Goal: Task Accomplishment & Management: Manage account settings

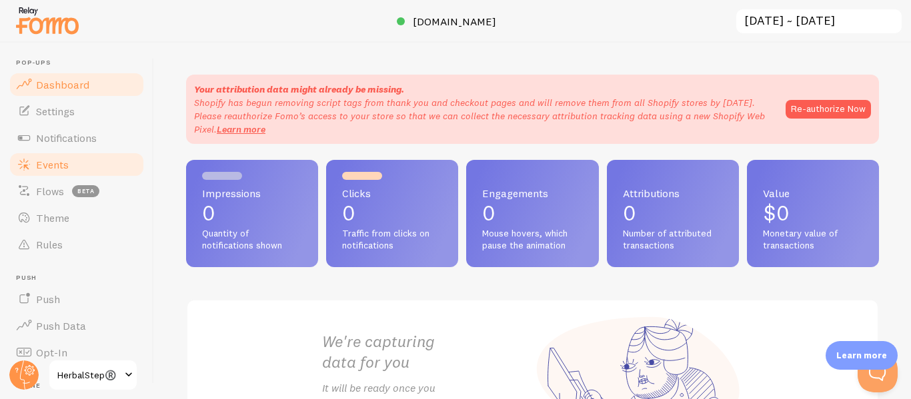
click at [63, 171] on link "Events" at bounding box center [76, 164] width 137 height 27
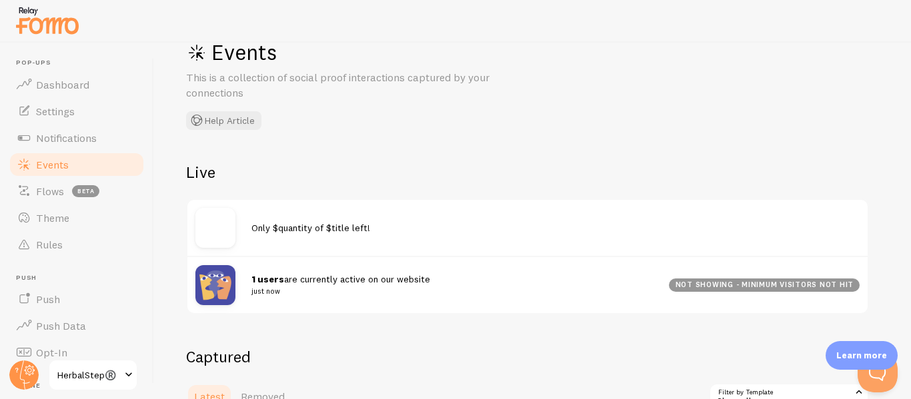
scroll to position [67, 0]
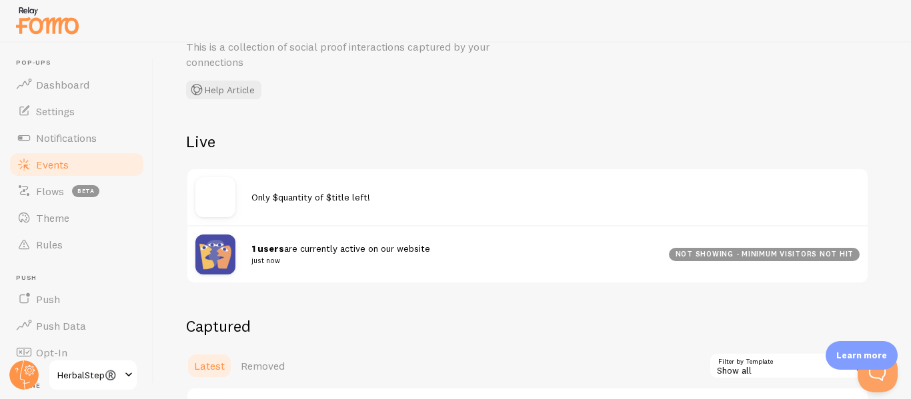
click at [299, 196] on span "Only $quantity of $title left!" at bounding box center [310, 197] width 119 height 12
click at [217, 253] on img at bounding box center [215, 255] width 40 height 40
click at [312, 267] on div "1 users are currently active on our website just now not showing - minimum visi…" at bounding box center [527, 253] width 680 height 57
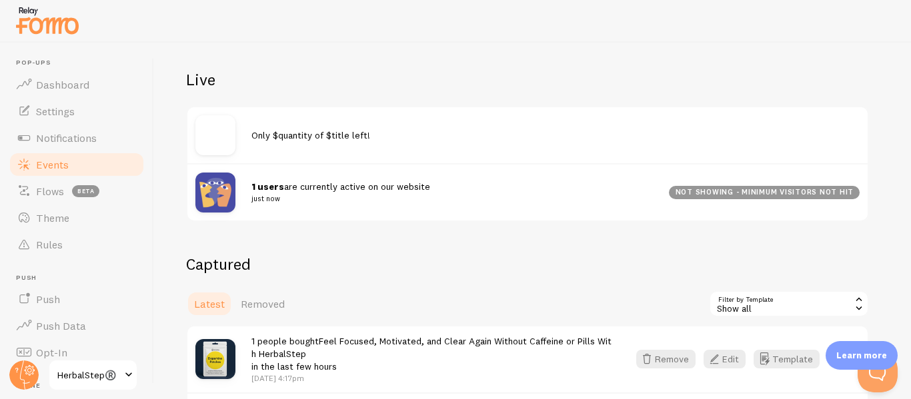
scroll to position [200, 0]
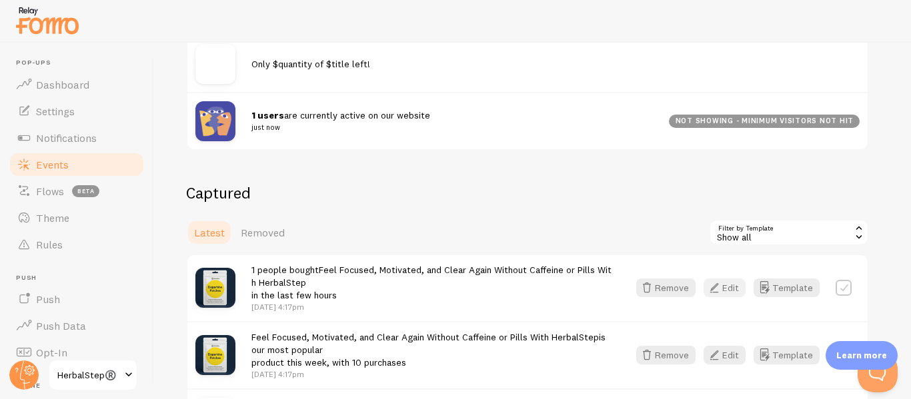
click at [728, 290] on button "Edit" at bounding box center [725, 288] width 42 height 19
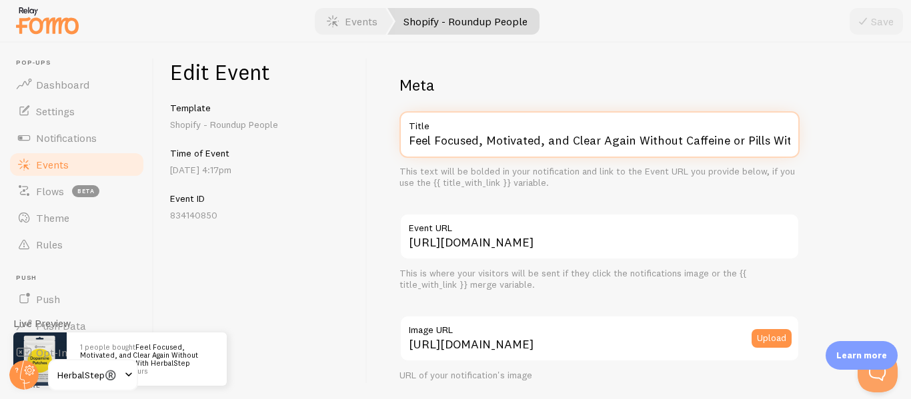
scroll to position [0, 63]
drag, startPoint x: 409, startPoint y: 139, endPoint x: 843, endPoint y: 139, distance: 434.1
click at [732, 147] on input "Feel Focused, Motivated, and Clear Again Without Caffeine or Pills With HerbalS…" at bounding box center [599, 134] width 400 height 47
click at [730, 141] on input "Feel Focused, Motivated, and Clear Again Without Caffeine or Pills With HerbalS…" at bounding box center [599, 134] width 400 height 47
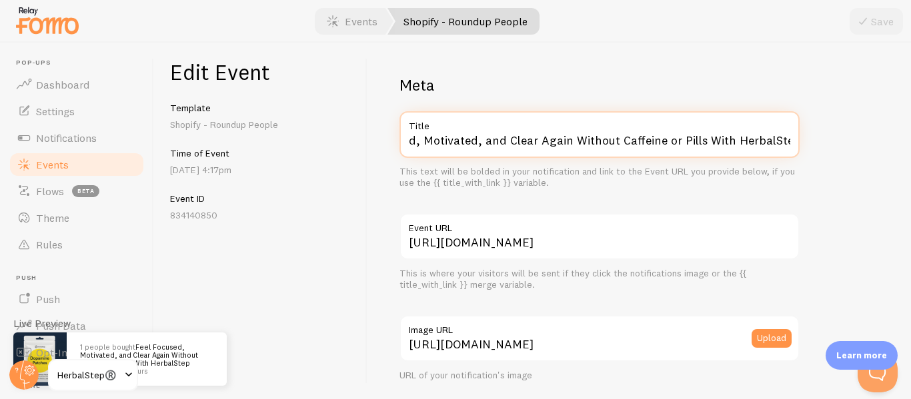
click at [730, 141] on input "Feel Focused, Motivated, and Clear Again Without Caffeine or Pills With HerbalS…" at bounding box center [599, 134] width 400 height 47
paste input "HerbalStep® [MEDICAL_DATA], [MEDICAL_DATA], Low Mood Support Patches"
type input "HerbalStep® [MEDICAL_DATA], [MEDICAL_DATA], Low Mood Support Patches"
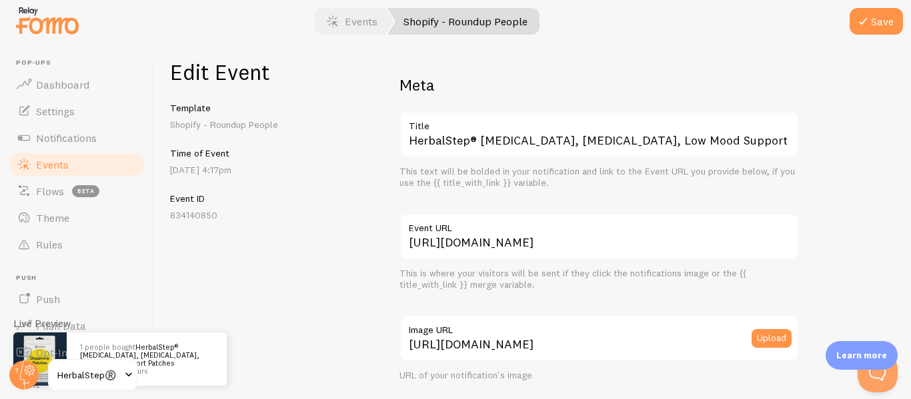
click at [589, 79] on h2 "Meta" at bounding box center [599, 85] width 400 height 21
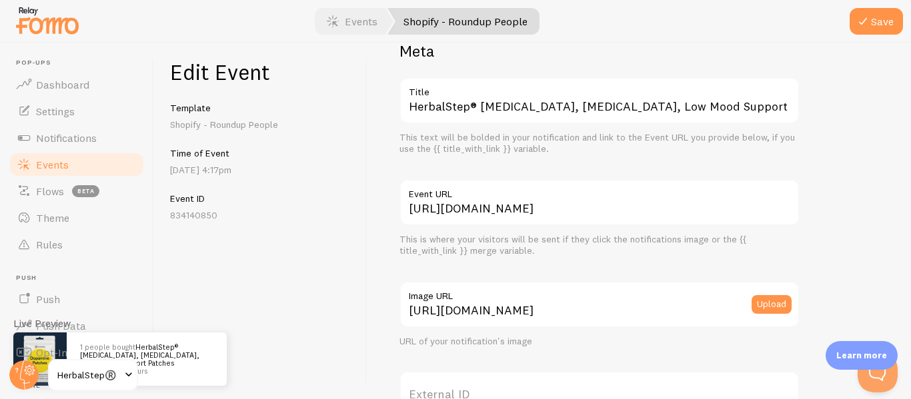
scroll to position [67, 0]
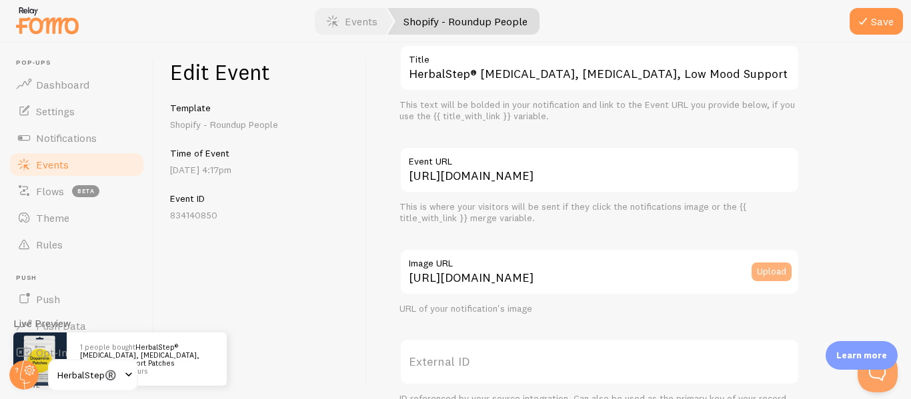
click at [767, 270] on button "Upload" at bounding box center [772, 272] width 40 height 19
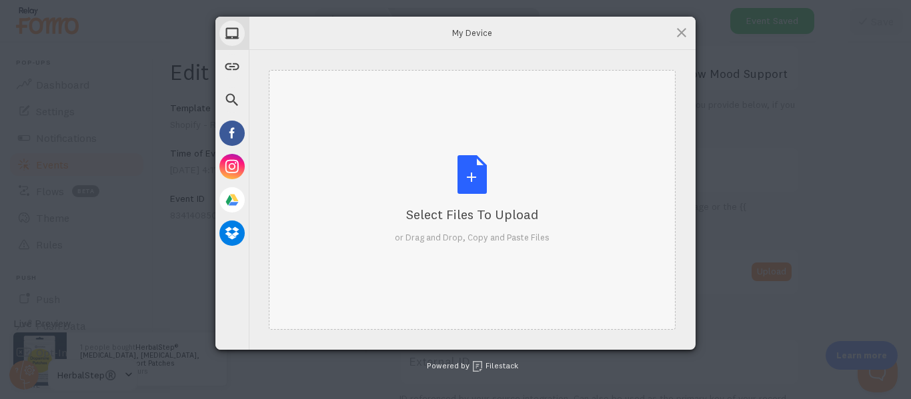
click at [439, 186] on div "Select Files to Upload or Drag and Drop, Copy and Paste Files" at bounding box center [472, 199] width 155 height 89
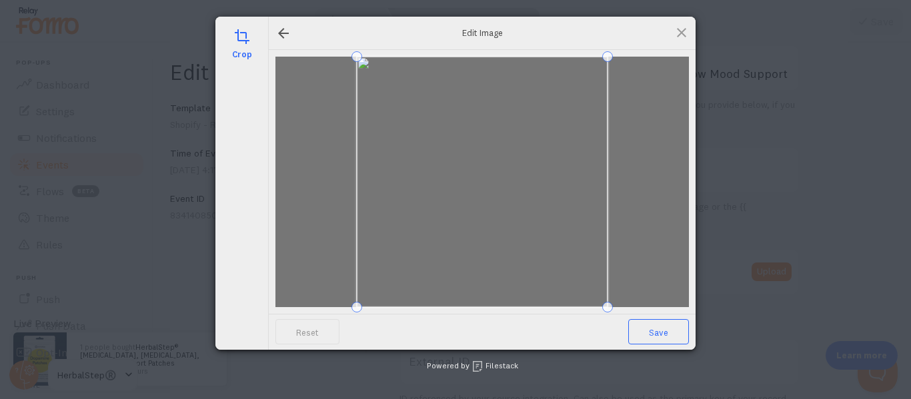
click at [647, 325] on span "Save" at bounding box center [658, 331] width 61 height 25
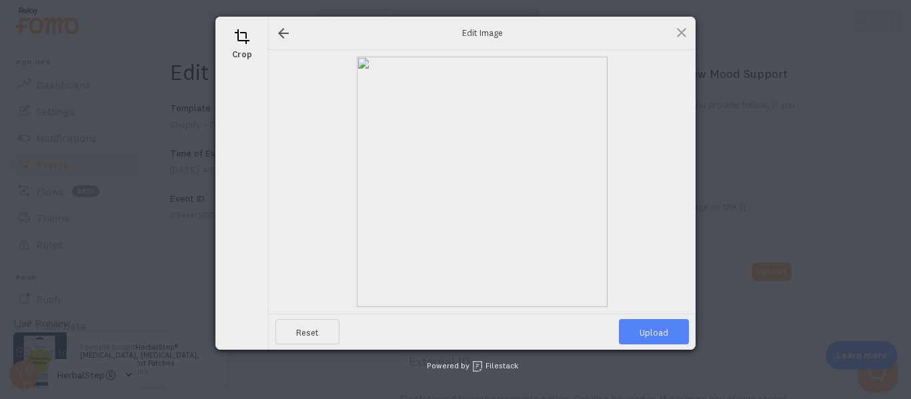
click at [651, 333] on span "Upload" at bounding box center [654, 331] width 70 height 25
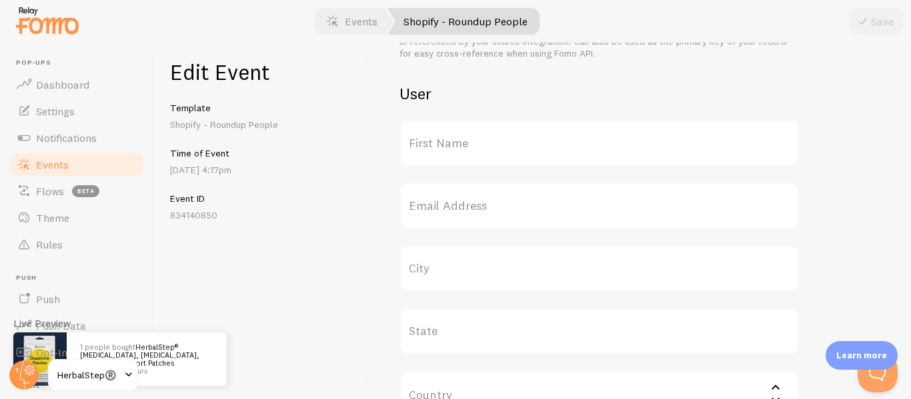
scroll to position [467, 0]
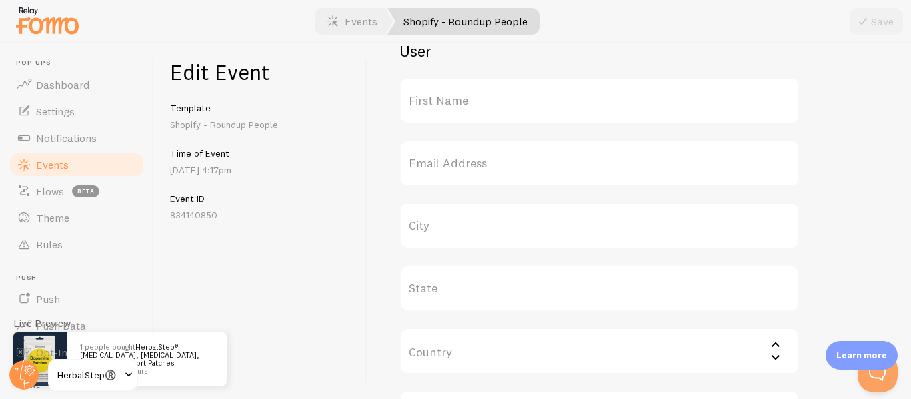
click at [466, 109] on label "First Name" at bounding box center [599, 100] width 400 height 47
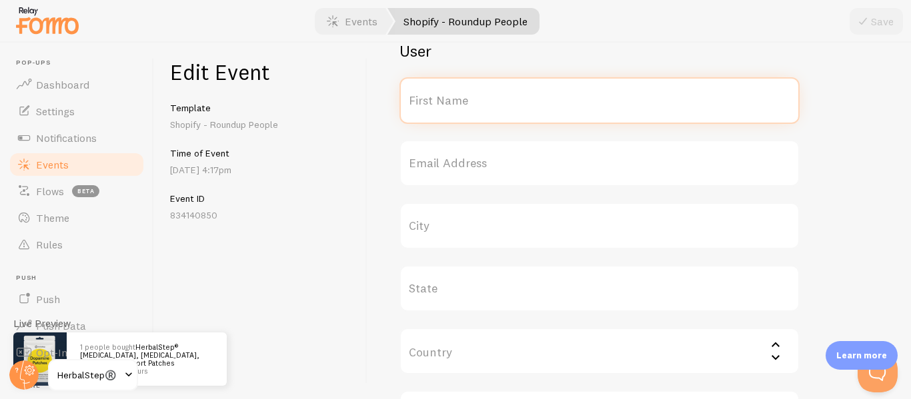
click at [466, 109] on input "First Name" at bounding box center [599, 100] width 400 height 47
type input "Derrick"
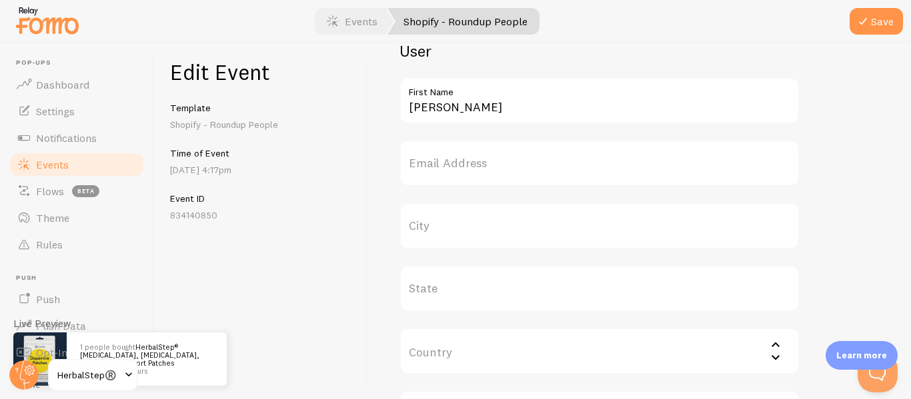
click at [471, 161] on label "Email Address" at bounding box center [599, 163] width 400 height 47
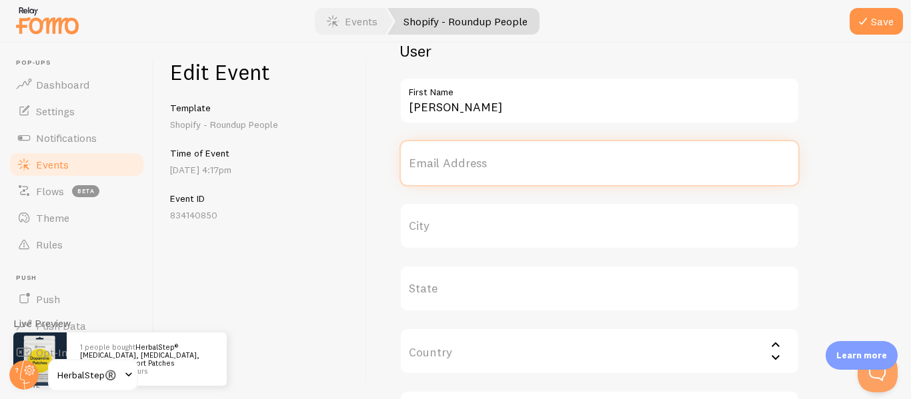
click at [471, 161] on input "Email Address" at bounding box center [599, 163] width 400 height 47
type input "H"
type input "Arkinson"
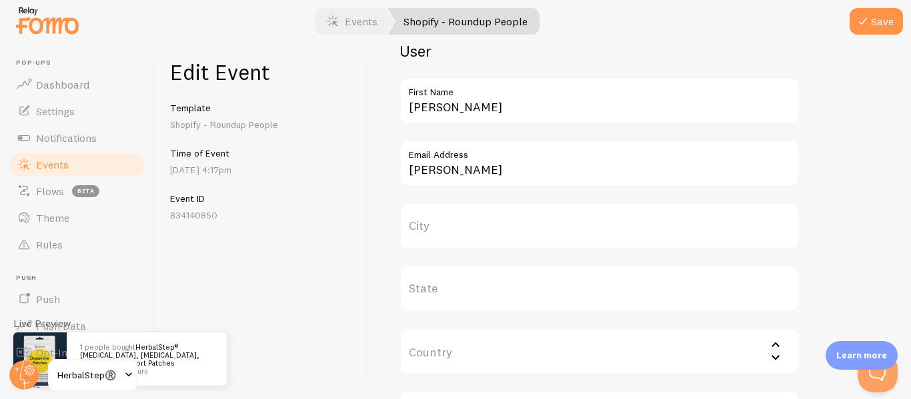
click at [427, 234] on label "City" at bounding box center [599, 226] width 400 height 47
click at [427, 234] on input "City" at bounding box center [599, 226] width 400 height 47
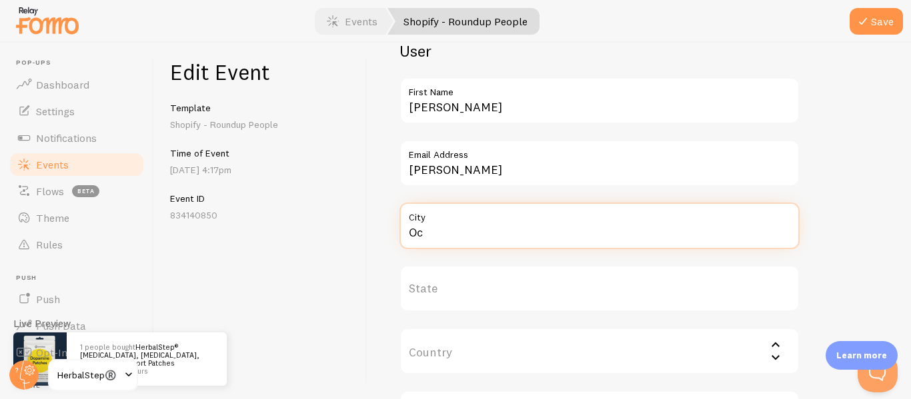
type input "O"
type input "T"
type input "San Diego"
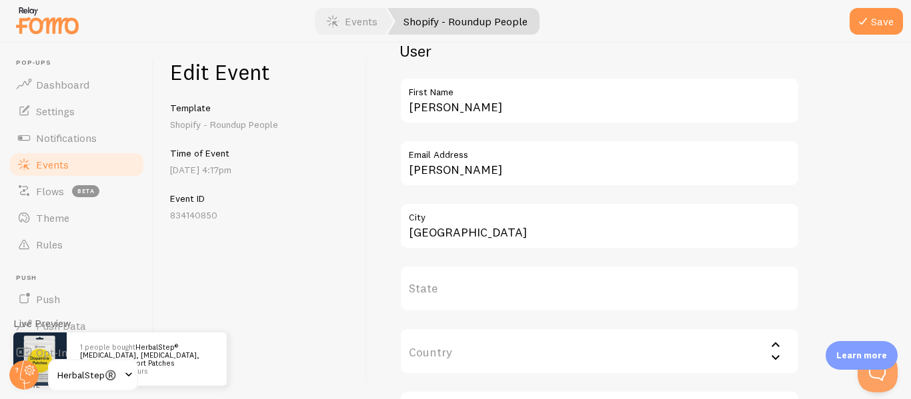
click at [447, 282] on label "State" at bounding box center [599, 288] width 400 height 47
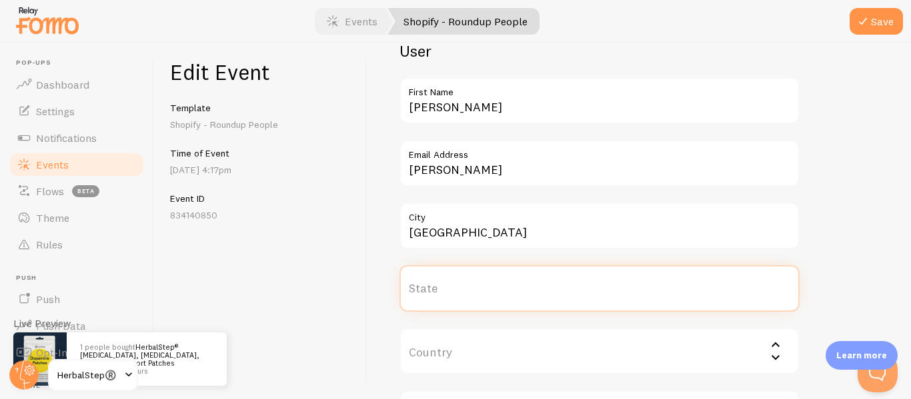
click at [447, 282] on input "State" at bounding box center [599, 288] width 400 height 47
type input "California"
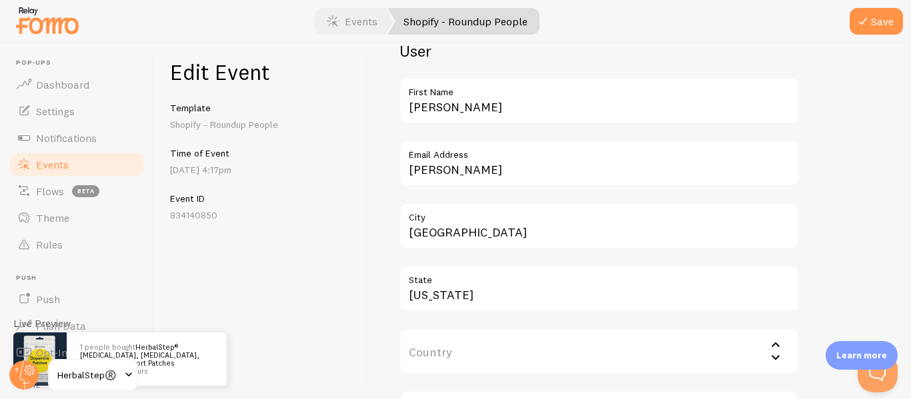
click at [449, 363] on input "Country" at bounding box center [599, 351] width 400 height 47
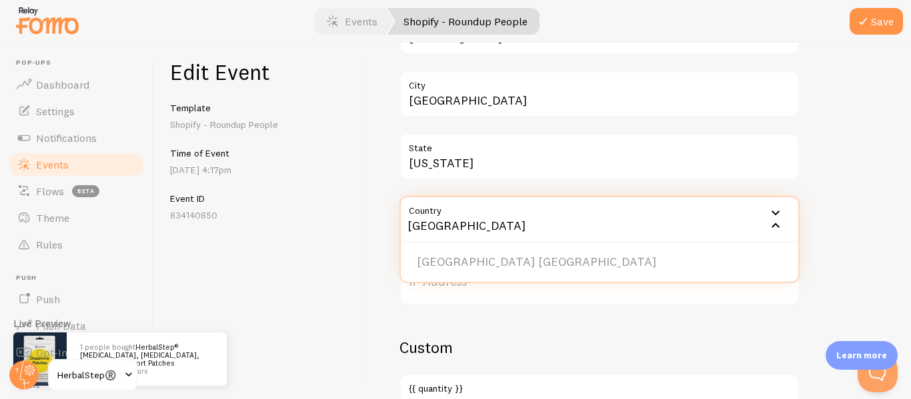
scroll to position [600, 0]
type input "united states"
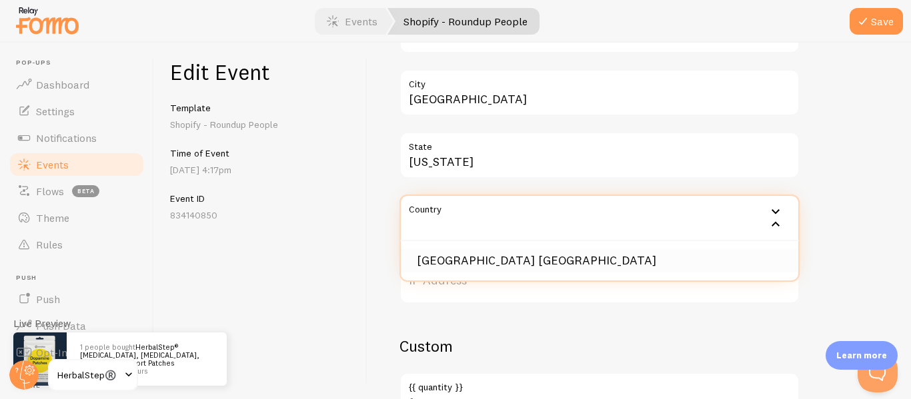
click at [479, 261] on li "[GEOGRAPHIC_DATA] [GEOGRAPHIC_DATA]" at bounding box center [599, 260] width 397 height 23
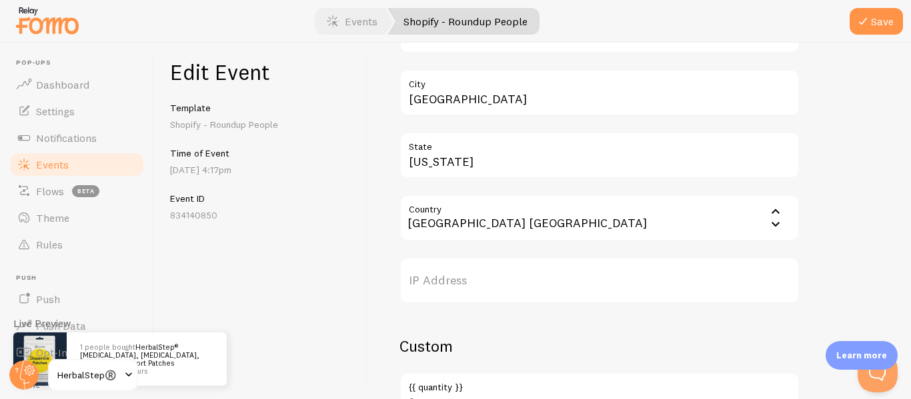
click at [568, 226] on input "Country" at bounding box center [599, 218] width 400 height 47
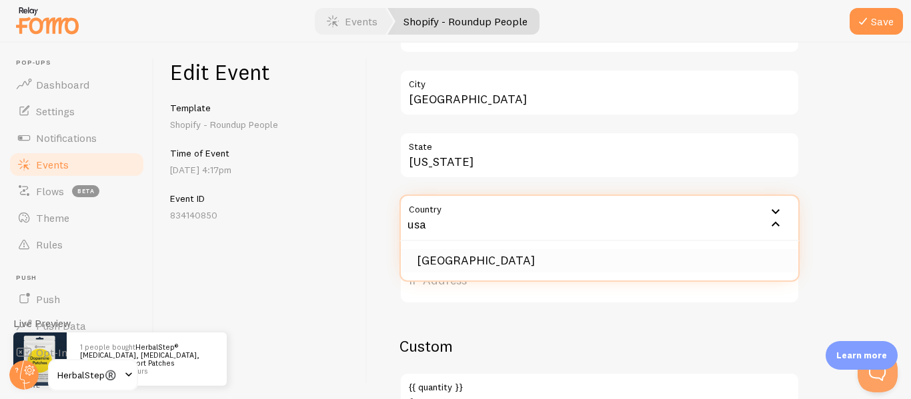
type input "usa"
click at [441, 261] on li "[GEOGRAPHIC_DATA]" at bounding box center [599, 260] width 397 height 23
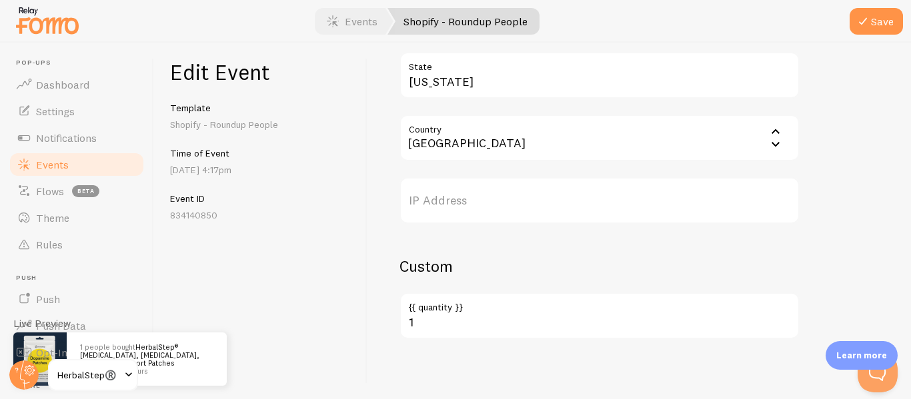
scroll to position [684, 0]
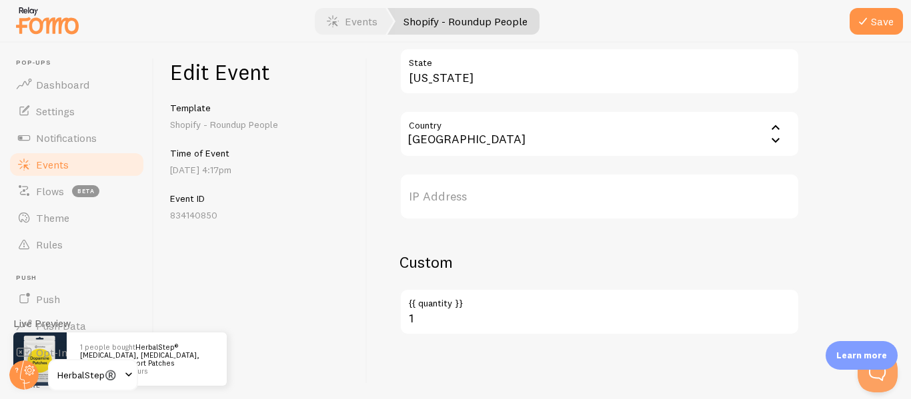
click at [471, 302] on label "{{ quantity }}" at bounding box center [599, 300] width 400 height 23
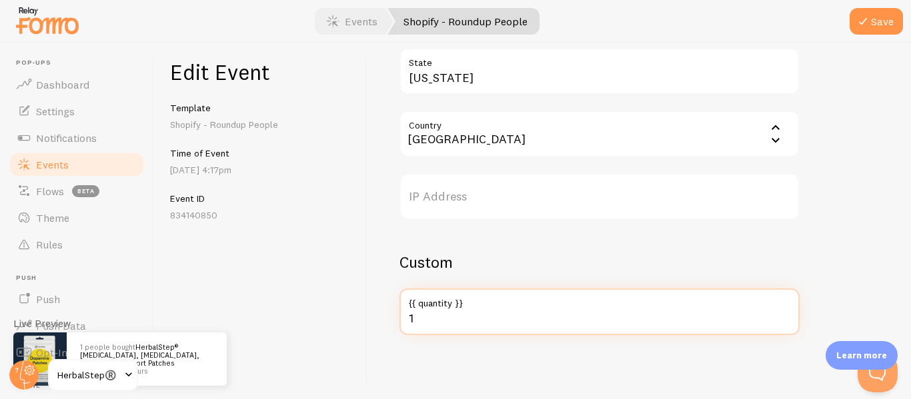
click at [471, 302] on input "1" at bounding box center [599, 312] width 400 height 47
type input "4"
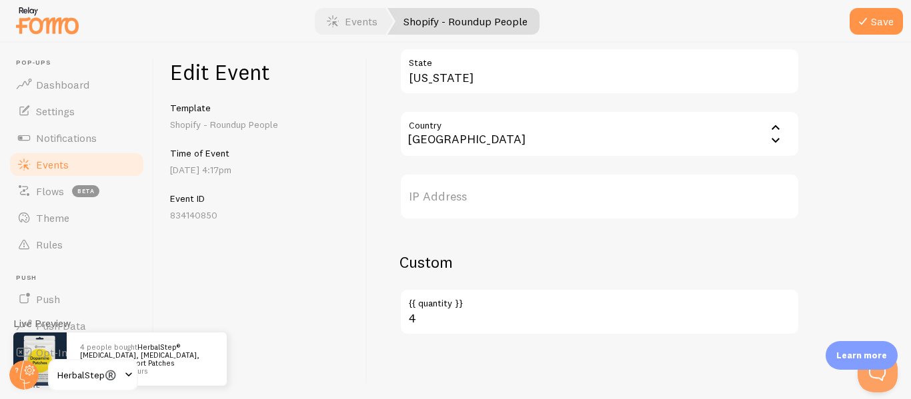
click at [359, 250] on div "Edit Event Template Shopify - Roundup People Time of Event Aug 12th @ 4:17pm Ev…" at bounding box center [260, 221] width 213 height 357
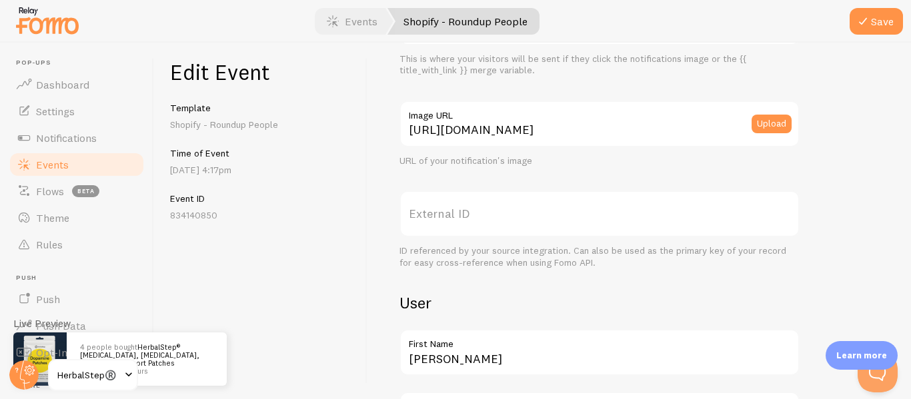
scroll to position [17, 0]
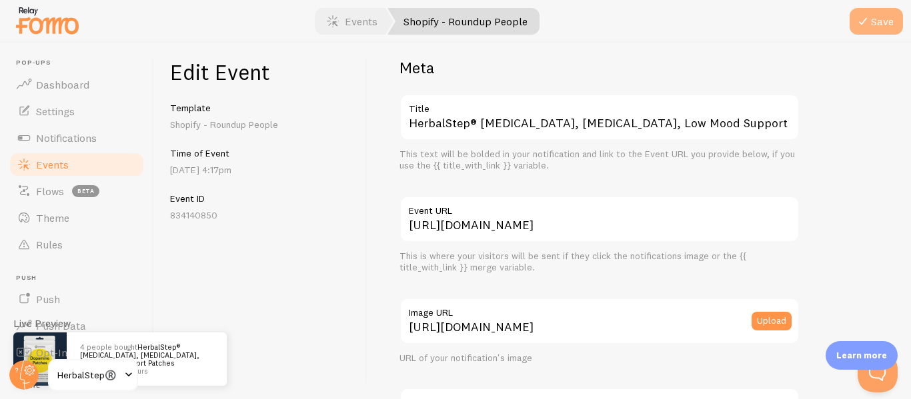
click at [859, 16] on icon "submit" at bounding box center [863, 21] width 16 height 16
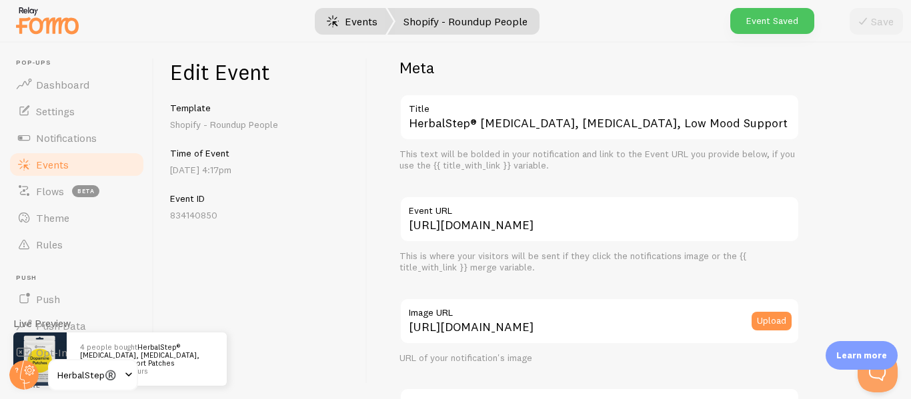
click at [353, 16] on link "Events" at bounding box center [352, 21] width 83 height 27
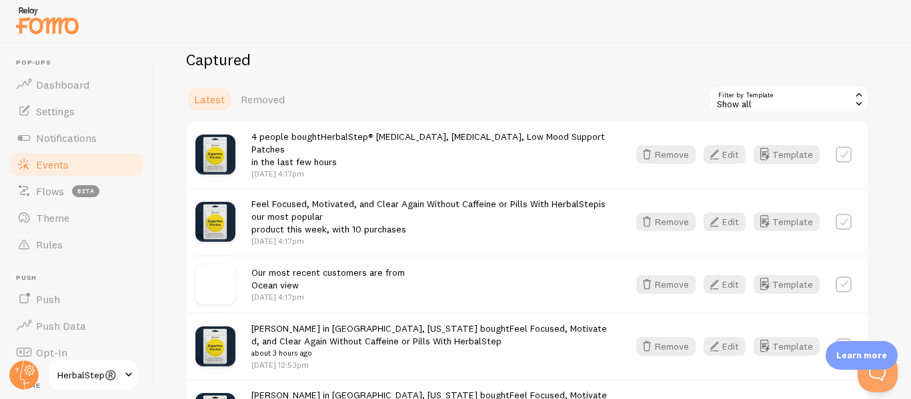
scroll to position [400, 0]
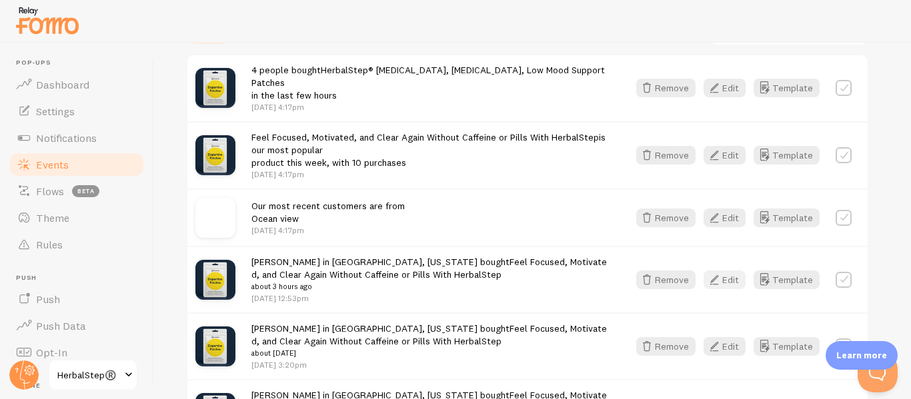
click at [738, 271] on button "Edit" at bounding box center [725, 280] width 42 height 19
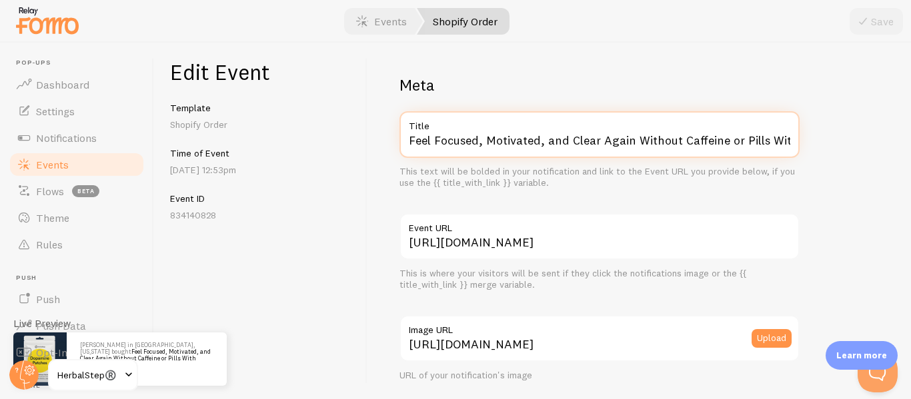
click at [481, 144] on input "Feel Focused, Motivated, and Clear Again Without Caffeine or Pills With HerbalS…" at bounding box center [599, 134] width 400 height 47
paste input "HerbalStep® [MEDICAL_DATA], [MEDICAL_DATA], Low Mood Support Patches"
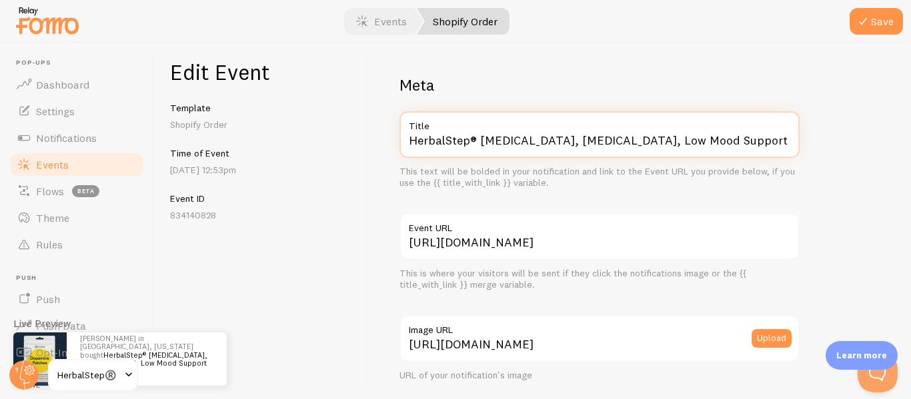
type input "HerbalStep® [MEDICAL_DATA], [MEDICAL_DATA], Low Mood Support Patches"
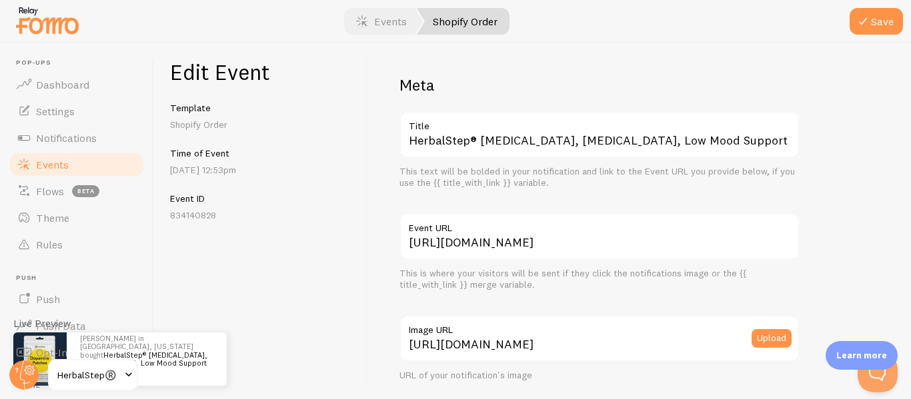
click at [600, 75] on h2 "Meta" at bounding box center [599, 85] width 400 height 21
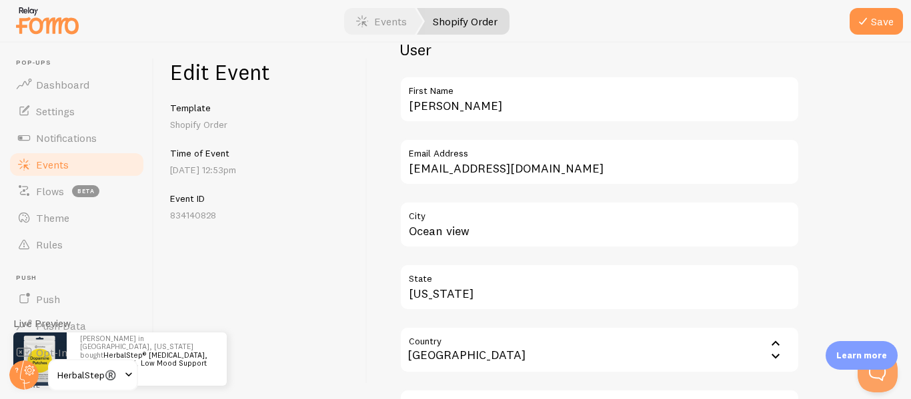
scroll to position [467, 0]
click at [875, 17] on button "Save" at bounding box center [876, 21] width 53 height 27
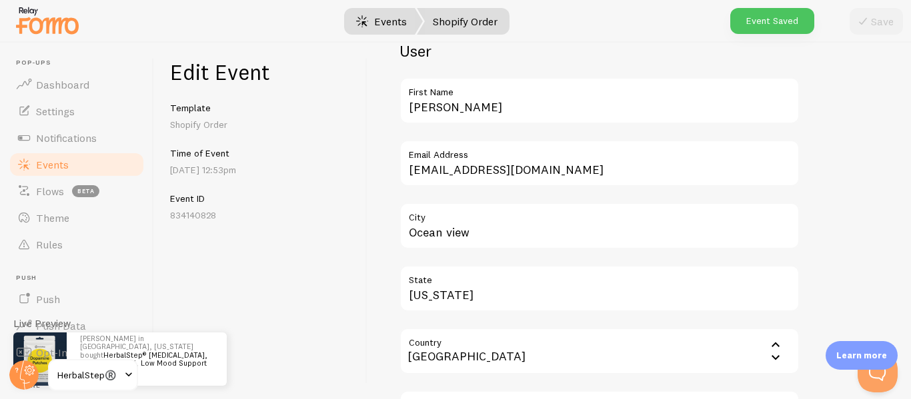
click at [381, 22] on link "Events" at bounding box center [381, 21] width 83 height 27
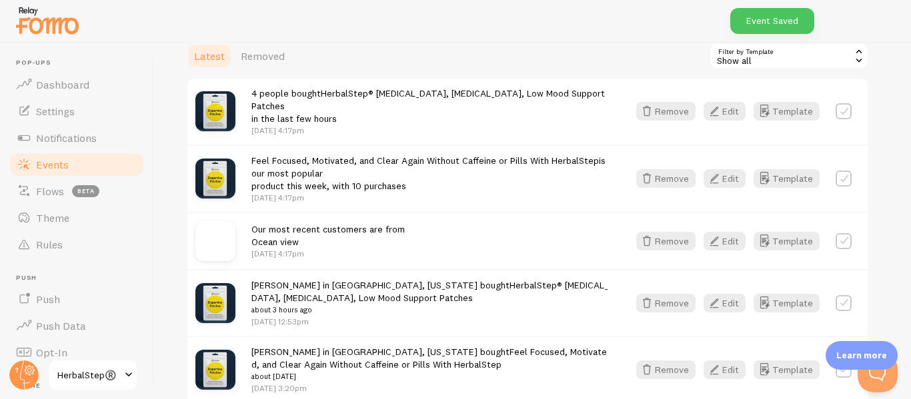
scroll to position [400, 0]
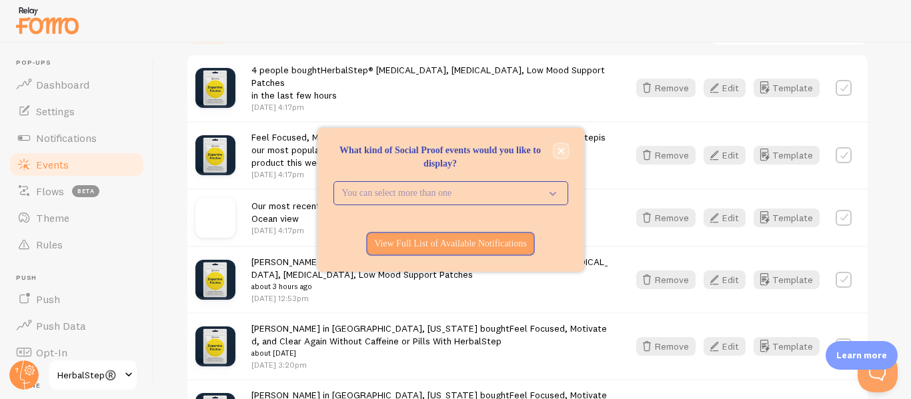
click at [559, 147] on icon "close," at bounding box center [560, 150] width 7 height 7
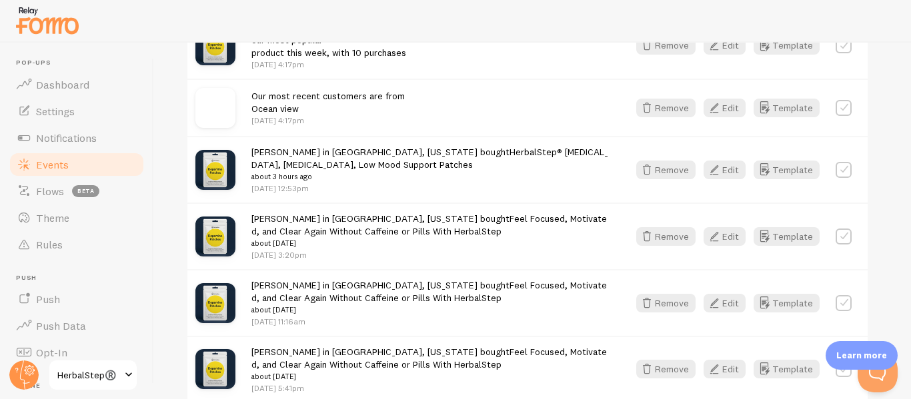
scroll to position [533, 0]
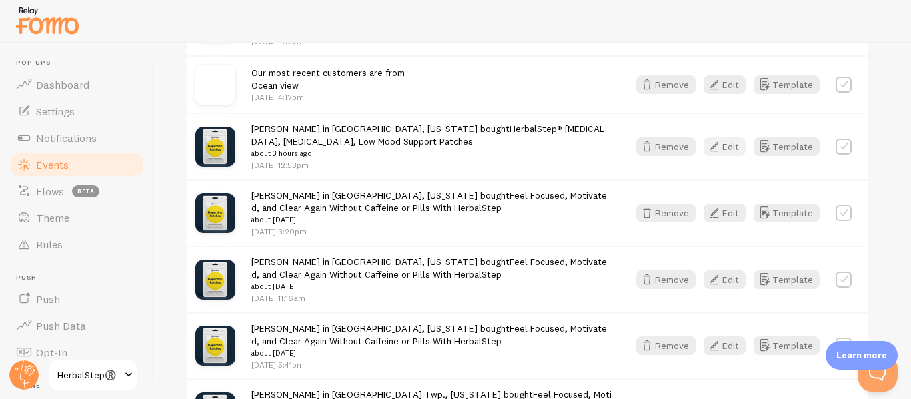
click at [728, 137] on button "Edit" at bounding box center [725, 146] width 42 height 19
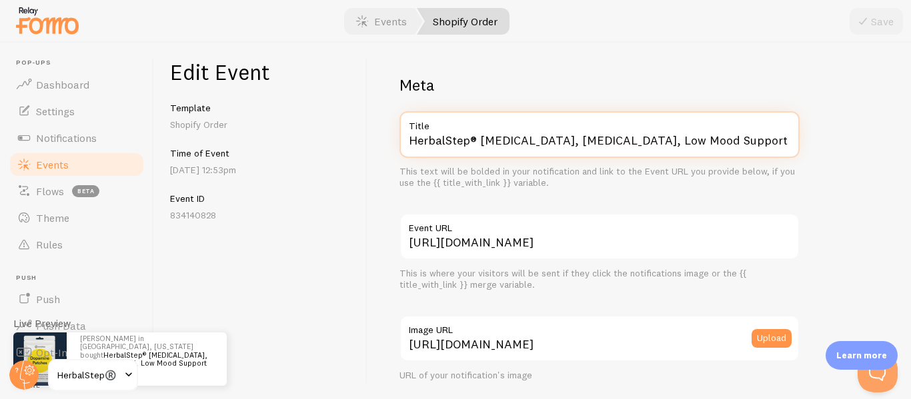
drag, startPoint x: 543, startPoint y: 141, endPoint x: 698, endPoint y: 138, distance: 154.7
click at [698, 138] on input "HerbalStep® [MEDICAL_DATA], [MEDICAL_DATA], Low Mood Support Patches" at bounding box center [599, 134] width 400 height 47
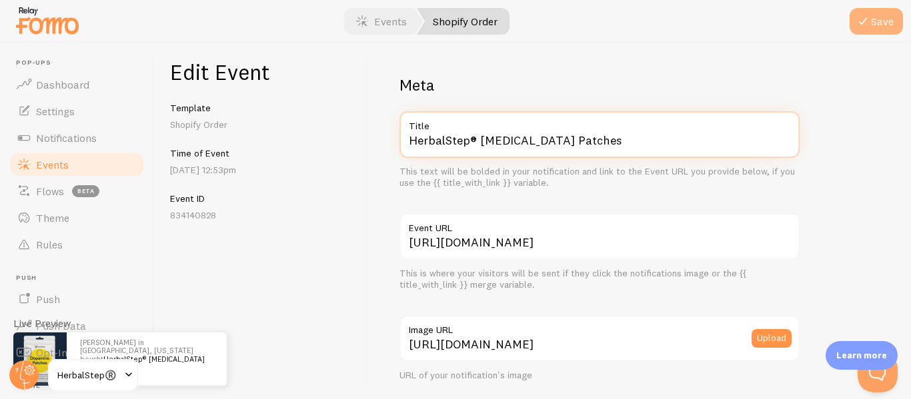
type input "HerbalStep® [MEDICAL_DATA] Patches"
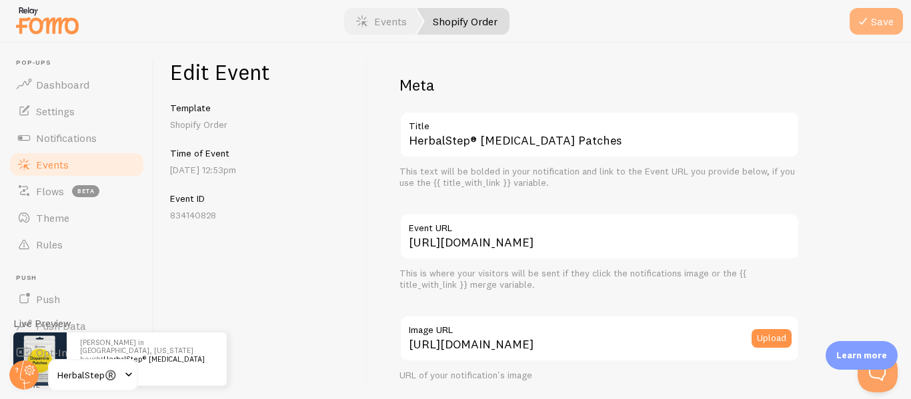
click at [864, 18] on icon "submit" at bounding box center [863, 21] width 16 height 16
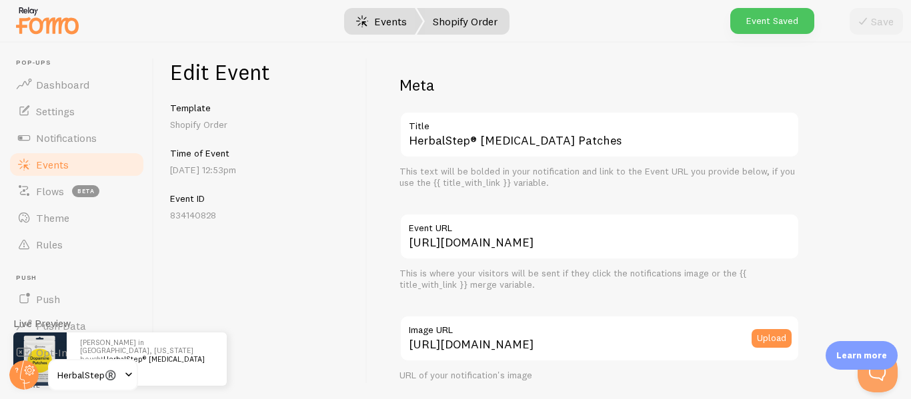
click at [405, 21] on link "Events" at bounding box center [381, 21] width 83 height 27
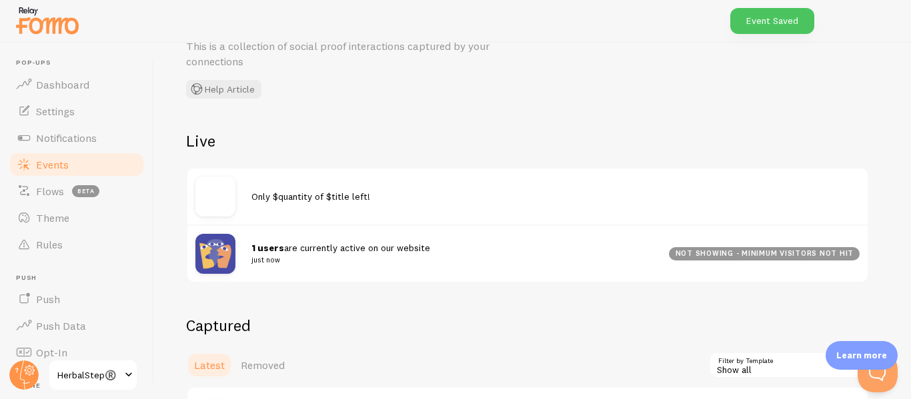
scroll to position [267, 0]
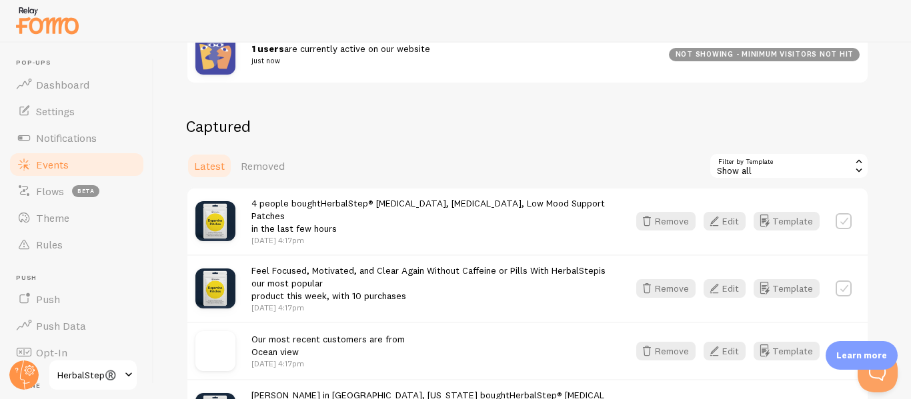
click at [500, 205] on link "HerbalStep® [MEDICAL_DATA], [MEDICAL_DATA], Low Mood Support Patches" at bounding box center [427, 209] width 353 height 25
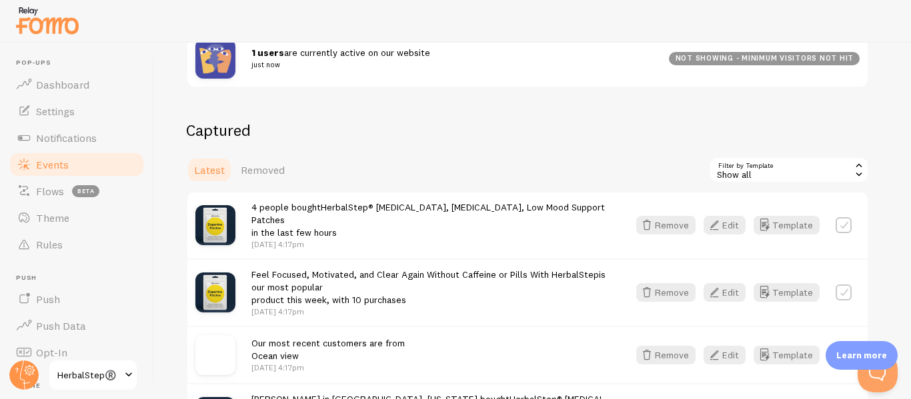
scroll to position [267, 0]
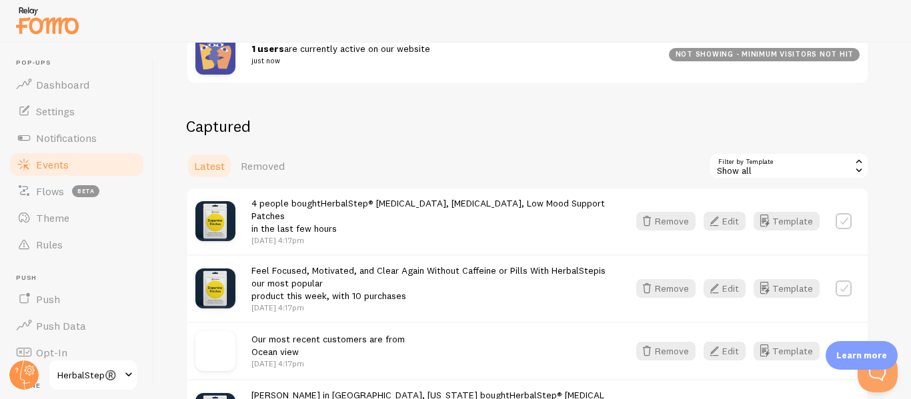
click at [846, 219] on label at bounding box center [844, 221] width 16 height 16
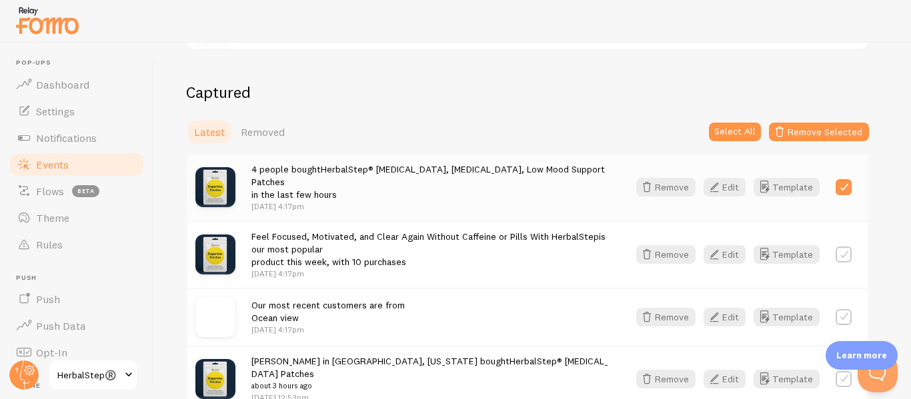
scroll to position [333, 0]
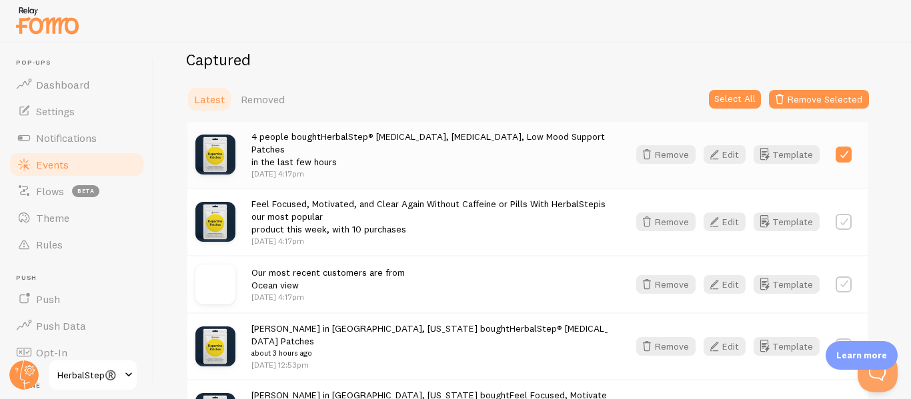
click at [840, 148] on label at bounding box center [844, 155] width 16 height 16
checkbox input "false"
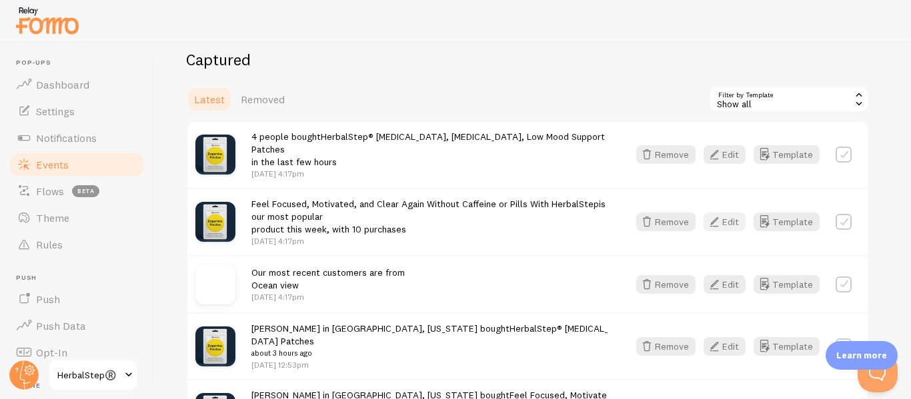
click at [724, 213] on button "Edit" at bounding box center [725, 222] width 42 height 19
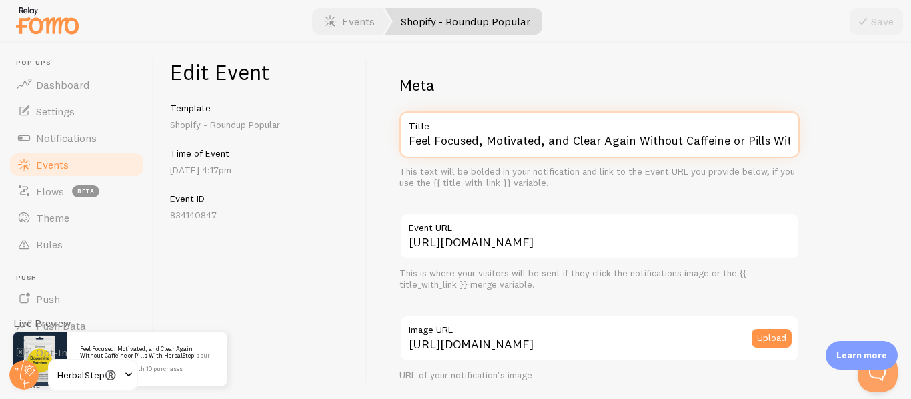
click at [547, 141] on input "Feel Focused, Motivated, and Clear Again Without Caffeine or Pills With HerbalS…" at bounding box center [599, 134] width 400 height 47
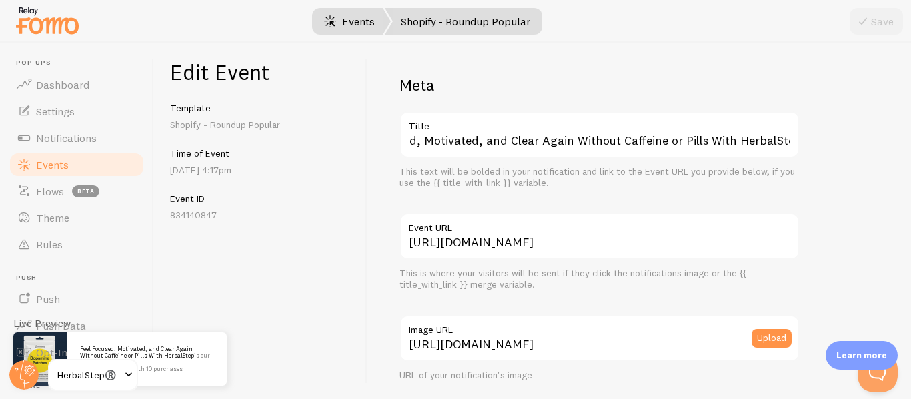
click at [359, 23] on link "Events" at bounding box center [349, 21] width 83 height 27
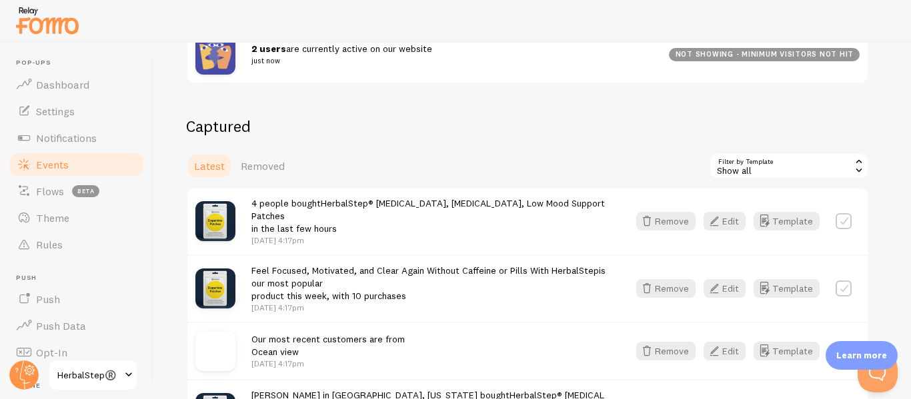
scroll to position [333, 0]
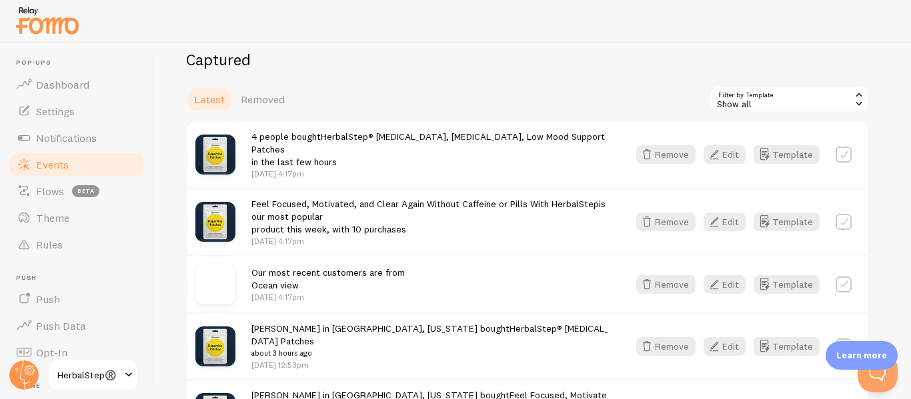
click at [379, 141] on link "HerbalStep® [MEDICAL_DATA], [MEDICAL_DATA], Low Mood Support Patches" at bounding box center [427, 143] width 353 height 25
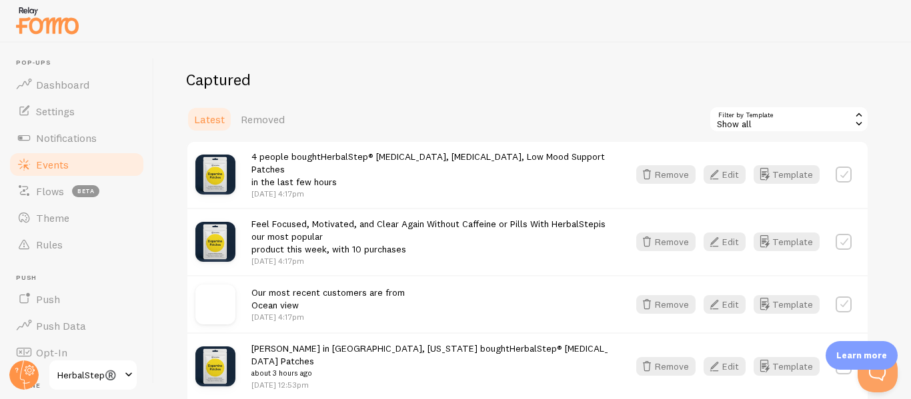
scroll to position [400, 0]
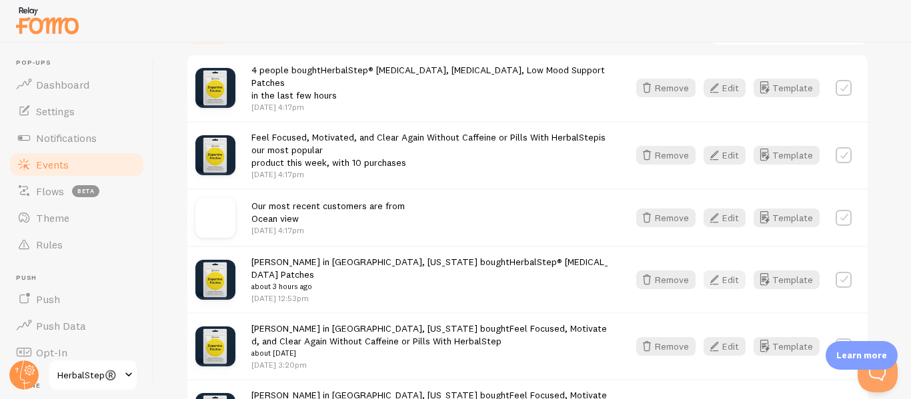
click at [718, 272] on icon "button" at bounding box center [714, 280] width 16 height 16
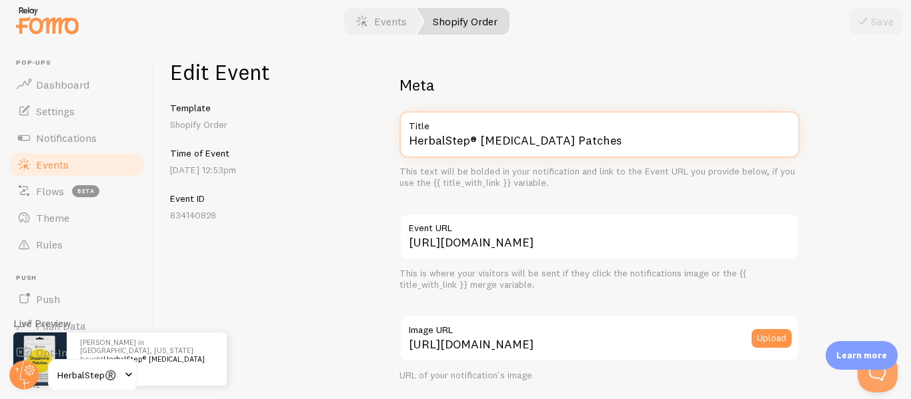
click at [515, 147] on input "HerbalStep® [MEDICAL_DATA] Patches" at bounding box center [599, 134] width 400 height 47
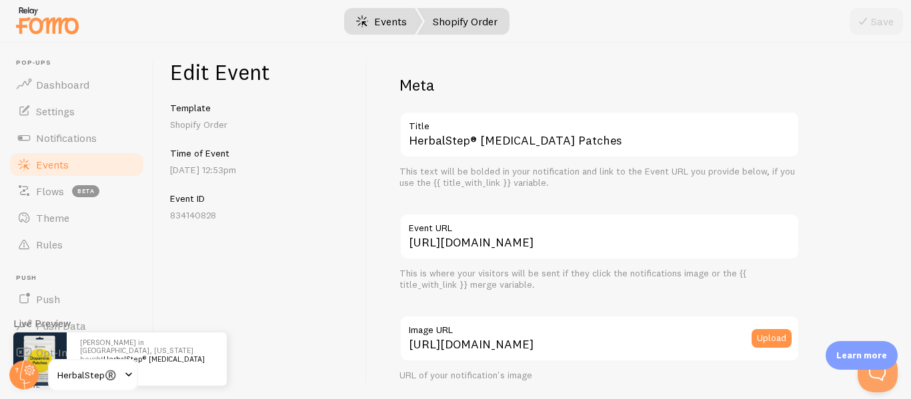
click at [391, 16] on link "Events" at bounding box center [381, 21] width 83 height 27
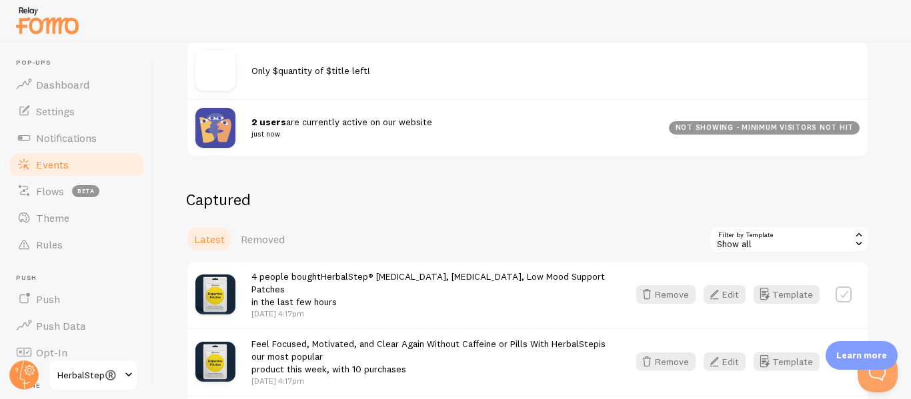
scroll to position [200, 0]
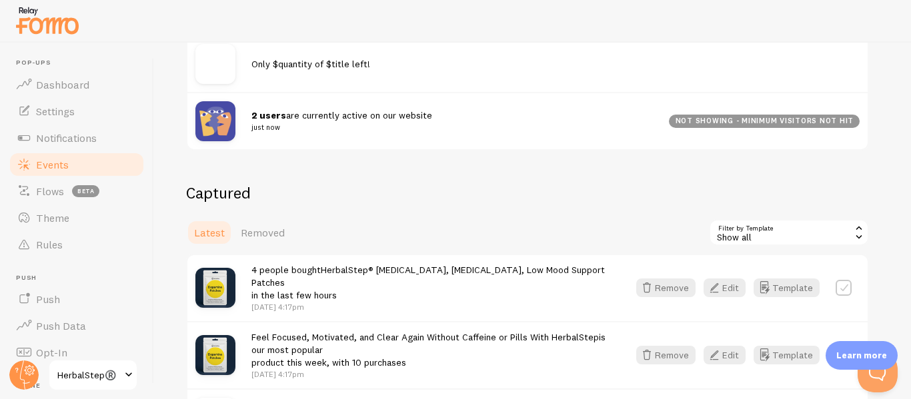
click at [338, 271] on link "HerbalStep® [MEDICAL_DATA], [MEDICAL_DATA], Low Mood Support Patches" at bounding box center [427, 276] width 353 height 25
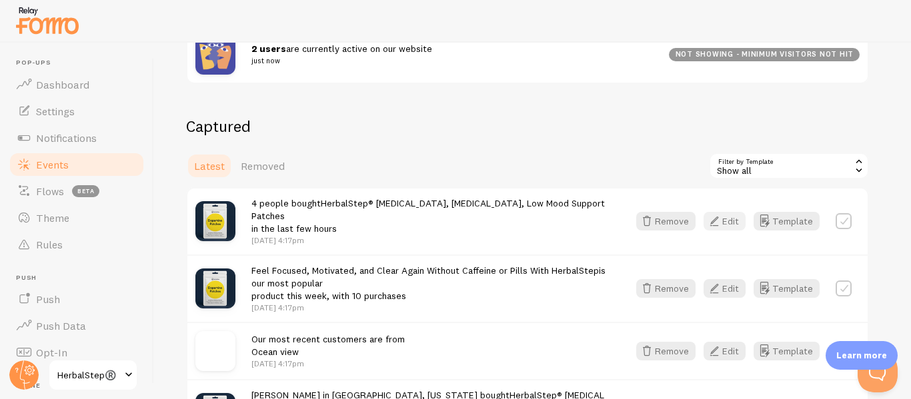
click at [740, 217] on button "Edit" at bounding box center [725, 221] width 42 height 19
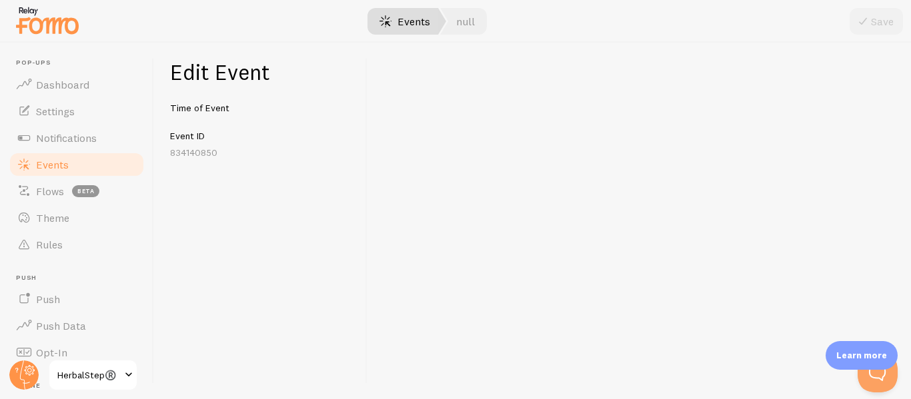
click at [399, 19] on link "Events" at bounding box center [404, 21] width 83 height 27
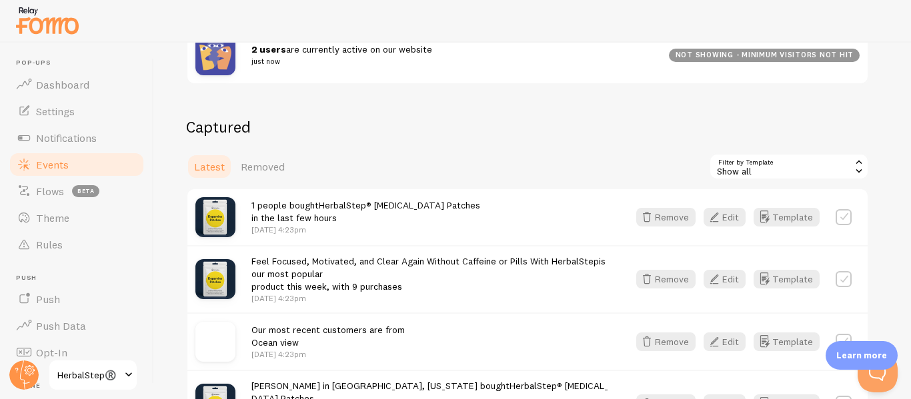
scroll to position [267, 0]
click at [740, 215] on button "Edit" at bounding box center [725, 216] width 42 height 19
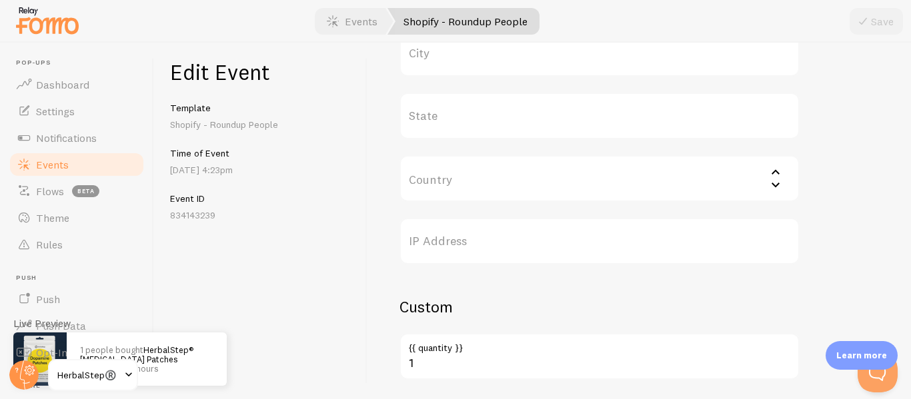
scroll to position [684, 0]
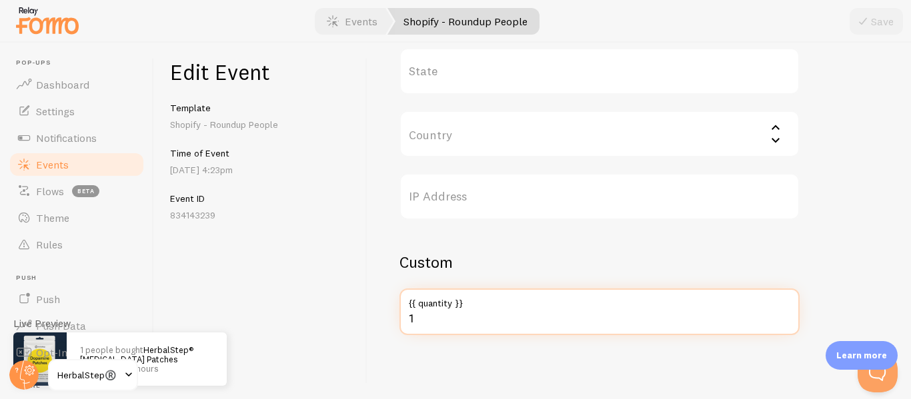
click at [456, 323] on input "1" at bounding box center [599, 312] width 400 height 47
type input "4"
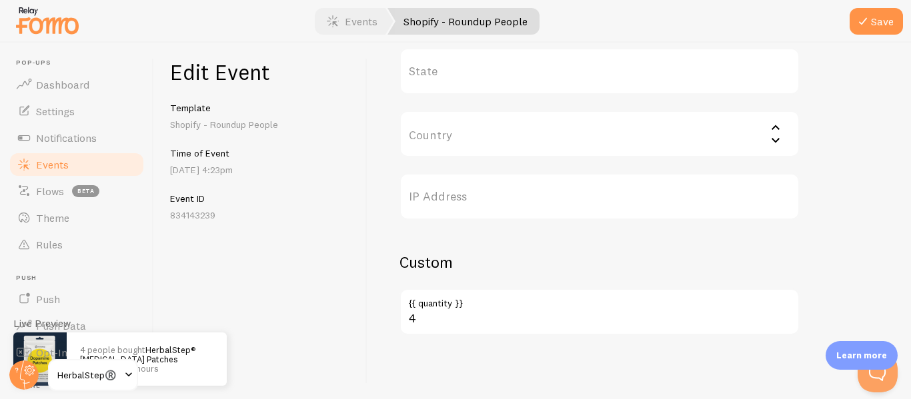
click at [311, 123] on p "Shopify - Roundup People" at bounding box center [260, 124] width 181 height 13
click at [850, 26] on button "Save" at bounding box center [876, 21] width 53 height 27
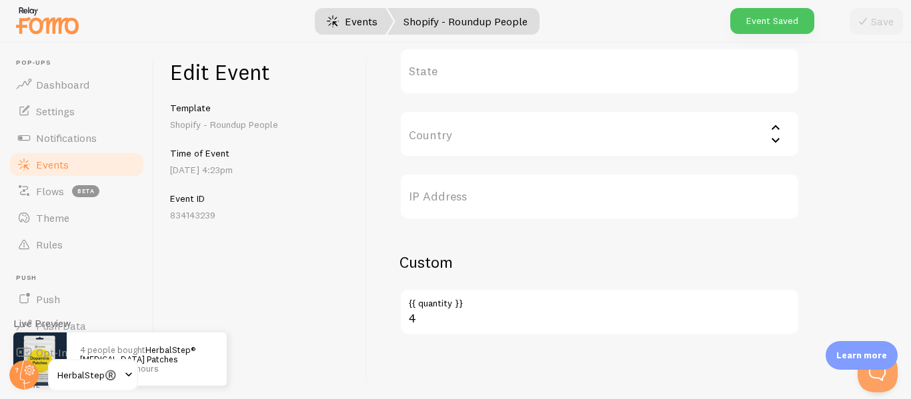
click at [371, 19] on link "Events" at bounding box center [352, 21] width 83 height 27
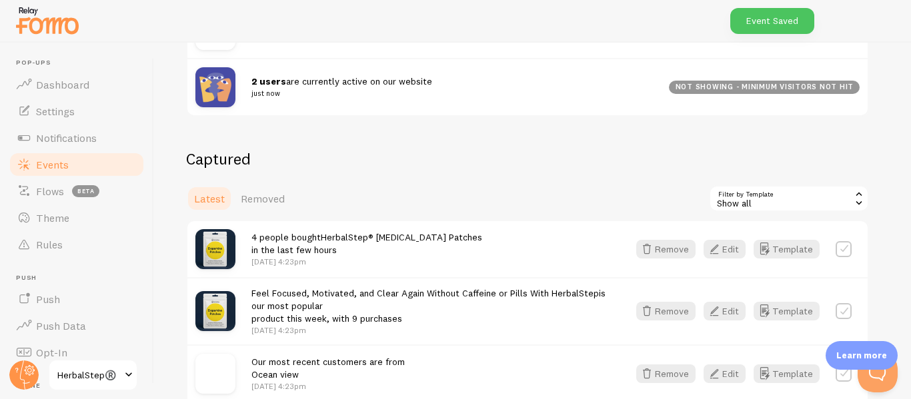
scroll to position [267, 0]
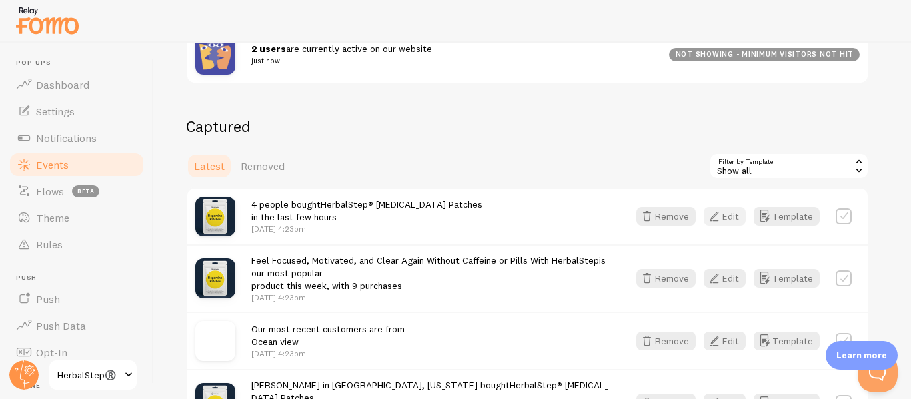
click at [725, 215] on button "Edit" at bounding box center [725, 216] width 42 height 19
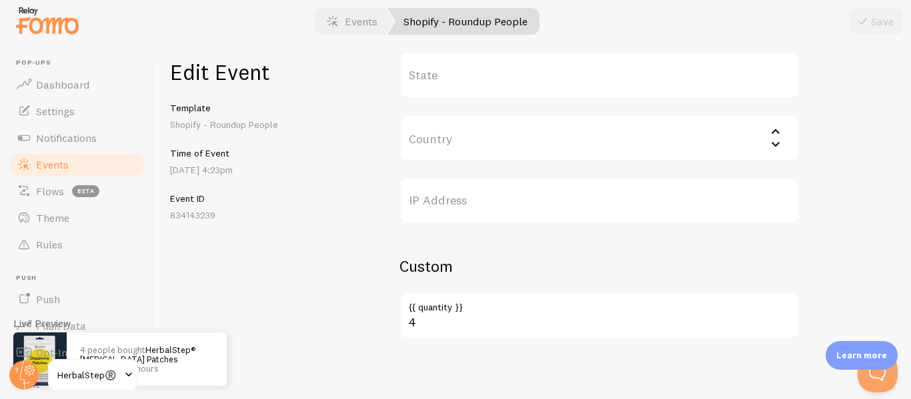
scroll to position [684, 0]
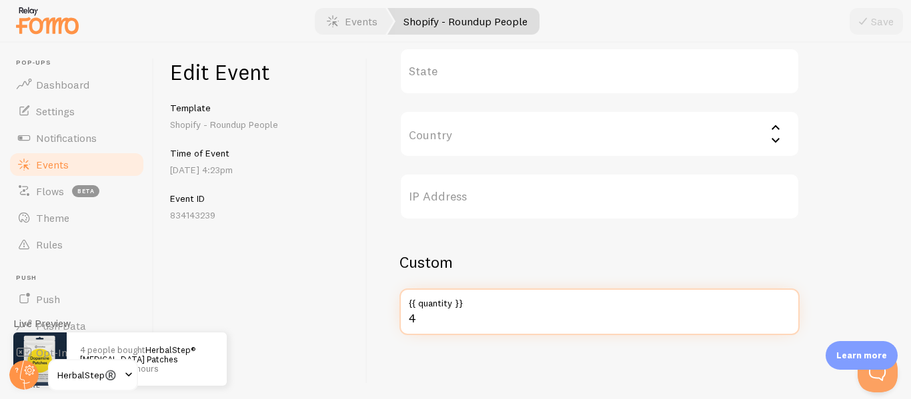
click at [425, 318] on input "4" at bounding box center [599, 312] width 400 height 47
type input "14"
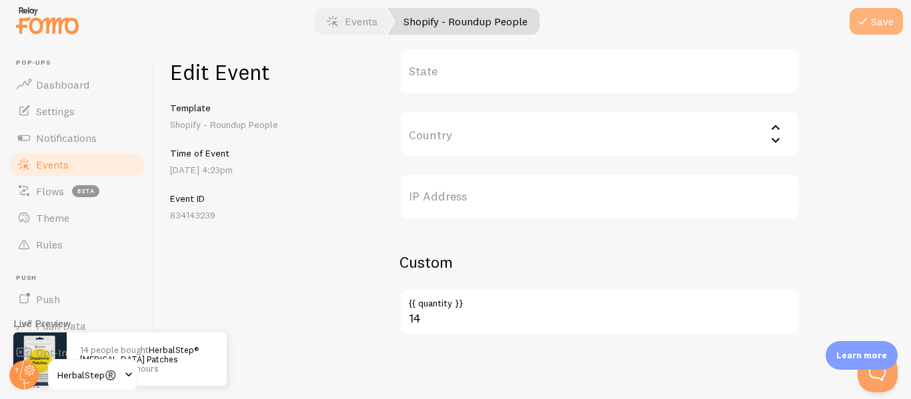
click at [868, 27] on icon "submit" at bounding box center [863, 21] width 16 height 16
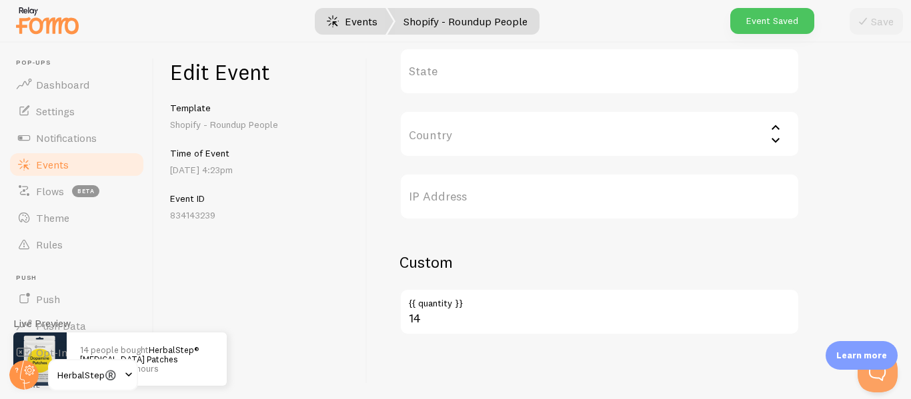
click at [359, 24] on link "Events" at bounding box center [352, 21] width 83 height 27
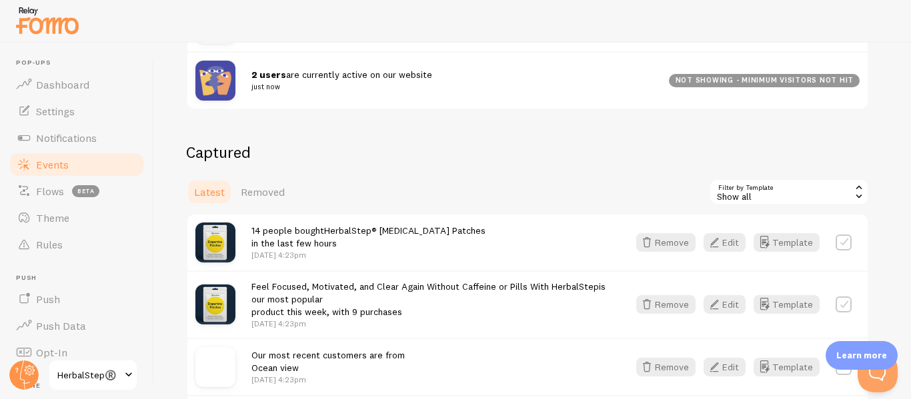
scroll to position [267, 0]
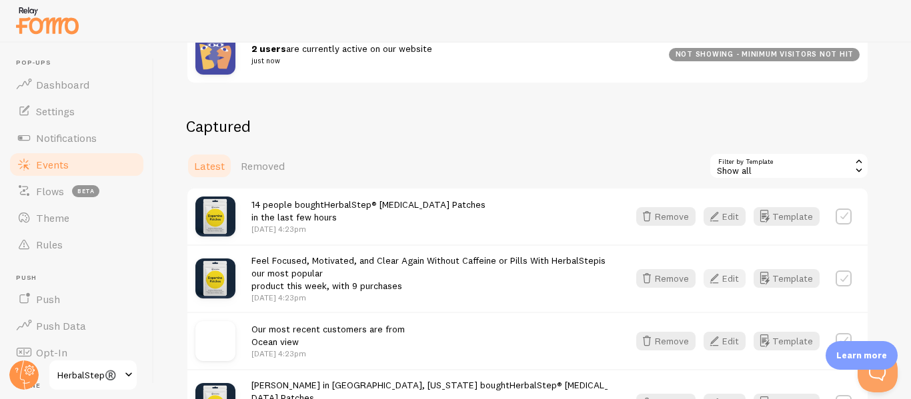
click at [734, 281] on button "Edit" at bounding box center [725, 278] width 42 height 19
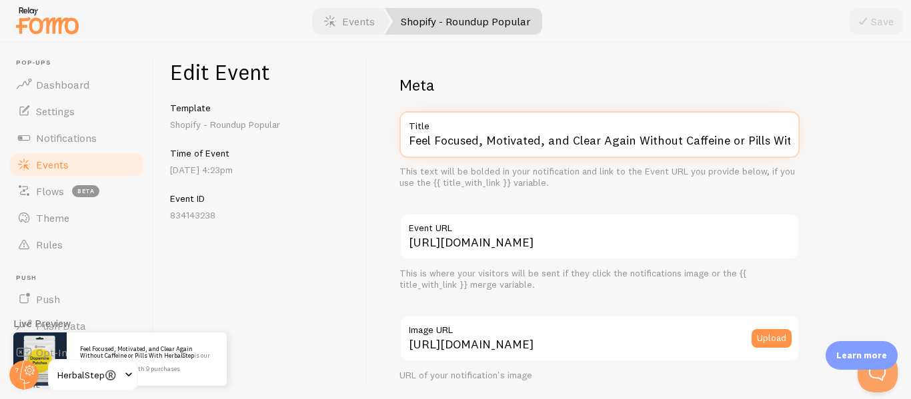
click at [623, 145] on input "Feel Focused, Motivated, and Clear Again Without Caffeine or Pills With HerbalS…" at bounding box center [599, 134] width 400 height 47
paste input "HerbalStep® [MEDICAL_DATA] Patches"
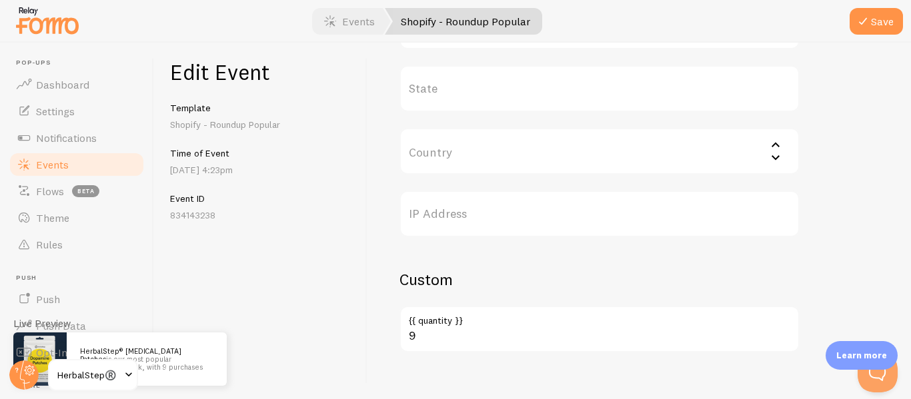
scroll to position [684, 0]
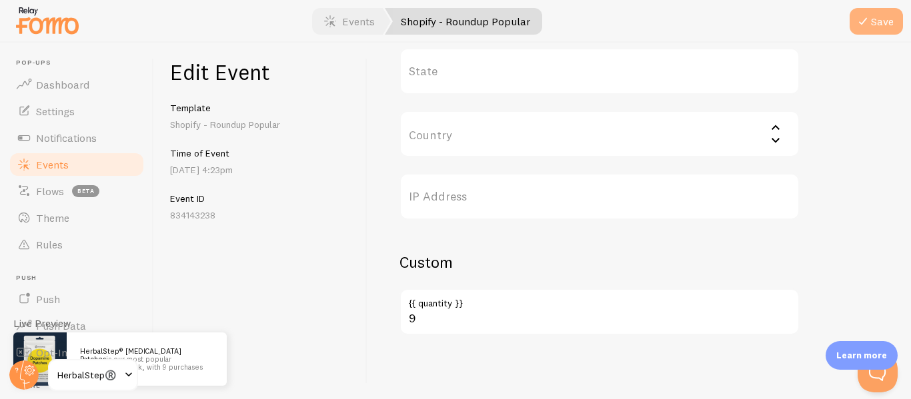
type input "HerbalStep® [MEDICAL_DATA] Patches"
click at [864, 24] on icon "submit" at bounding box center [863, 21] width 16 height 16
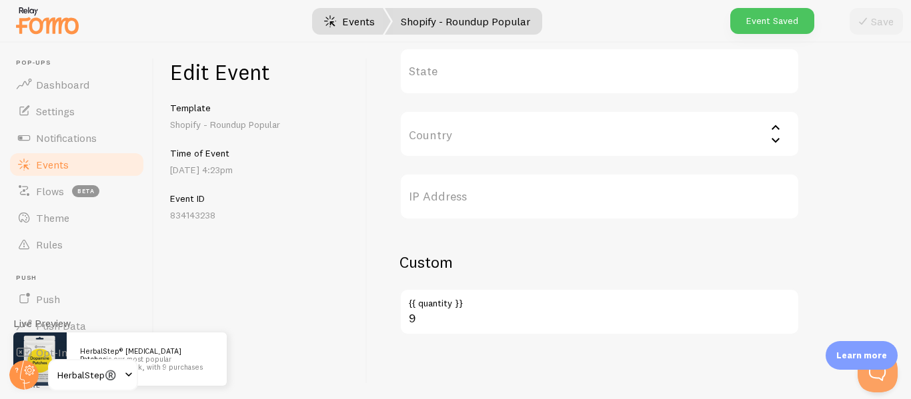
click at [369, 17] on link "Events" at bounding box center [349, 21] width 83 height 27
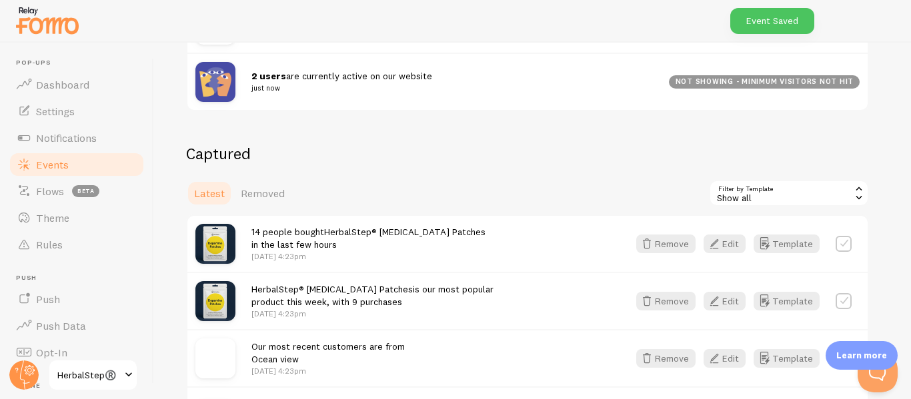
scroll to position [267, 0]
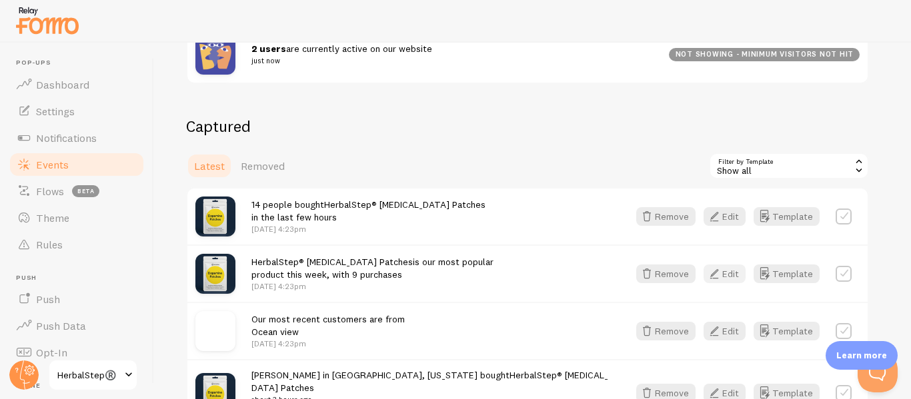
click at [719, 273] on icon "button" at bounding box center [714, 274] width 16 height 16
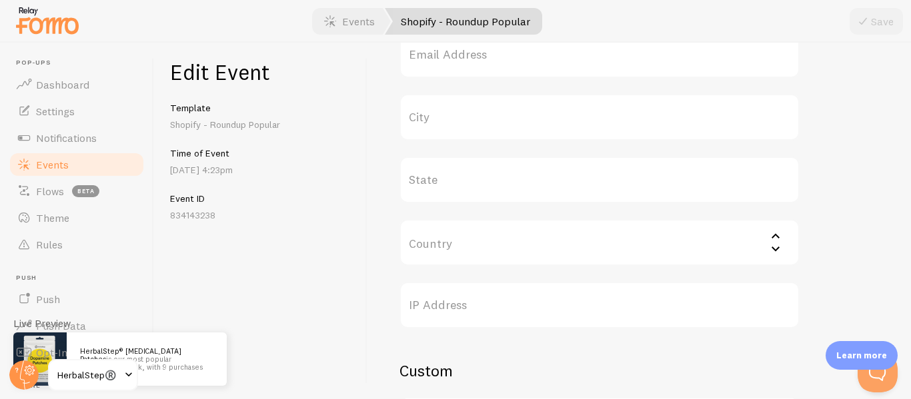
scroll to position [684, 0]
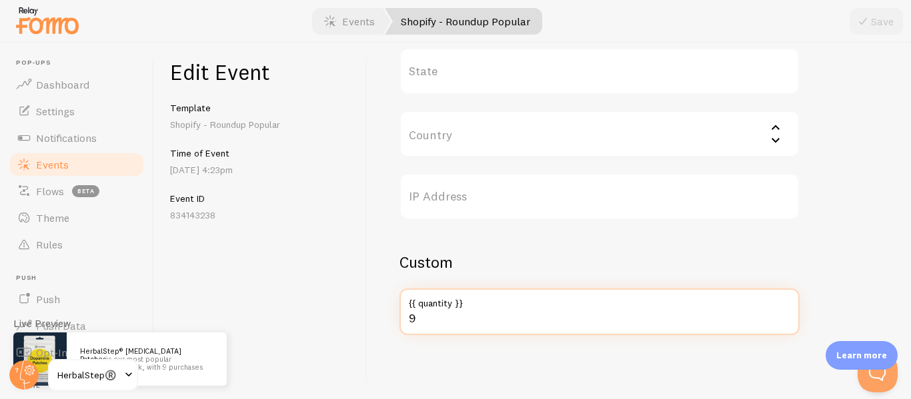
click at [436, 313] on input "9" at bounding box center [599, 312] width 400 height 47
type input "99+"
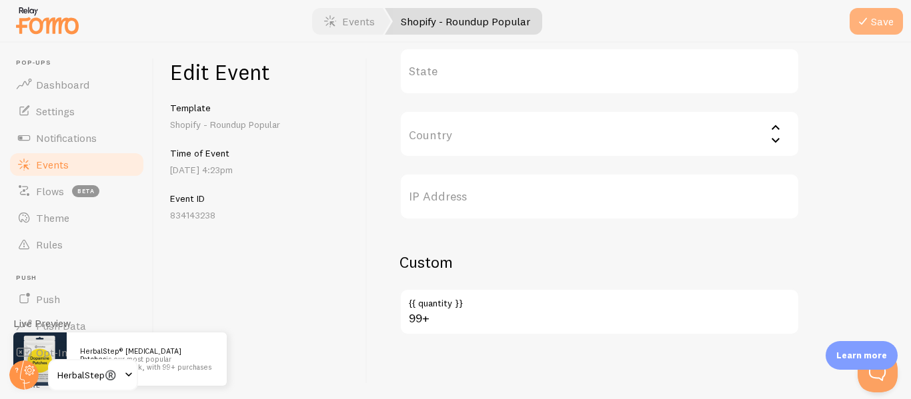
click at [871, 21] on button "Save" at bounding box center [876, 21] width 53 height 27
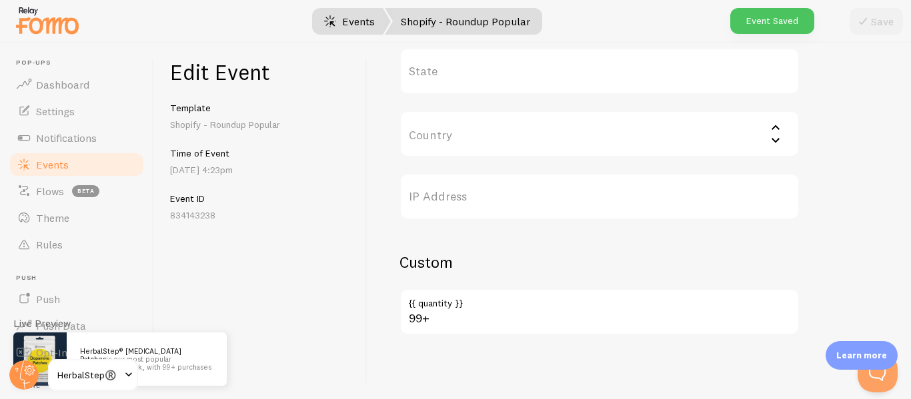
click at [361, 21] on link "Events" at bounding box center [349, 21] width 83 height 27
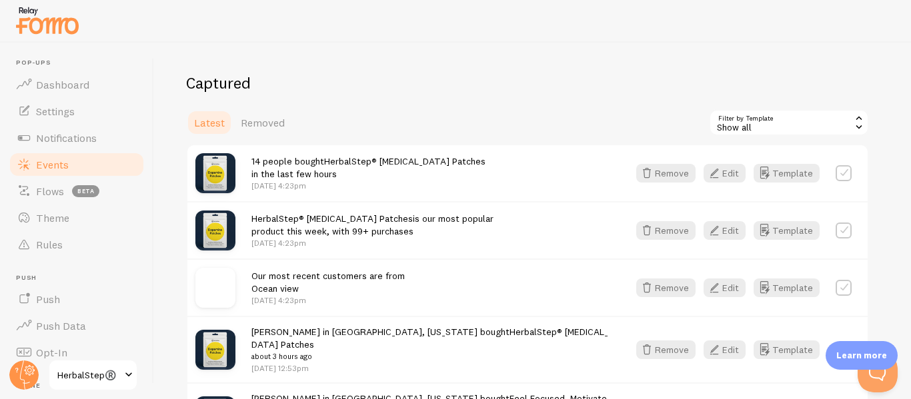
scroll to position [333, 0]
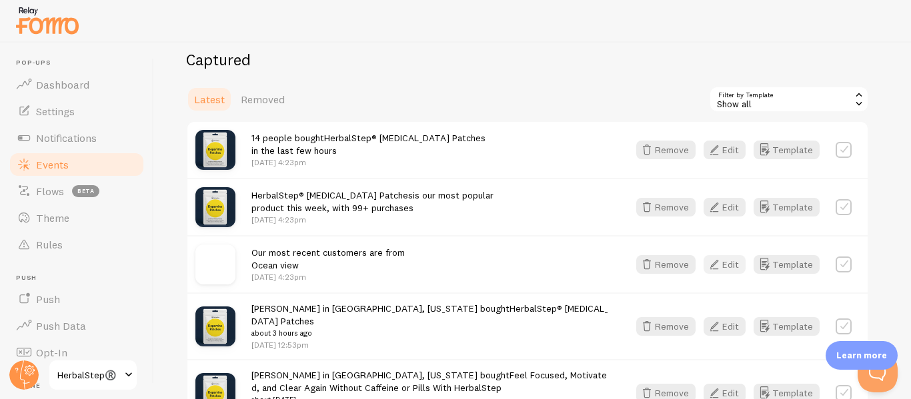
click at [730, 266] on button "Edit" at bounding box center [725, 264] width 42 height 19
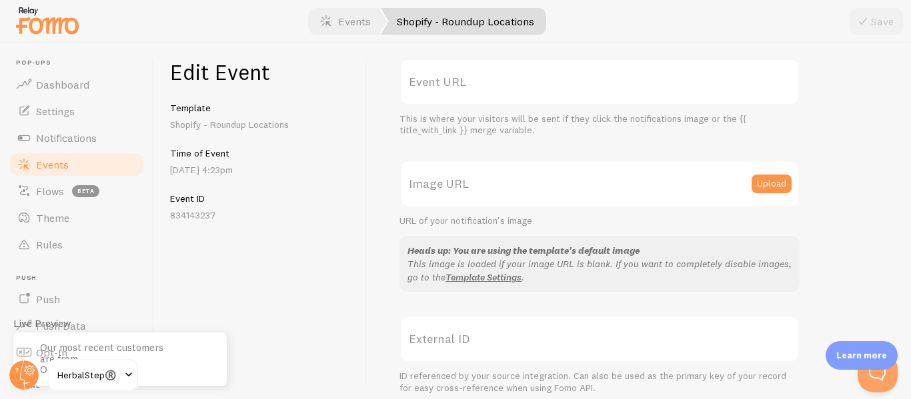
scroll to position [153, 0]
click at [752, 186] on button "Upload" at bounding box center [772, 185] width 40 height 19
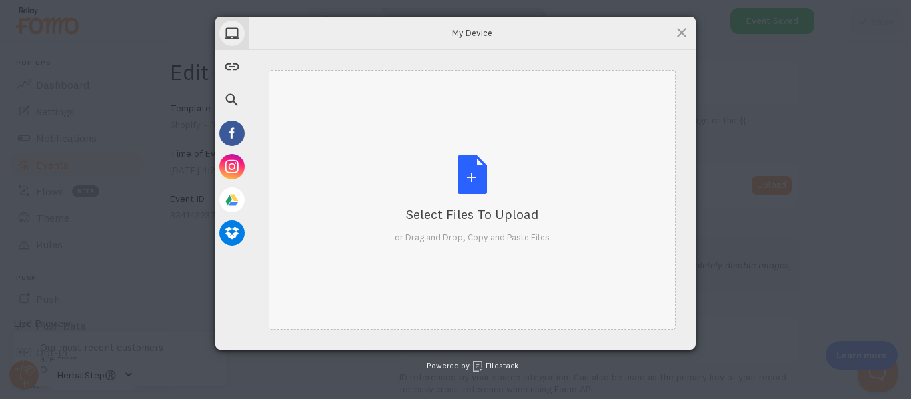
click at [560, 215] on div "Select Files to Upload or Drag and Drop, Copy and Paste Files" at bounding box center [472, 200] width 407 height 260
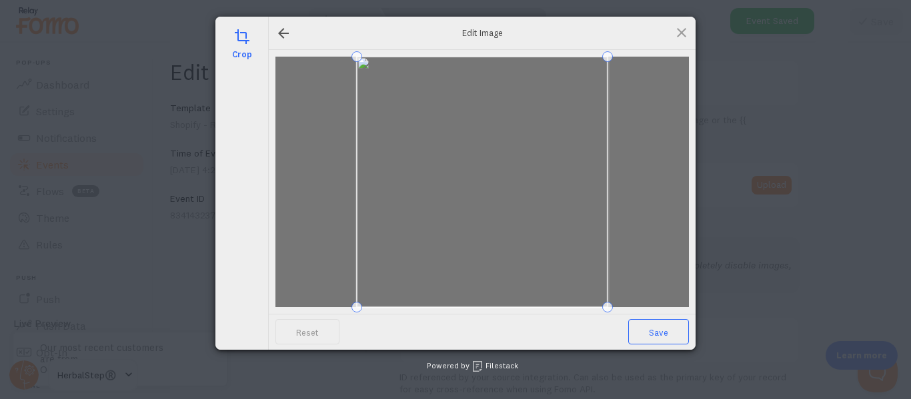
click at [655, 331] on span "Save" at bounding box center [658, 331] width 61 height 25
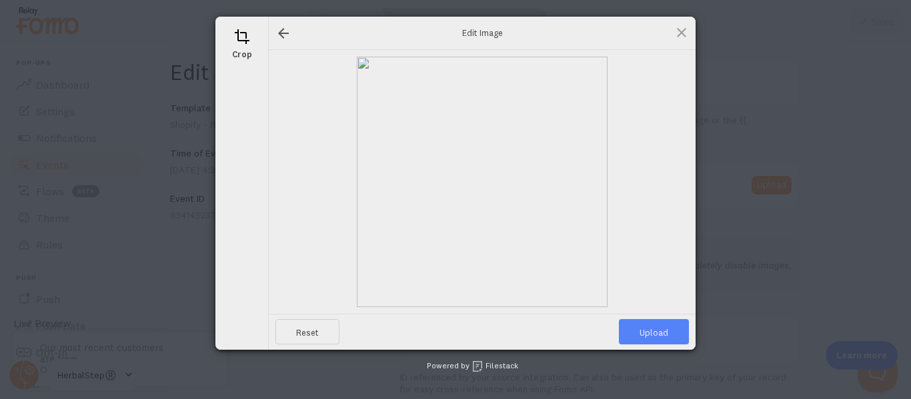
click at [649, 333] on span "Upload" at bounding box center [654, 331] width 70 height 25
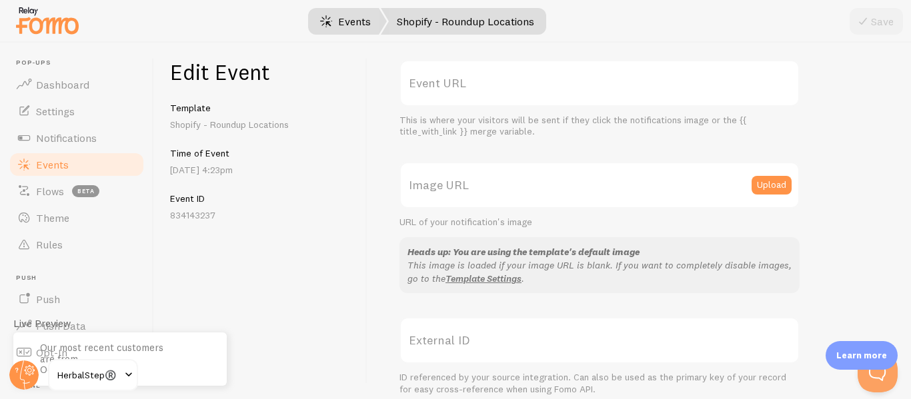
click at [352, 14] on link "Events" at bounding box center [345, 21] width 83 height 27
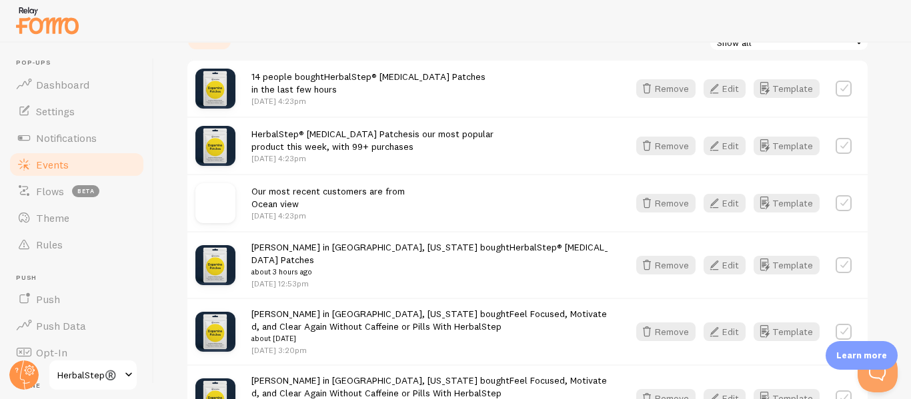
scroll to position [400, 0]
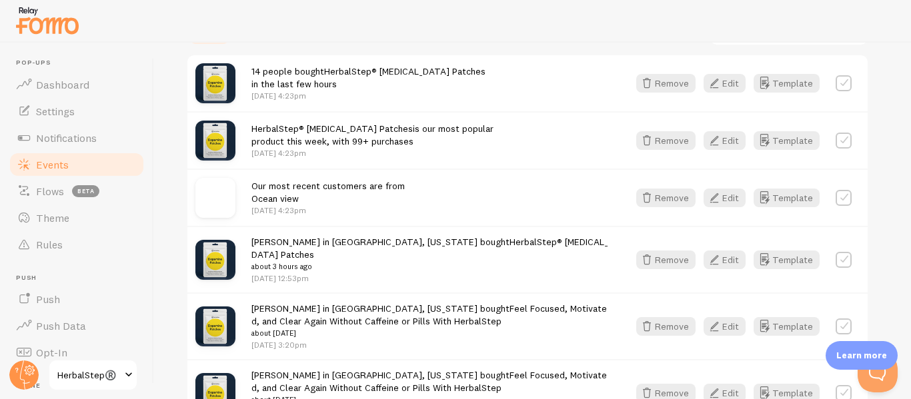
click at [847, 141] on label at bounding box center [844, 141] width 16 height 16
checkbox input "true"
click at [840, 83] on label at bounding box center [844, 83] width 16 height 16
checkbox input "true"
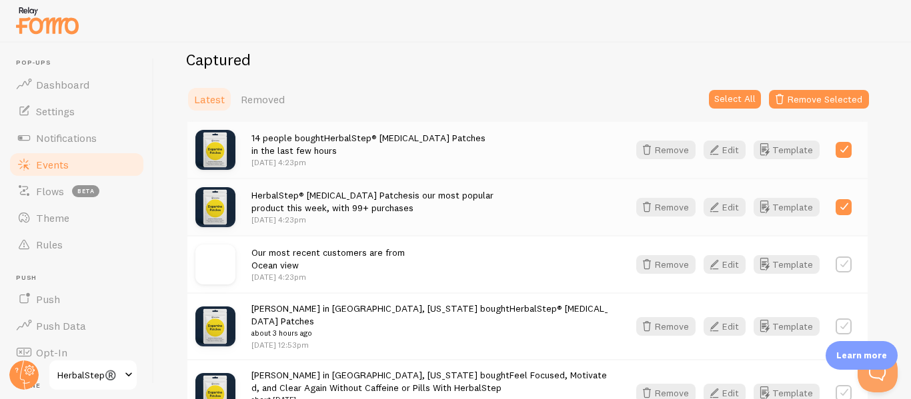
scroll to position [267, 0]
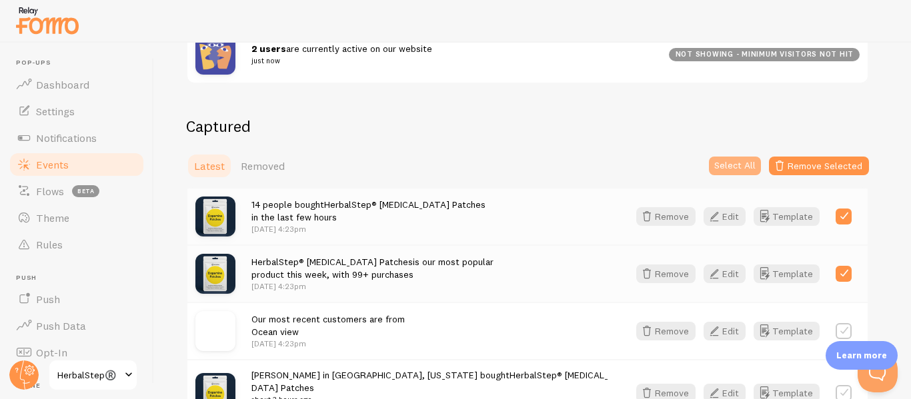
click at [737, 166] on button "Select All" at bounding box center [735, 166] width 52 height 19
checkbox input "true"
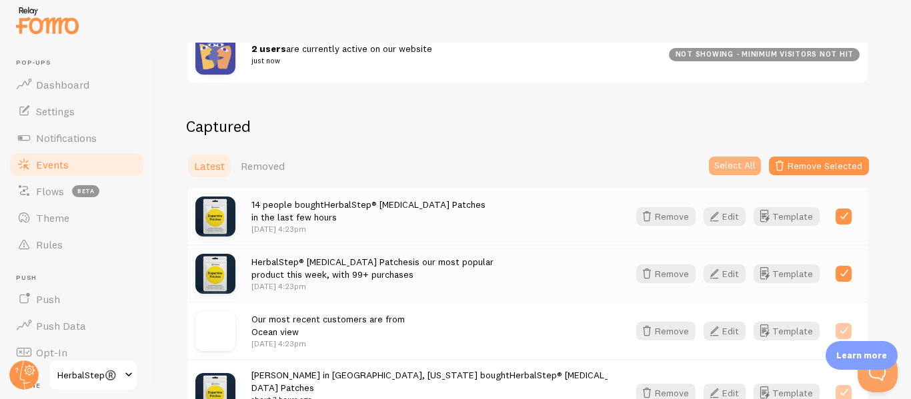
checkbox input "true"
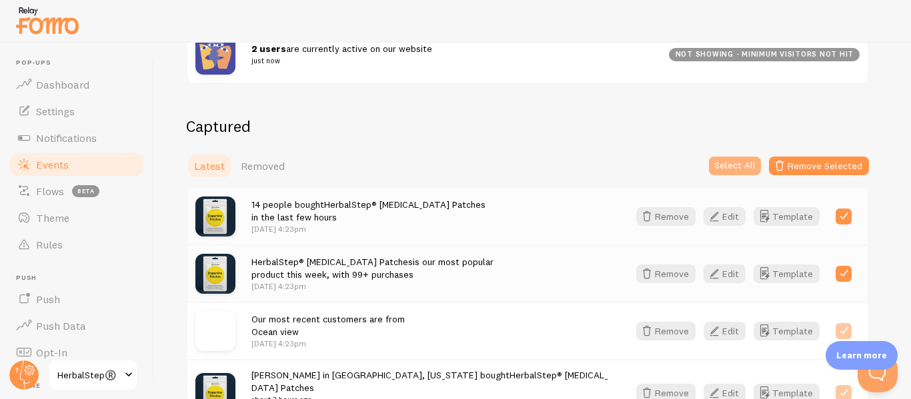
checkbox input "true"
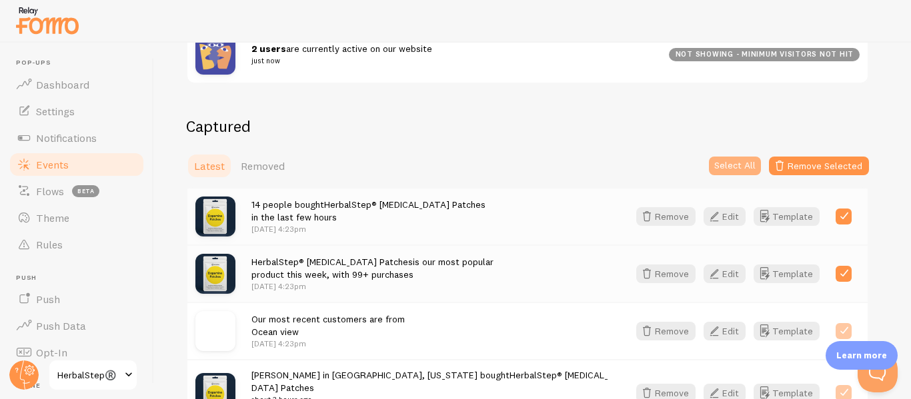
checkbox input "true"
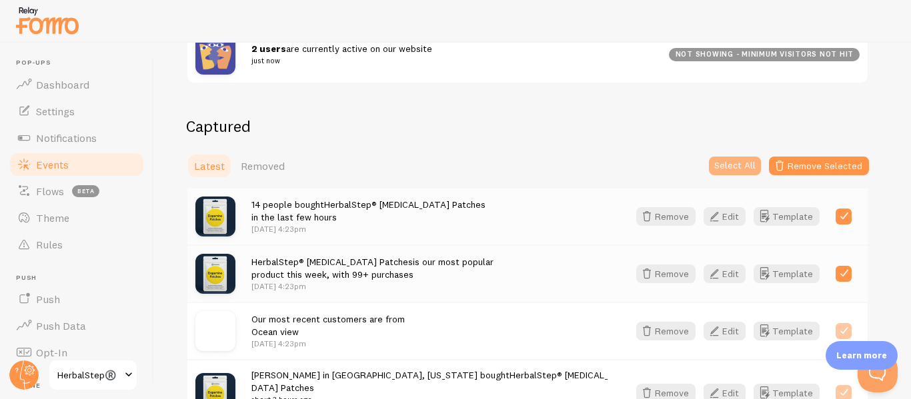
checkbox input "true"
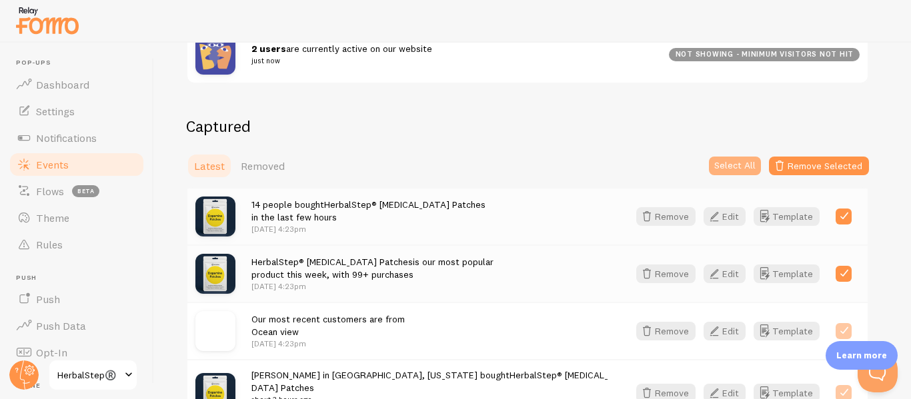
checkbox input "true"
click at [737, 166] on button "Select None" at bounding box center [730, 166] width 62 height 19
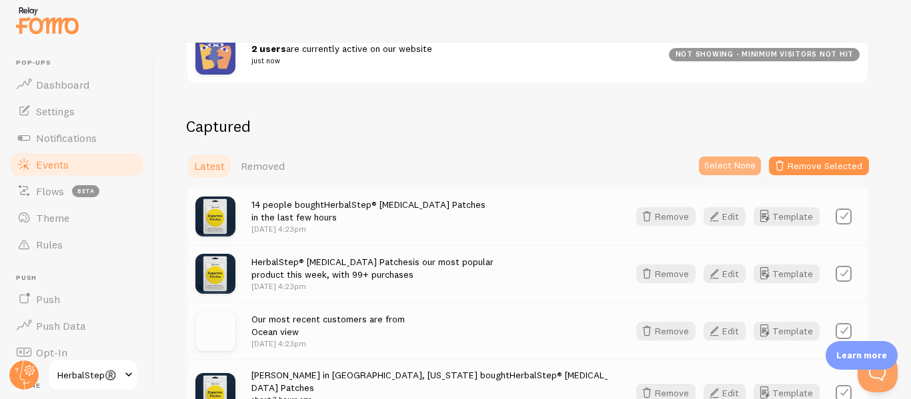
checkbox input "false"
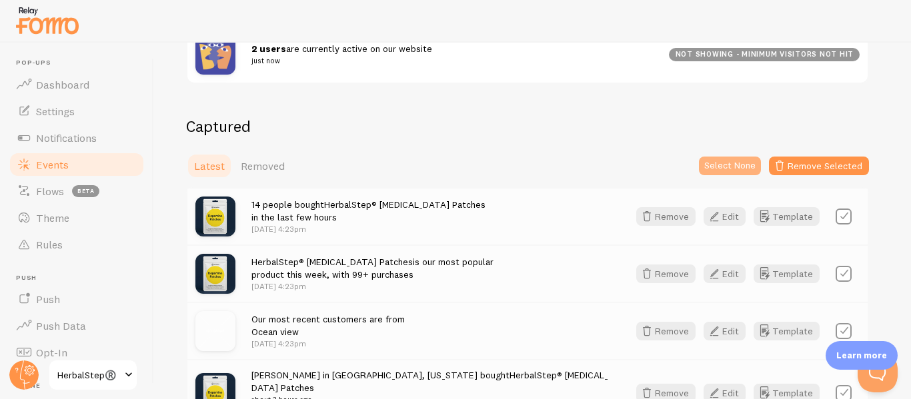
checkbox input "false"
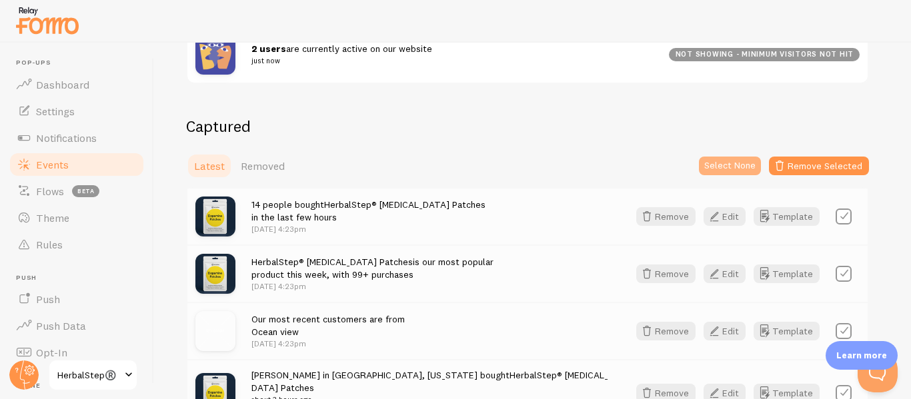
checkbox input "false"
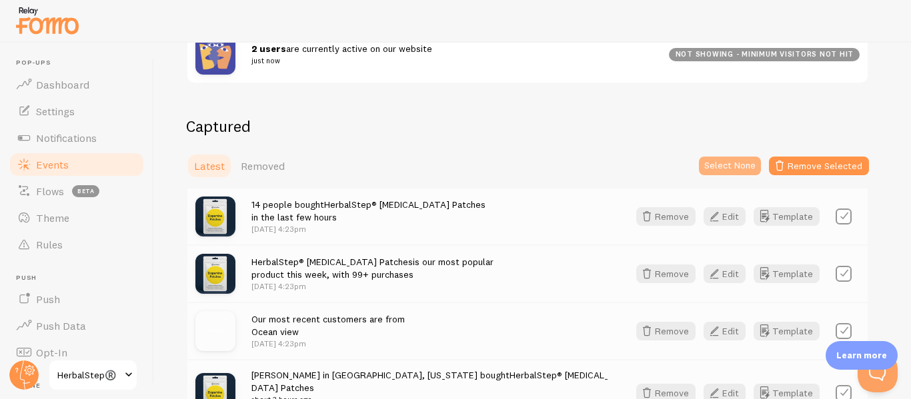
checkbox input "false"
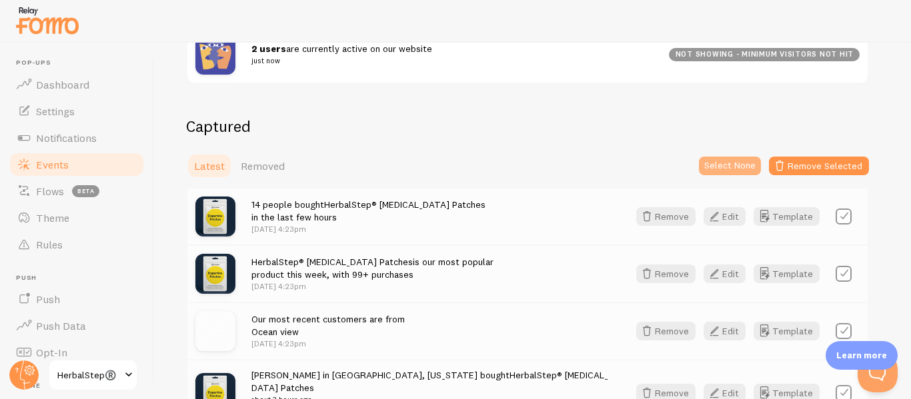
checkbox input "false"
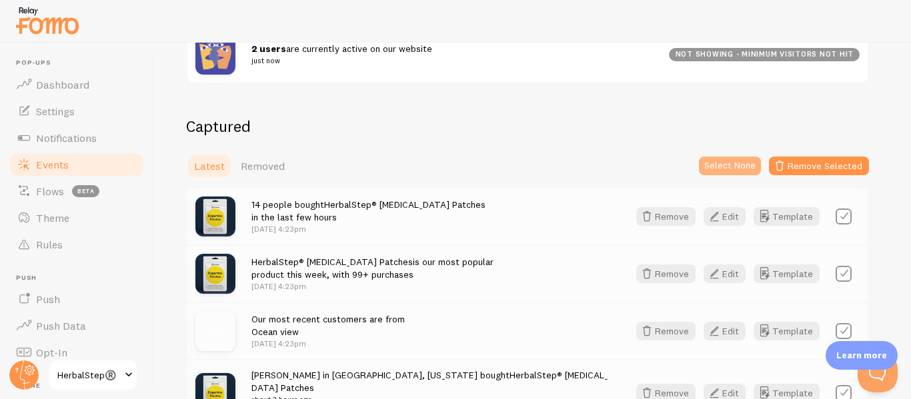
checkbox input "false"
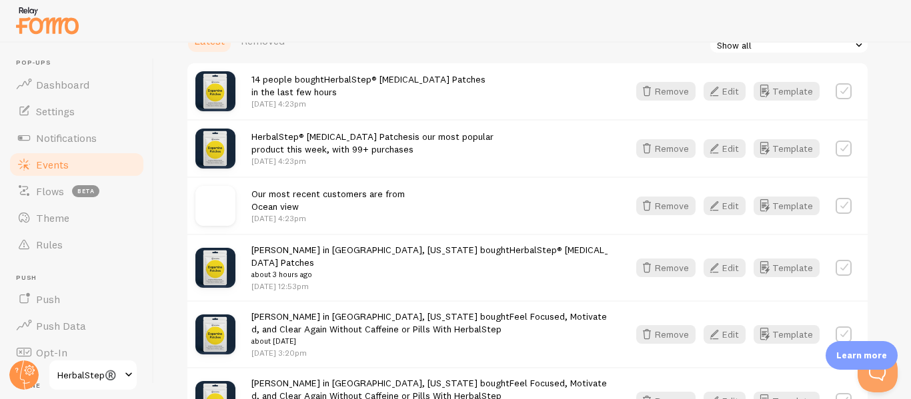
scroll to position [400, 0]
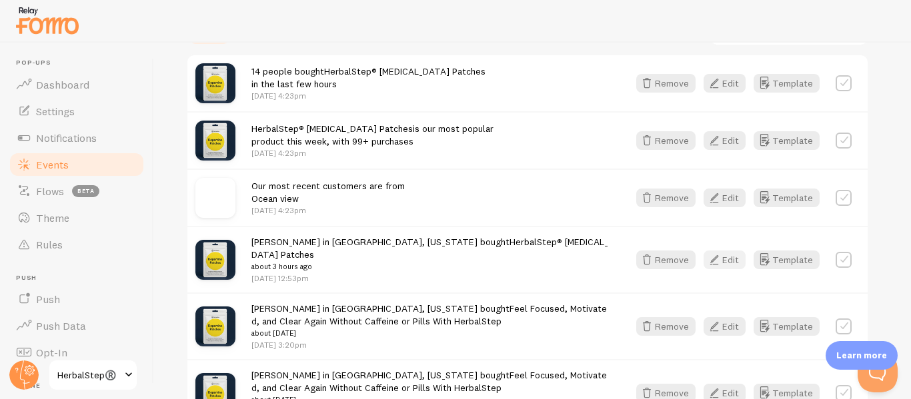
click at [732, 258] on button "Edit" at bounding box center [725, 260] width 42 height 19
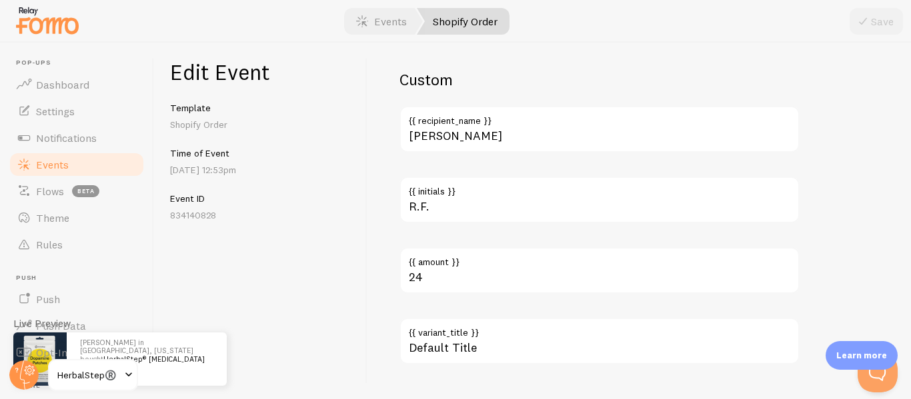
scroll to position [896, 0]
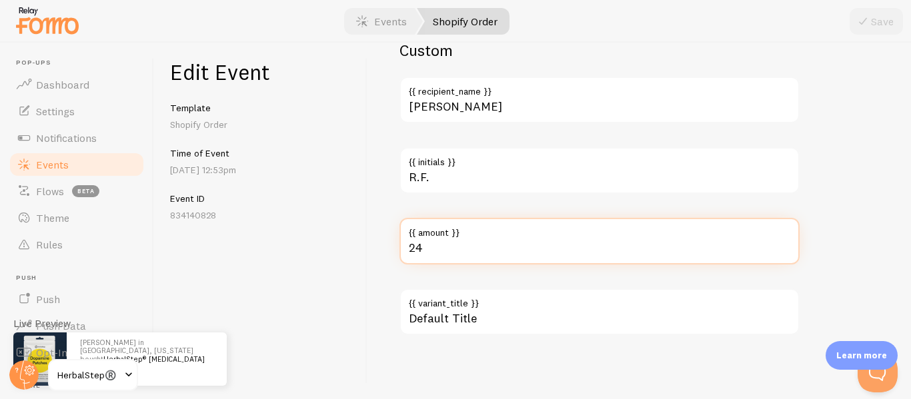
click at [414, 249] on input "24" at bounding box center [599, 241] width 400 height 47
type input "4"
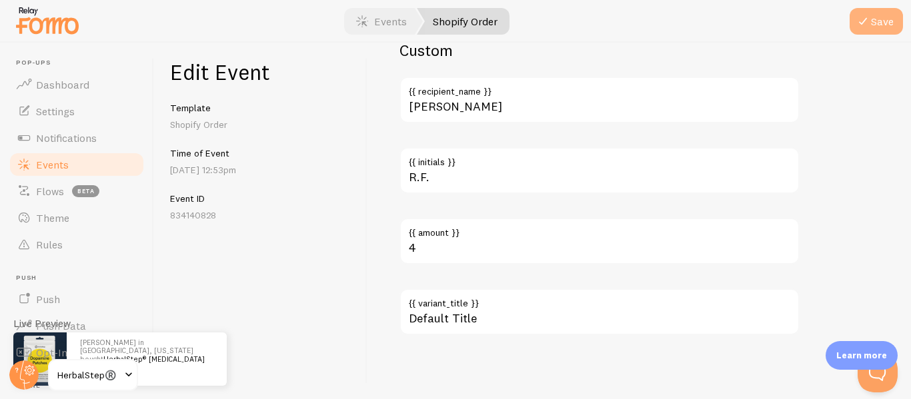
click at [868, 13] on icon "submit" at bounding box center [863, 21] width 16 height 16
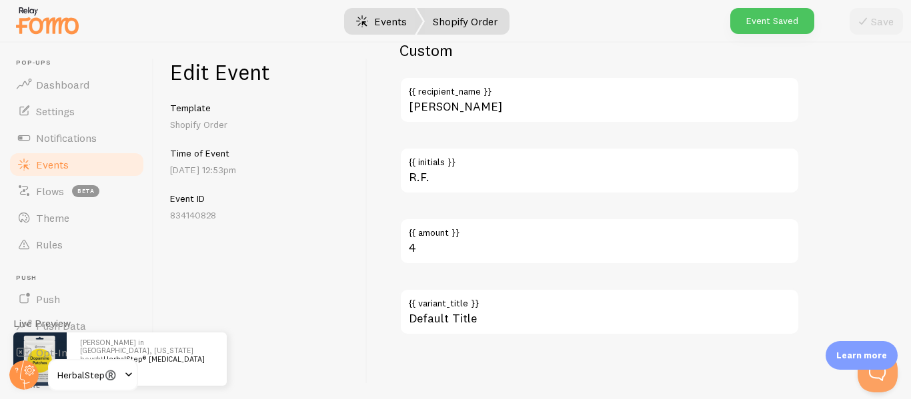
click at [395, 25] on link "Events" at bounding box center [381, 21] width 83 height 27
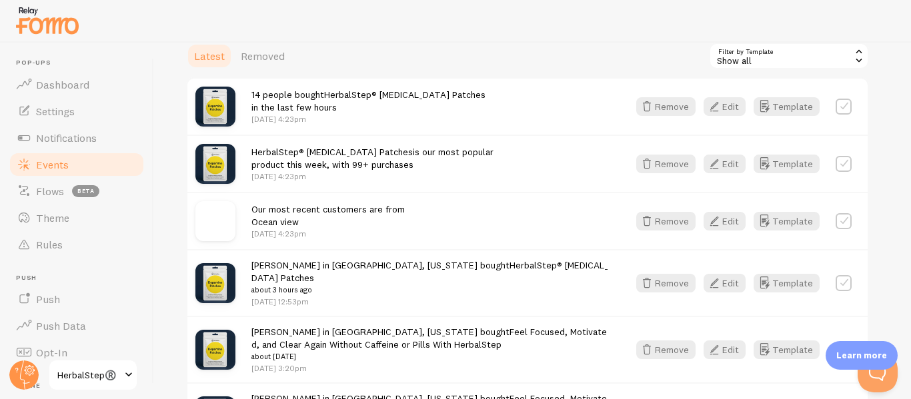
scroll to position [400, 0]
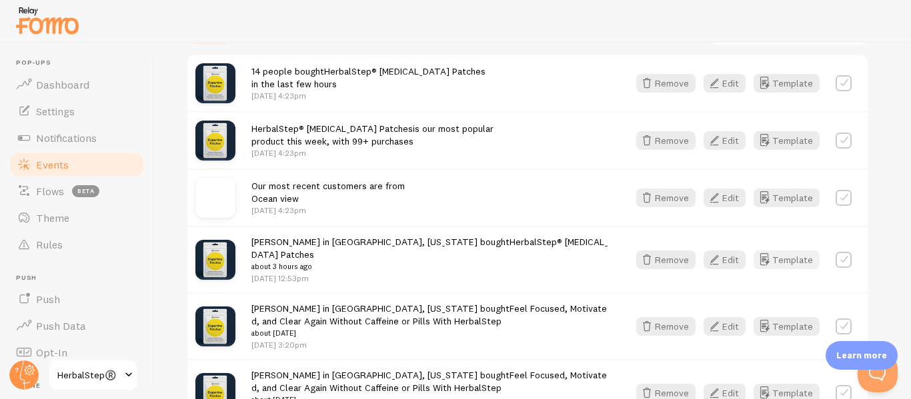
click at [804, 259] on button "Template" at bounding box center [787, 260] width 66 height 19
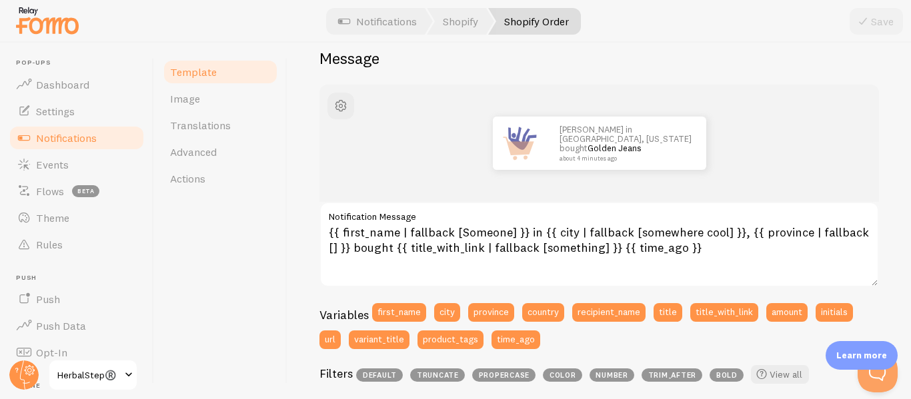
scroll to position [133, 0]
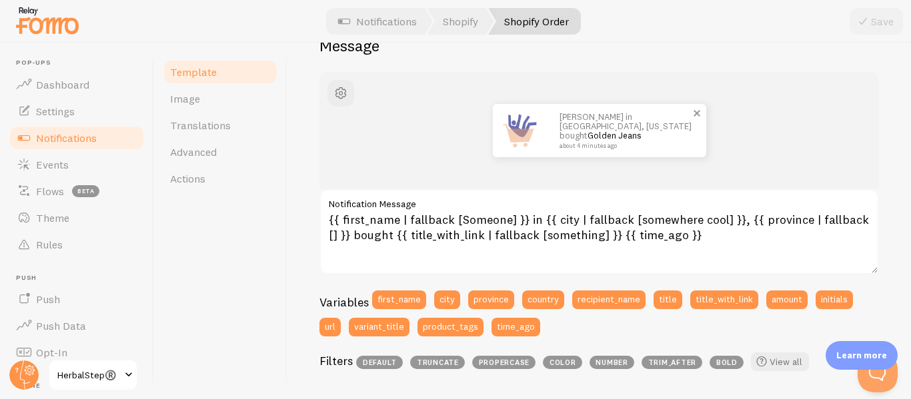
click at [527, 117] on img at bounding box center [519, 130] width 53 height 53
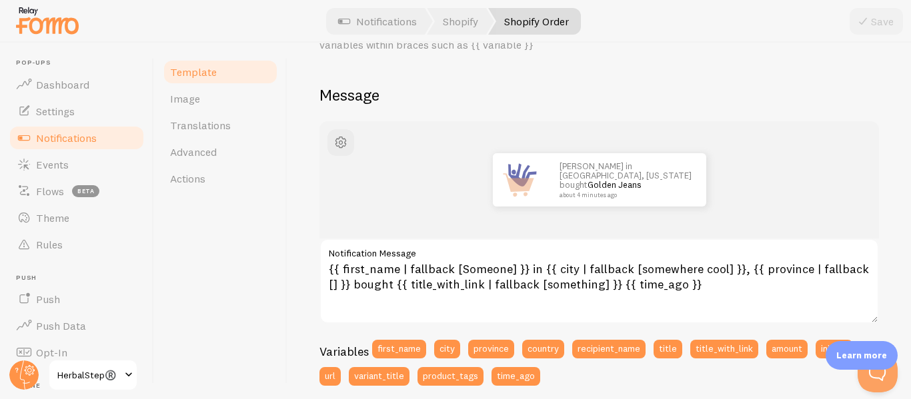
scroll to position [0, 0]
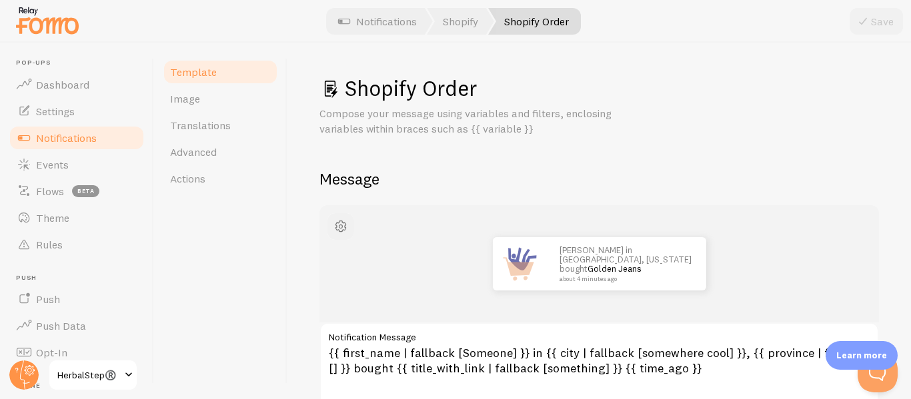
click at [336, 228] on span "button" at bounding box center [341, 227] width 16 height 16
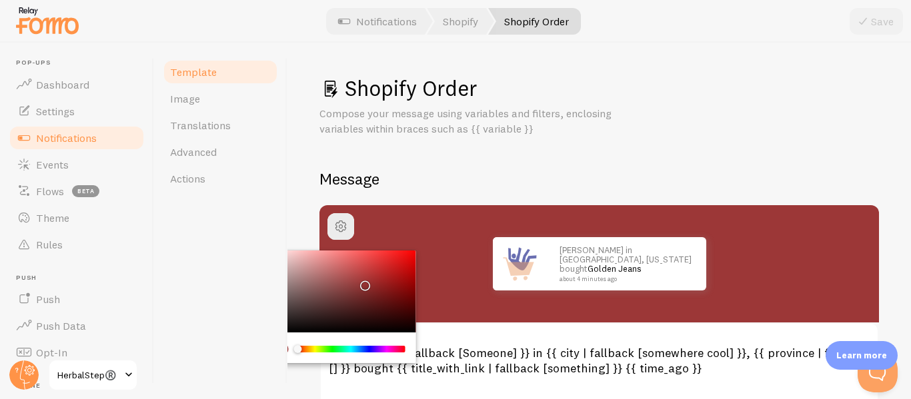
drag, startPoint x: 323, startPoint y: 277, endPoint x: 363, endPoint y: 283, distance: 40.5
click at [363, 283] on div "Chrome color picker" at bounding box center [341, 292] width 150 height 83
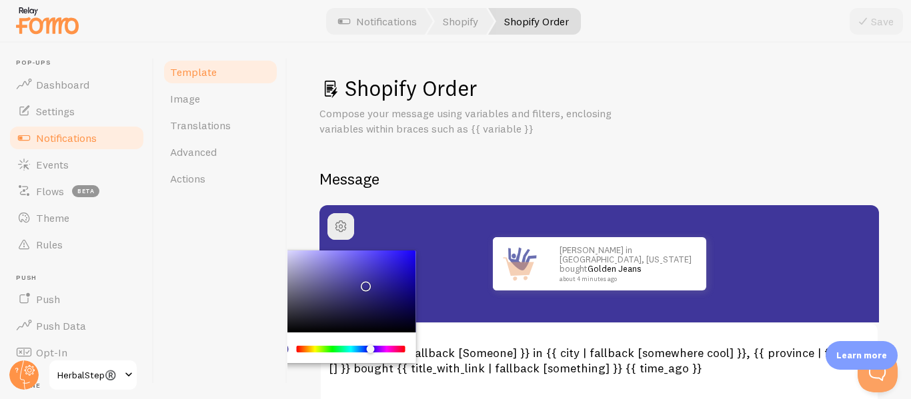
drag, startPoint x: 309, startPoint y: 347, endPoint x: 369, endPoint y: 311, distance: 69.7
click at [371, 347] on div "Chrome color picker" at bounding box center [374, 350] width 8 height 9
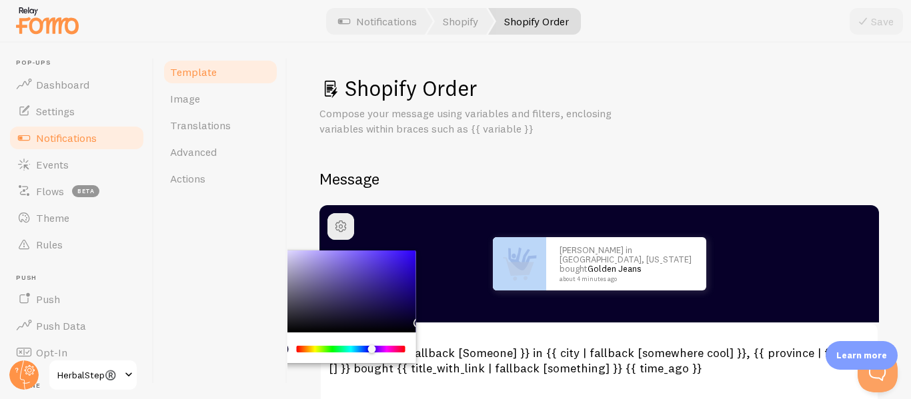
drag, startPoint x: 365, startPoint y: 287, endPoint x: 421, endPoint y: 319, distance: 64.9
click at [421, 319] on div "John in San Francisco, California bought Golden Jeans about 4 minutes ago" at bounding box center [599, 263] width 560 height 117
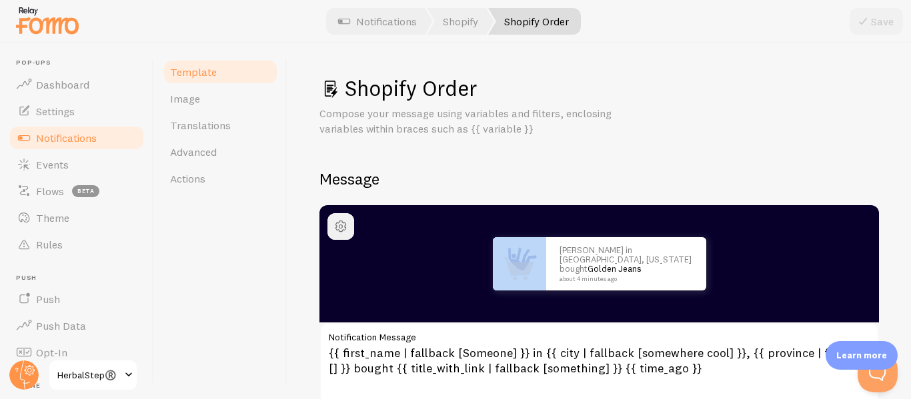
click at [350, 225] on button "button" at bounding box center [340, 226] width 27 height 27
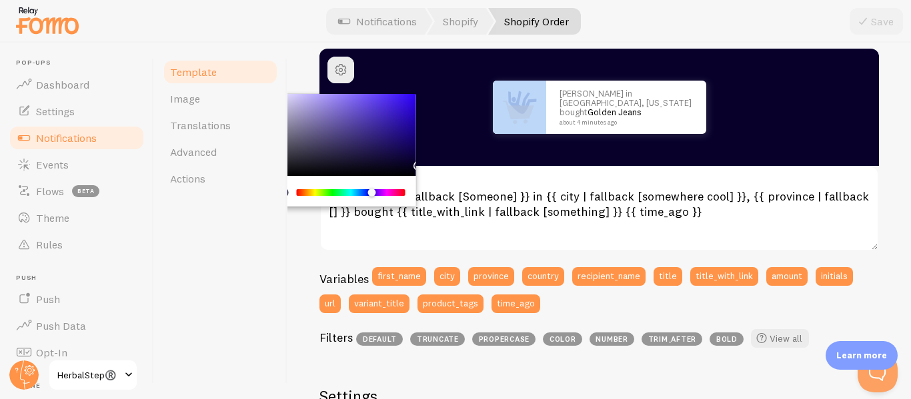
scroll to position [133, 0]
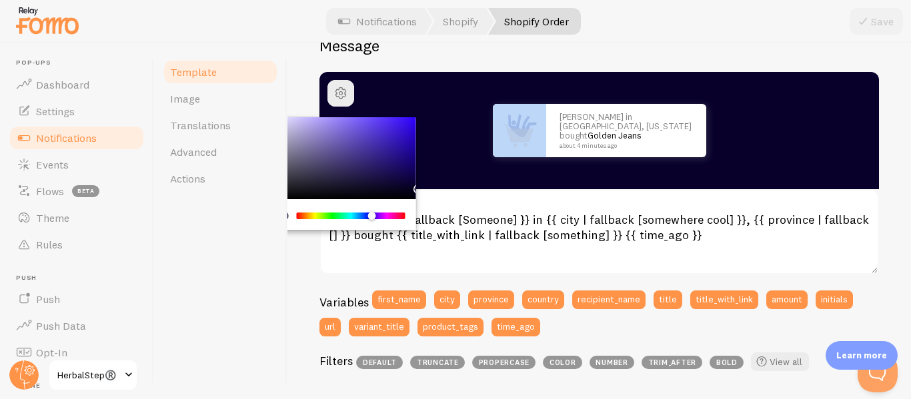
click at [415, 190] on div "Chrome color picker" at bounding box center [419, 189] width 8 height 8
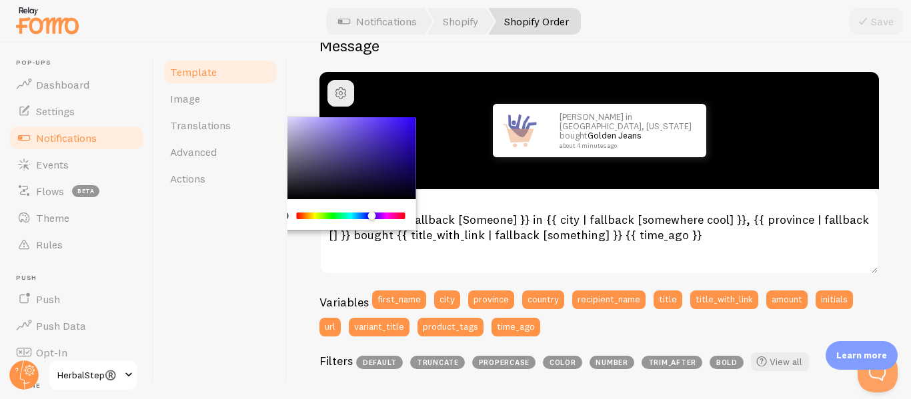
click at [274, 207] on div "Template Image Translations Advanced Actions" at bounding box center [220, 221] width 133 height 357
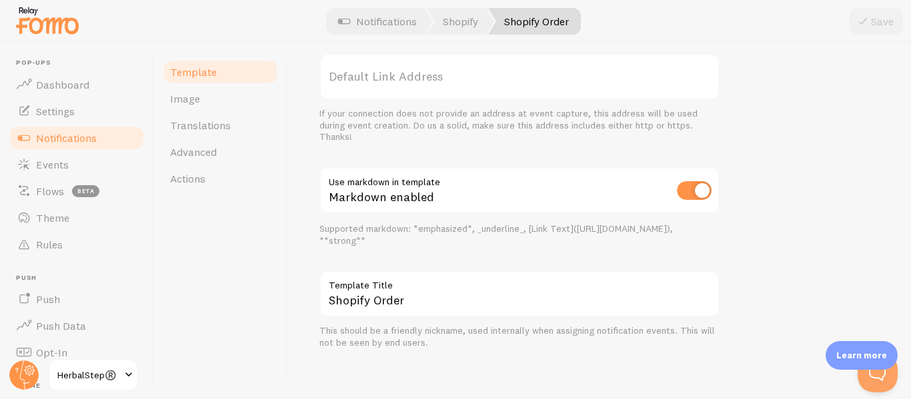
scroll to position [624, 0]
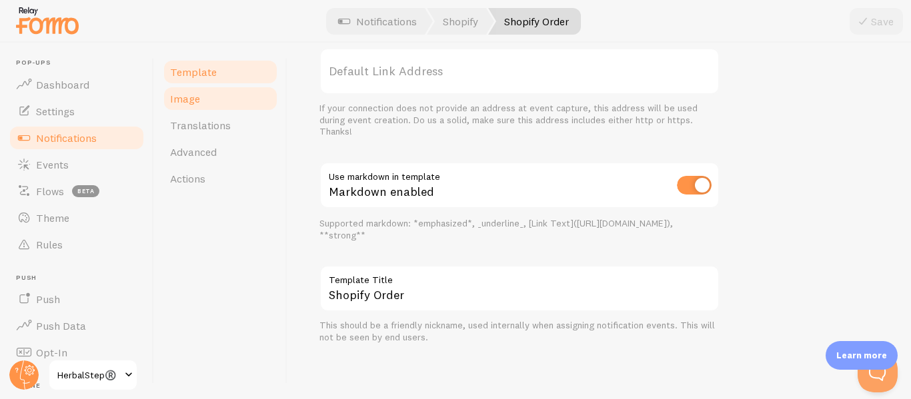
click at [193, 100] on span "Image" at bounding box center [185, 98] width 30 height 13
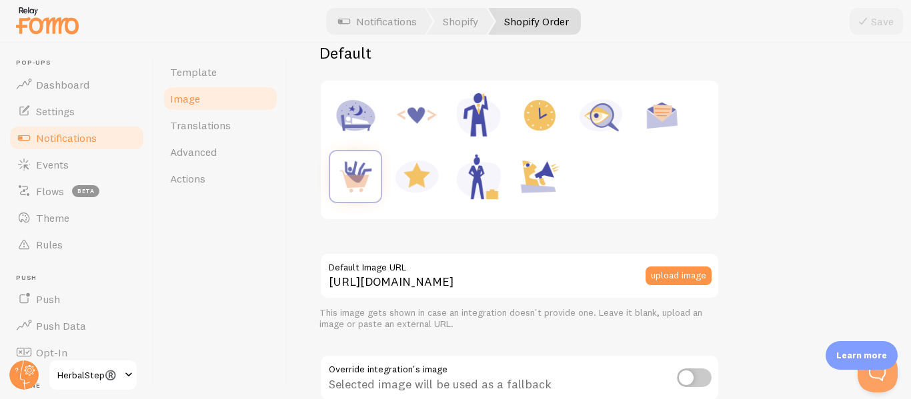
scroll to position [200, 0]
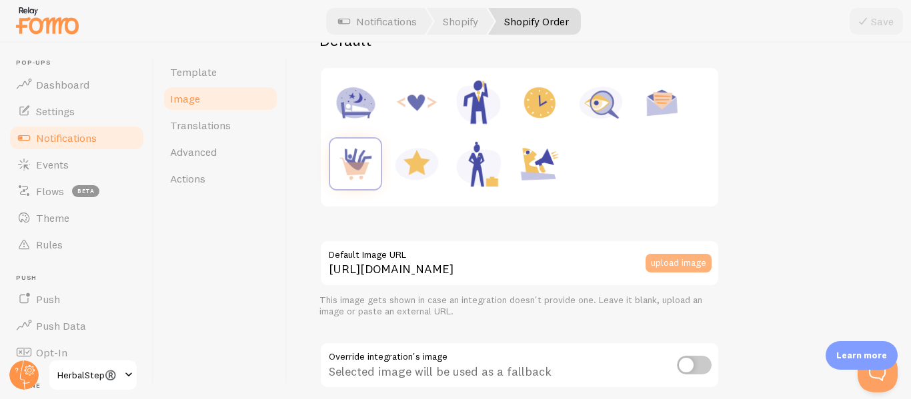
click at [682, 271] on button "upload image" at bounding box center [679, 263] width 66 height 19
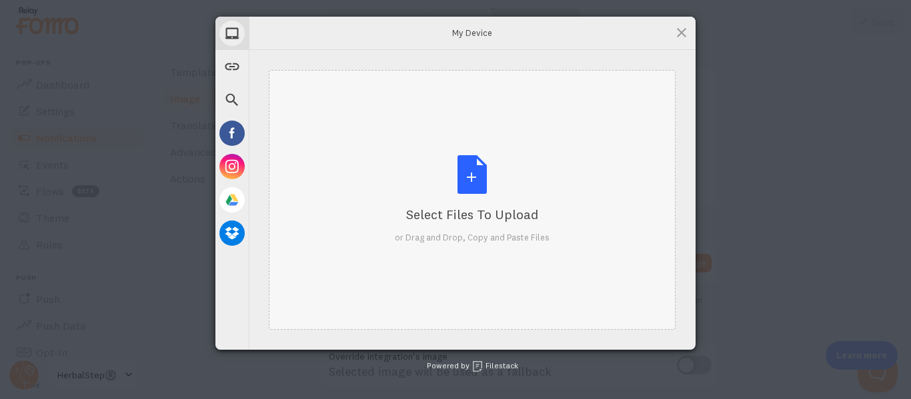
click at [391, 185] on div "Select Files to Upload or Drag and Drop, Copy and Paste Files" at bounding box center [472, 200] width 407 height 260
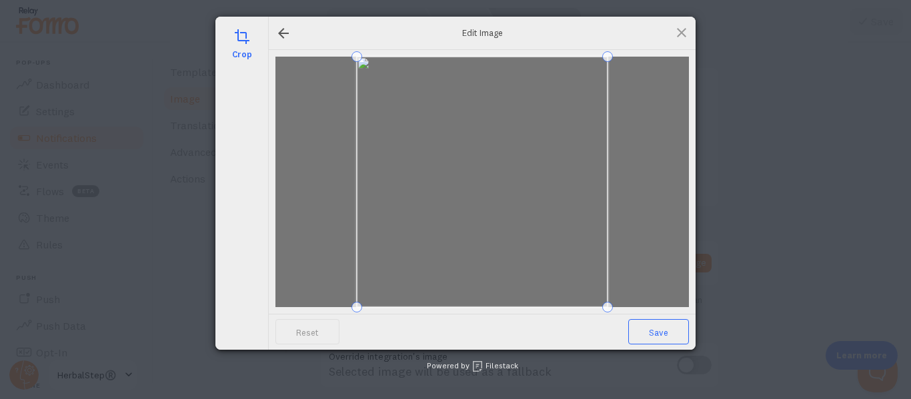
click at [676, 337] on span "Save" at bounding box center [658, 331] width 61 height 25
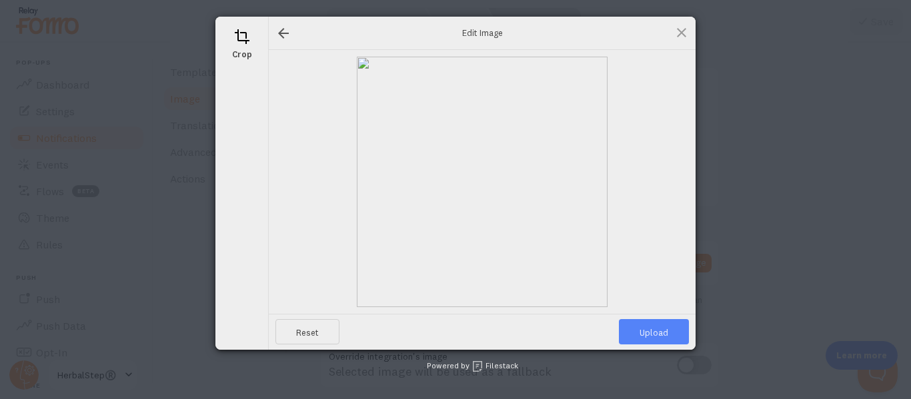
click at [676, 337] on span "Upload" at bounding box center [654, 331] width 70 height 25
type input "https://process.filestackapi.com/ApqhzE1ldTzuKSj33adqez/resize=width:170,height…"
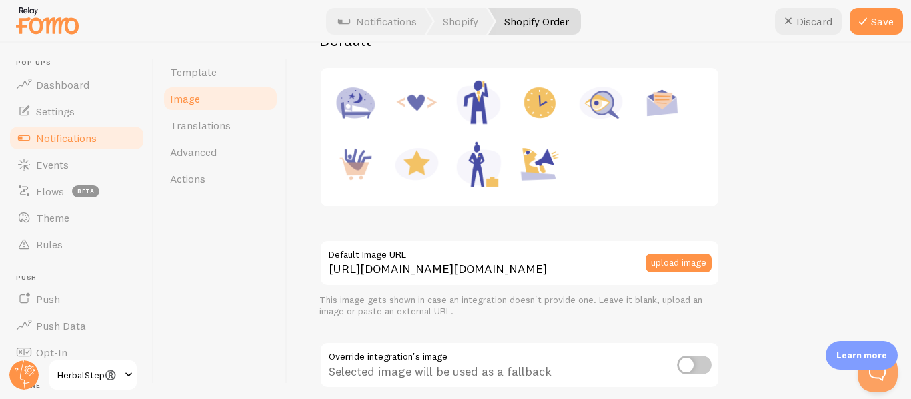
scroll to position [267, 0]
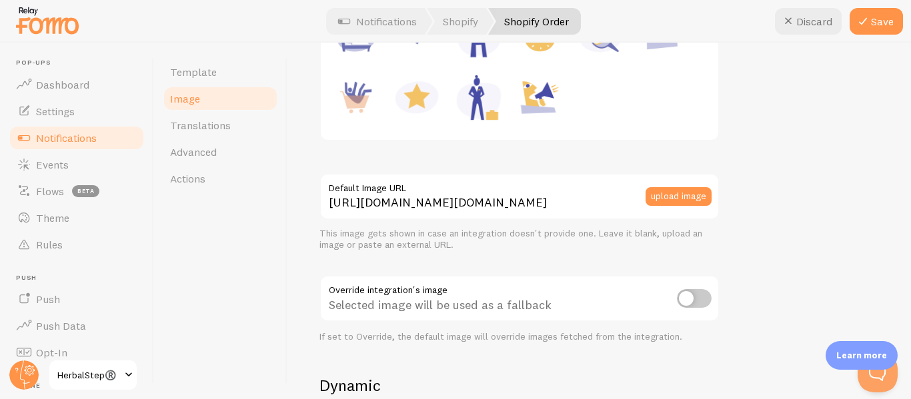
click at [700, 302] on input "checkbox" at bounding box center [694, 298] width 35 height 19
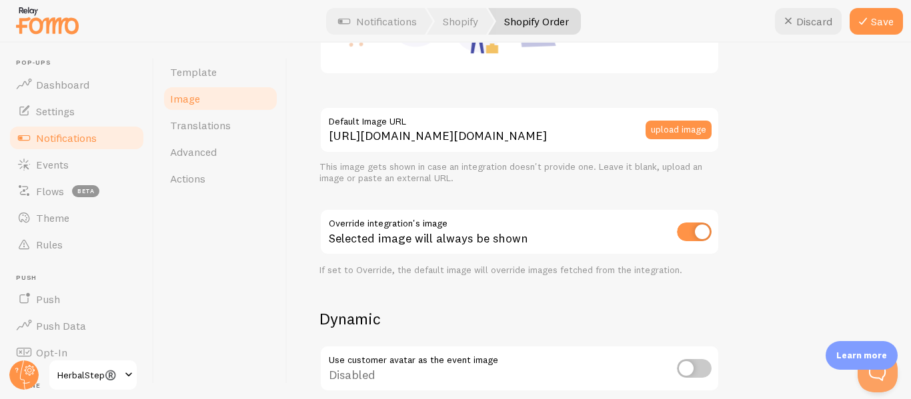
scroll to position [467, 0]
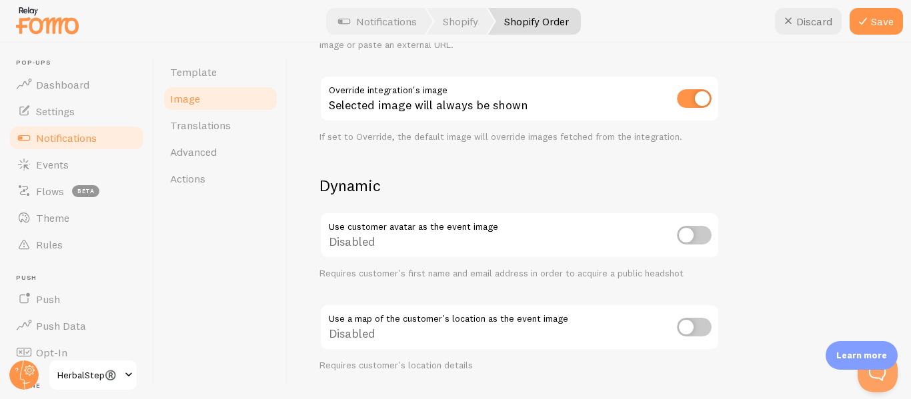
click at [691, 96] on input "checkbox" at bounding box center [694, 98] width 35 height 19
checkbox input "false"
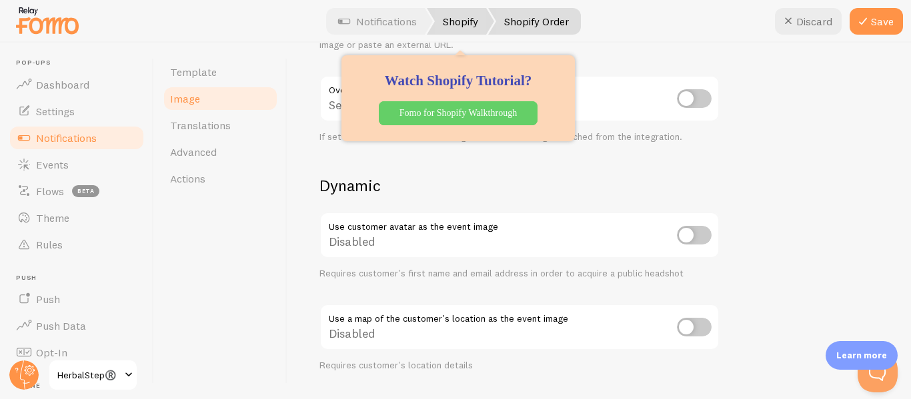
click at [463, 20] on link "Shopify" at bounding box center [460, 21] width 67 height 27
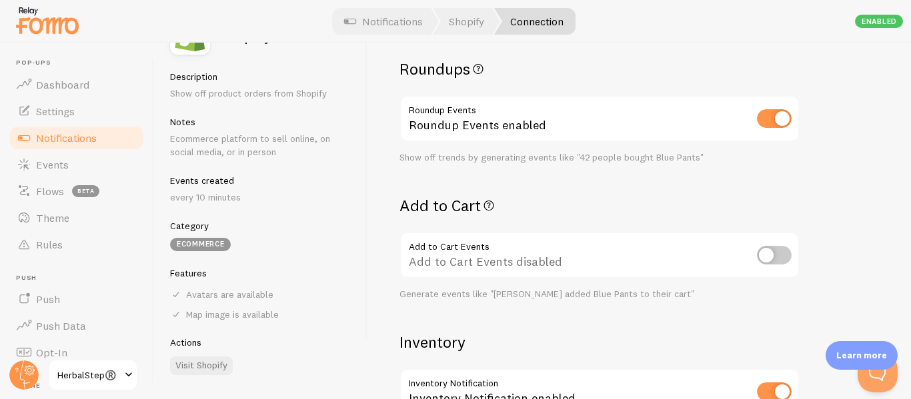
scroll to position [137, 0]
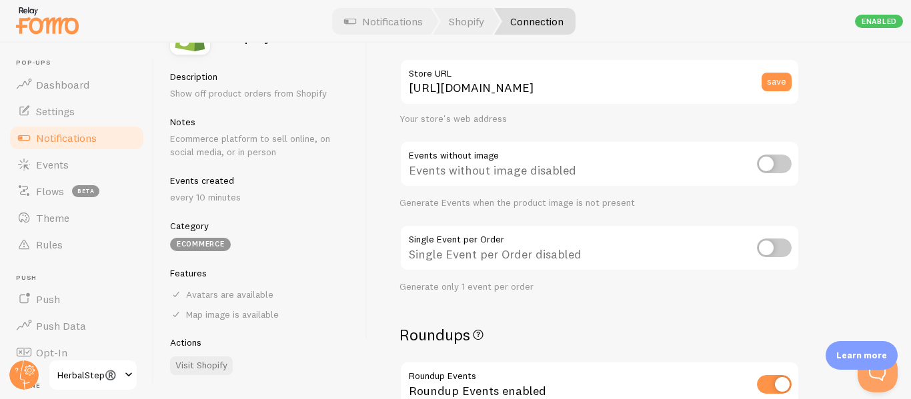
click at [518, 21] on link "Connection" at bounding box center [534, 21] width 81 height 27
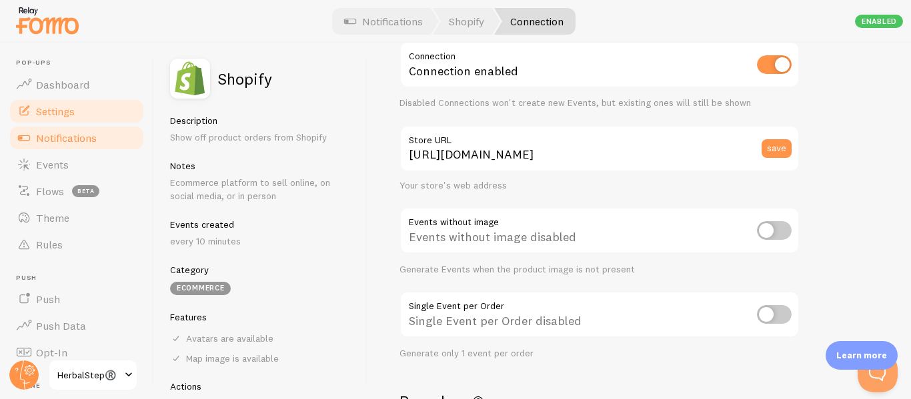
scroll to position [0, 0]
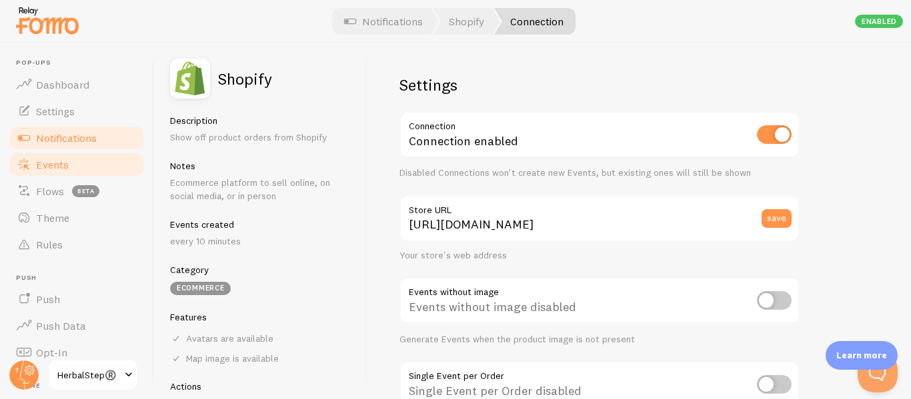
click at [48, 162] on span "Events" at bounding box center [52, 164] width 33 height 13
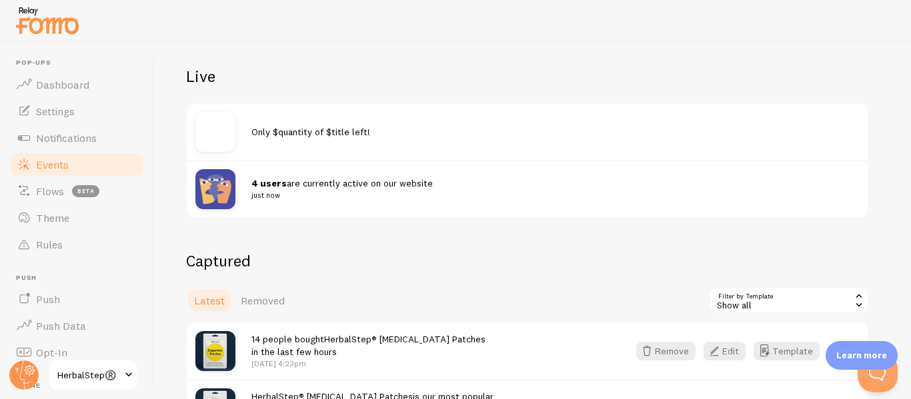
scroll to position [133, 0]
click at [189, 120] on div "Only $quantity of $title left!" at bounding box center [527, 131] width 680 height 56
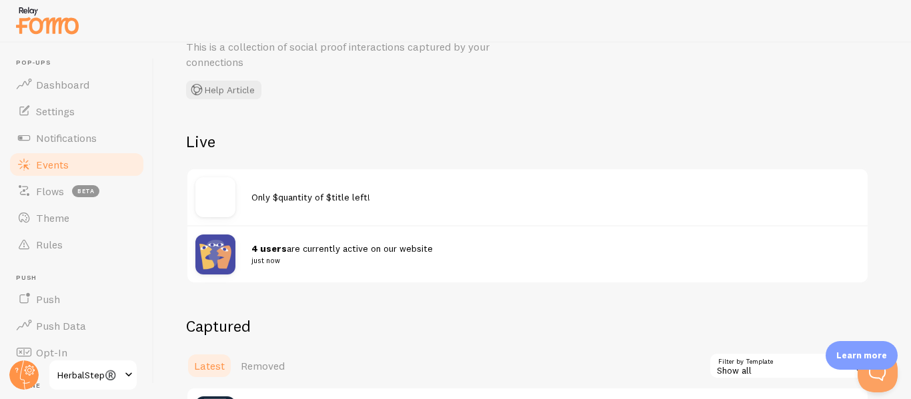
scroll to position [200, 0]
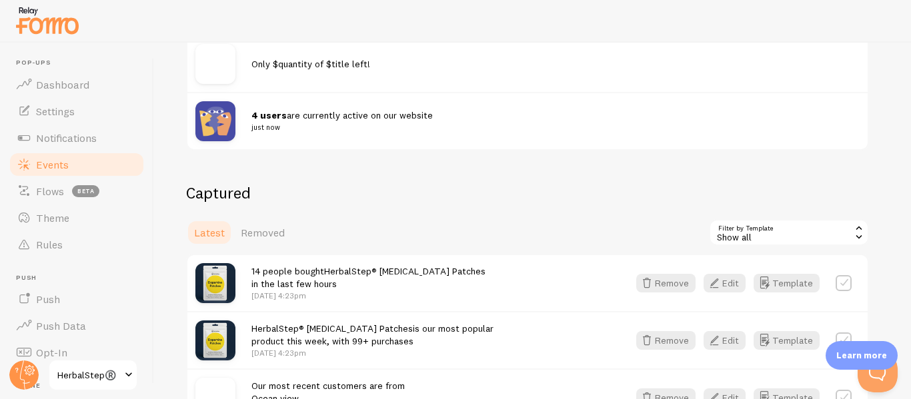
click at [723, 231] on div "Show all" at bounding box center [789, 232] width 160 height 27
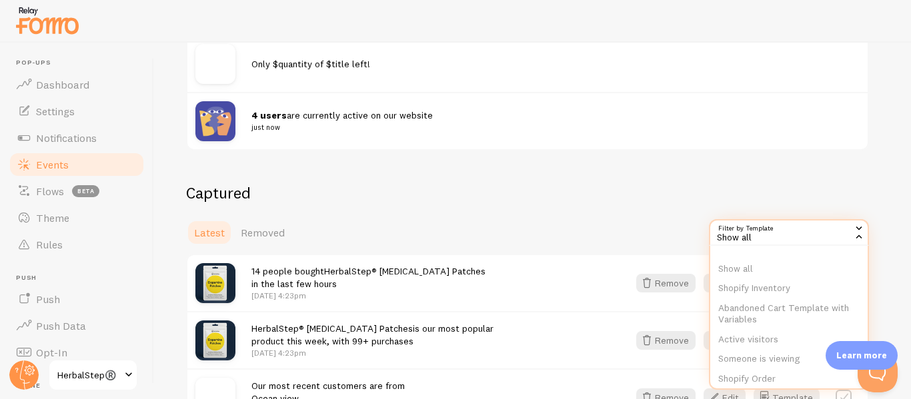
click at [696, 169] on div "Events This is a collection of social proof interactions captured by your conne…" at bounding box center [532, 221] width 757 height 357
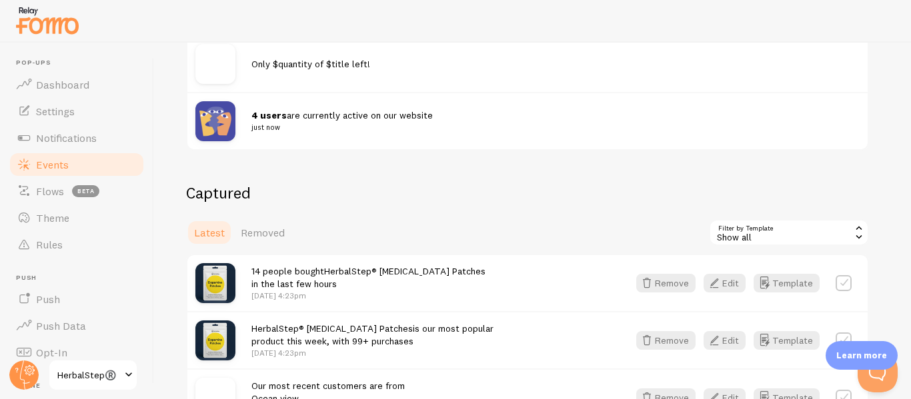
click at [201, 119] on img at bounding box center [215, 121] width 40 height 40
click at [219, 122] on img at bounding box center [215, 121] width 40 height 40
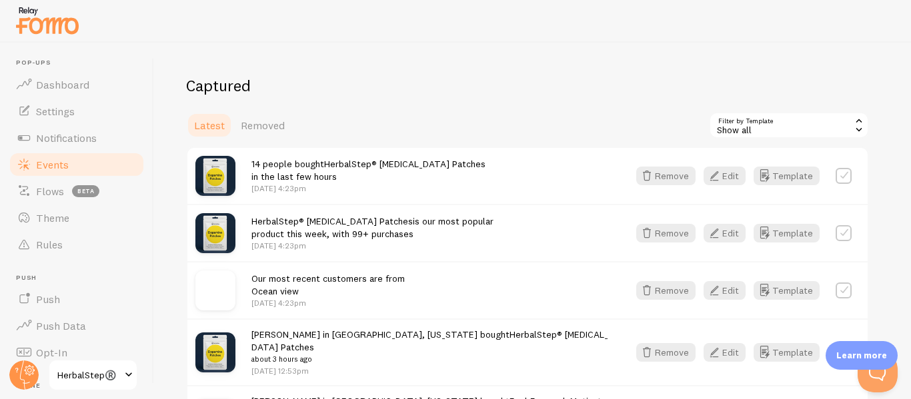
scroll to position [333, 0]
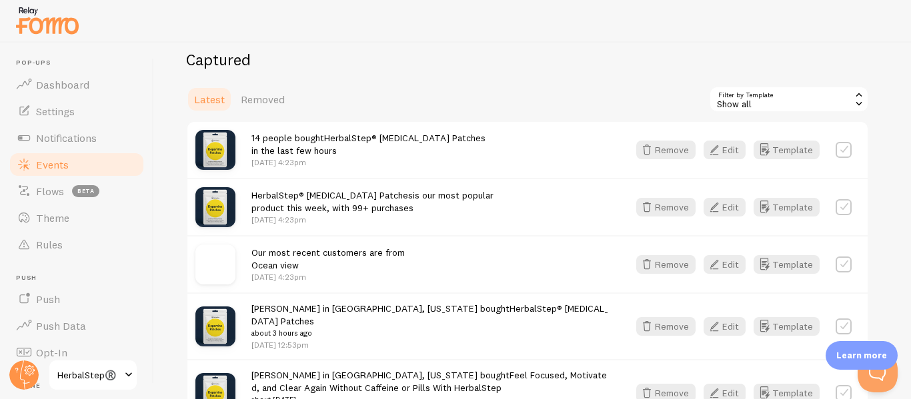
click at [842, 205] on label at bounding box center [844, 207] width 16 height 16
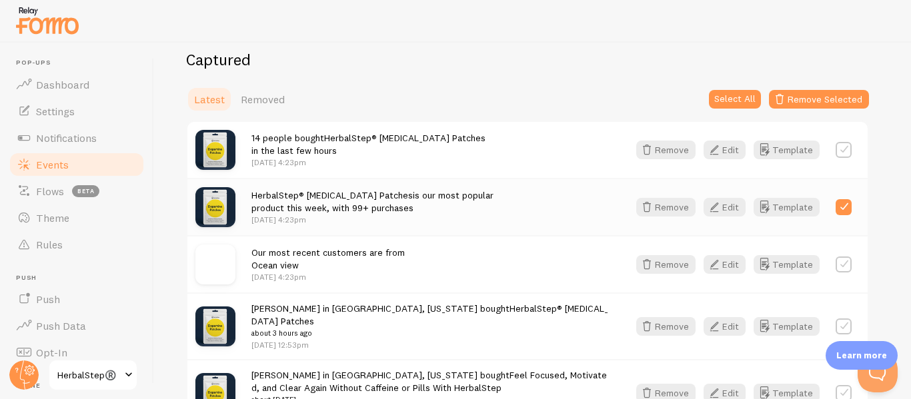
click at [842, 205] on label at bounding box center [844, 207] width 16 height 16
checkbox input "false"
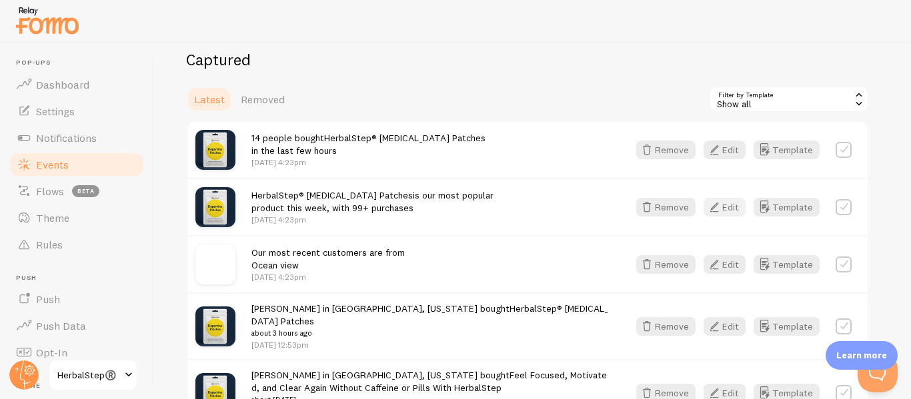
click at [733, 209] on button "Edit" at bounding box center [725, 207] width 42 height 19
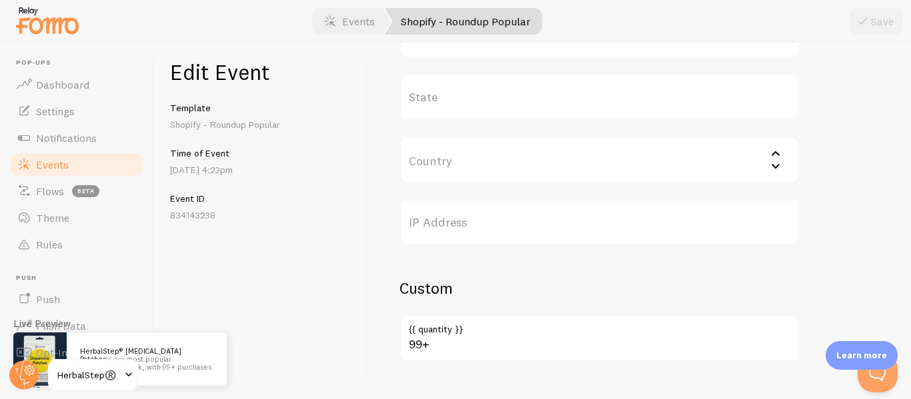
scroll to position [684, 0]
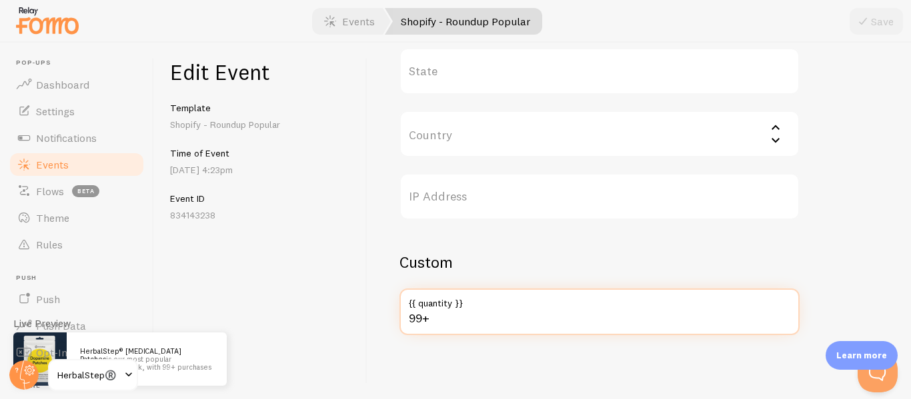
click at [423, 317] on input "99+" at bounding box center [599, 312] width 400 height 47
type input "999+"
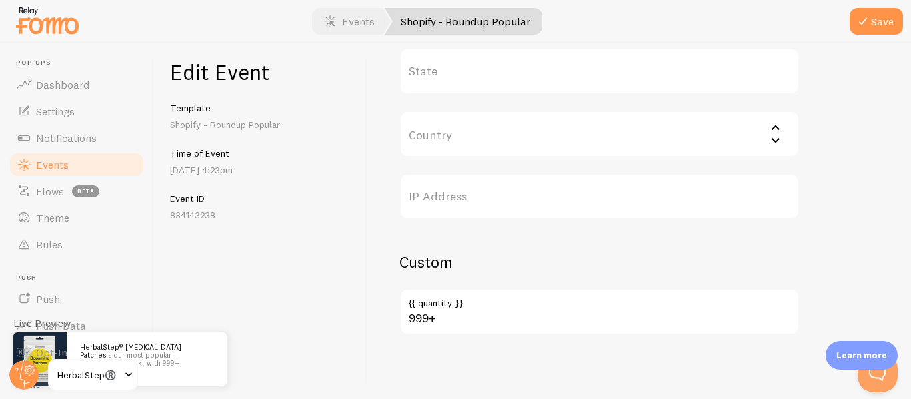
click at [886, 37] on div at bounding box center [455, 21] width 911 height 43
click at [885, 29] on button "Save" at bounding box center [876, 21] width 53 height 27
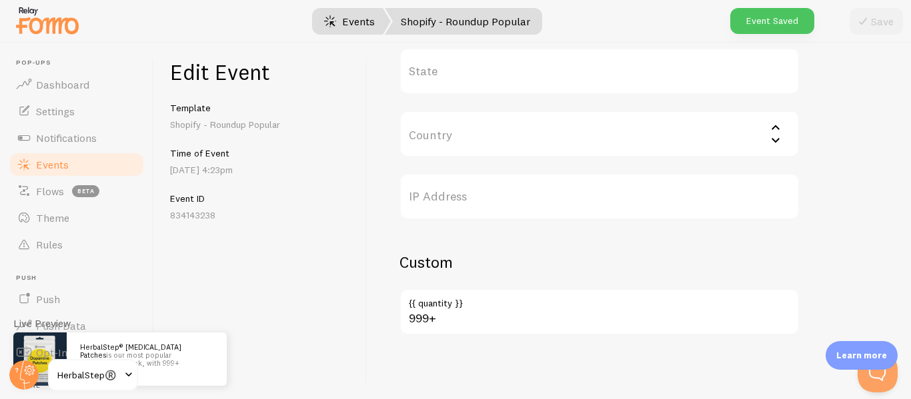
click at [367, 17] on link "Events" at bounding box center [349, 21] width 83 height 27
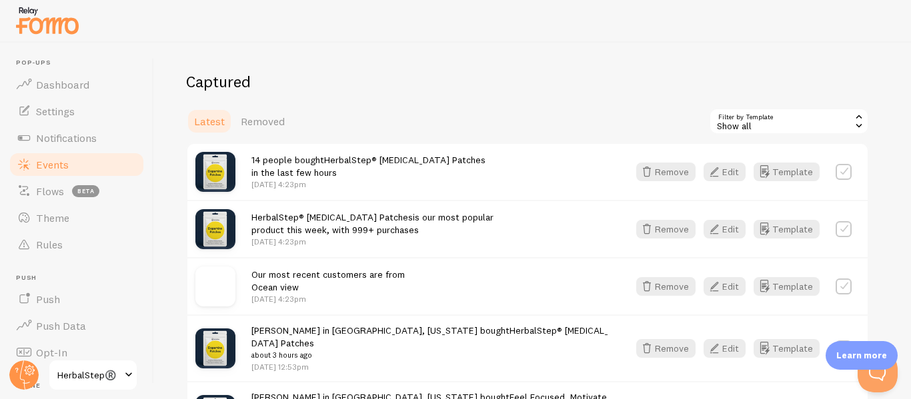
scroll to position [333, 0]
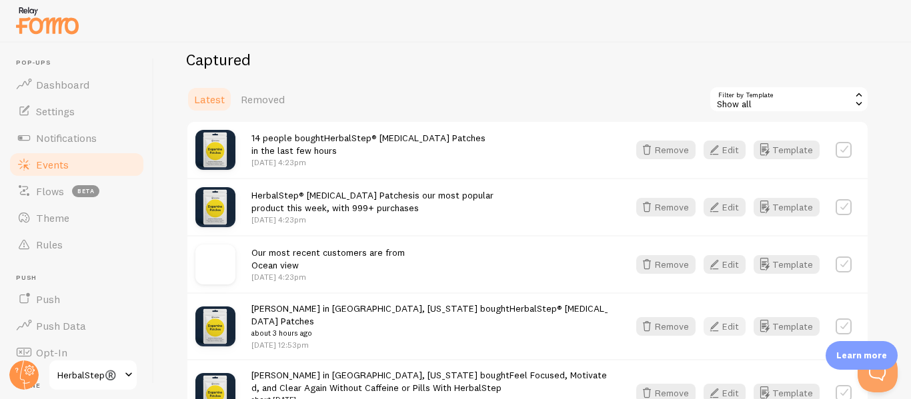
click at [718, 321] on icon "button" at bounding box center [714, 327] width 16 height 16
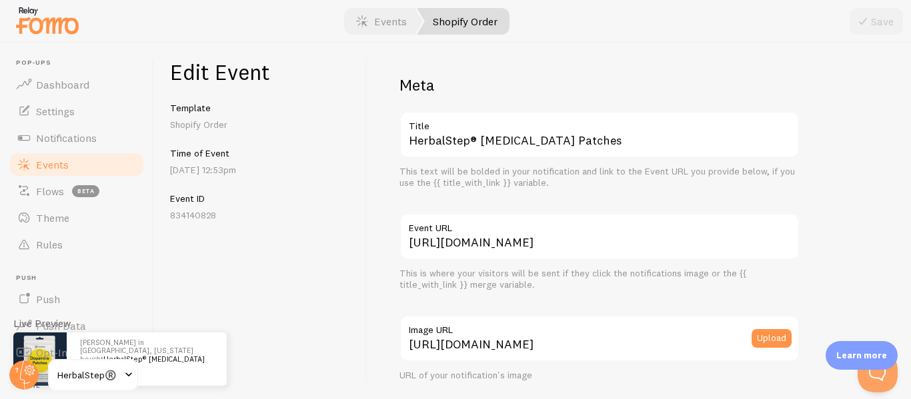
click at [53, 155] on link "Events" at bounding box center [76, 164] width 137 height 27
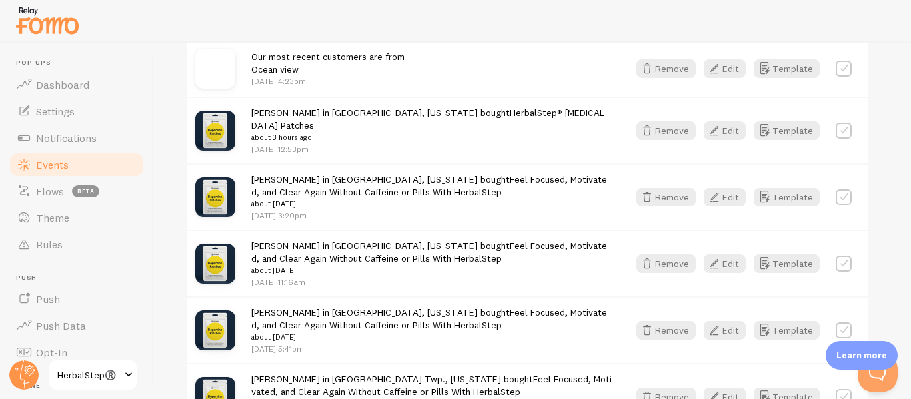
scroll to position [533, 0]
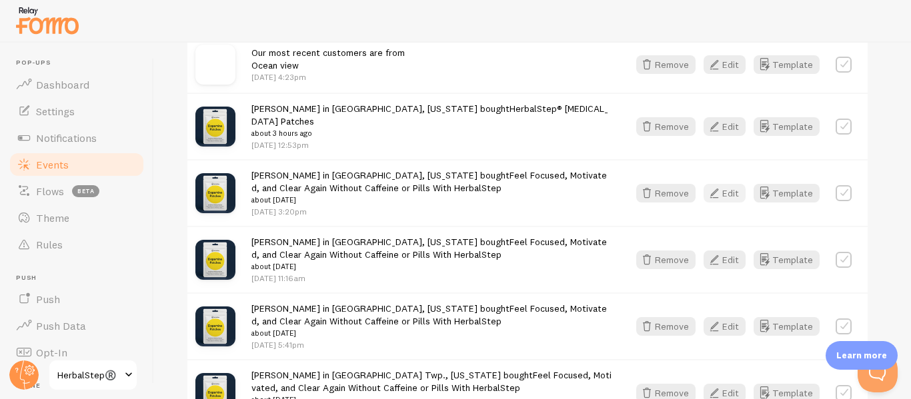
click at [721, 185] on icon "button" at bounding box center [714, 193] width 16 height 16
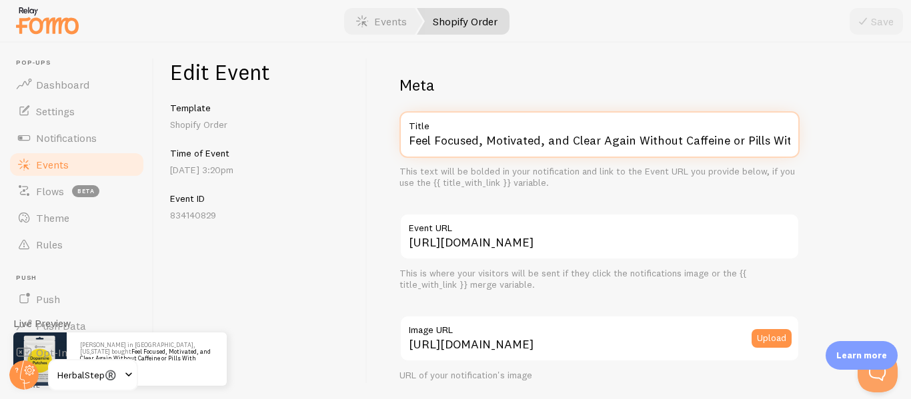
click at [626, 141] on input "Feel Focused, Motivated, and Clear Again Without Caffeine or Pills With HerbalS…" at bounding box center [599, 134] width 400 height 47
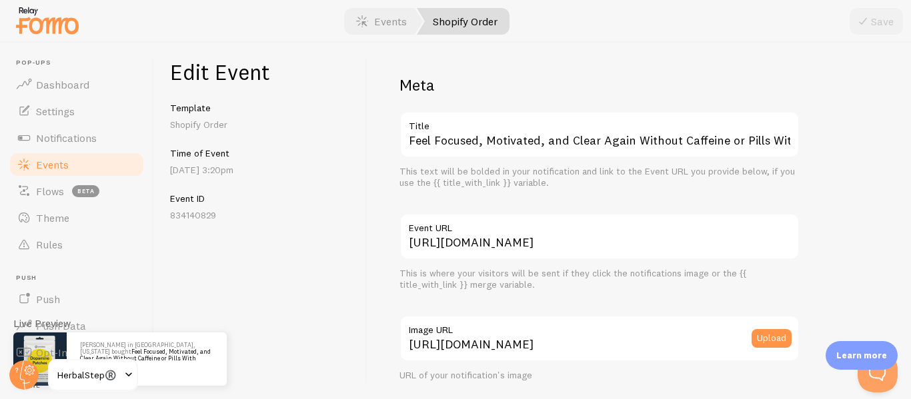
drag, startPoint x: 626, startPoint y: 141, endPoint x: 190, endPoint y: 15, distance: 453.2
click at [190, 15] on div at bounding box center [455, 21] width 911 height 43
click at [397, 20] on link "Events" at bounding box center [381, 21] width 83 height 27
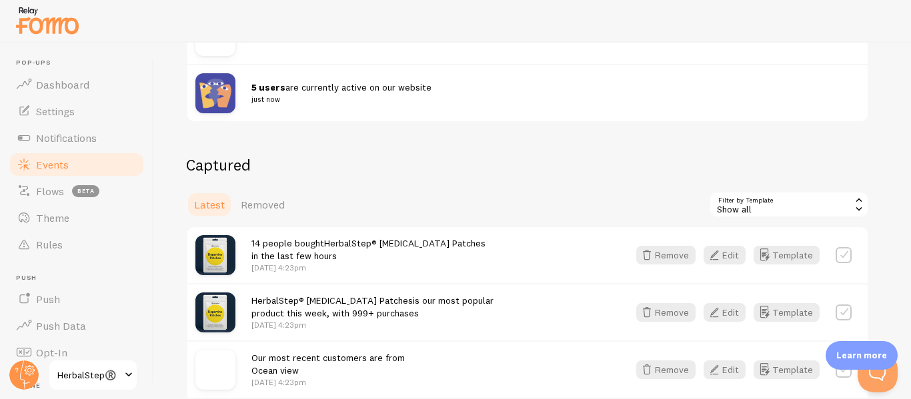
scroll to position [267, 0]
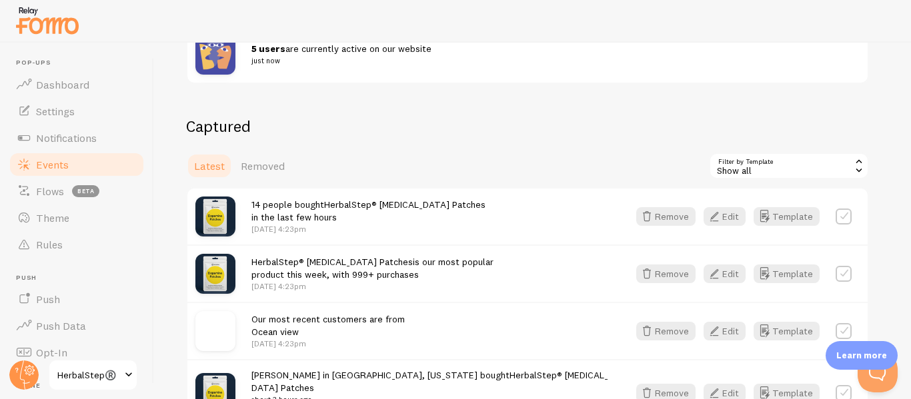
click at [334, 211] on div "14 people bought HerbalStep® Dopamine Patches in the last few hours Aug 12th @ …" at bounding box center [368, 216] width 234 height 37
click at [718, 218] on icon "button" at bounding box center [714, 217] width 16 height 16
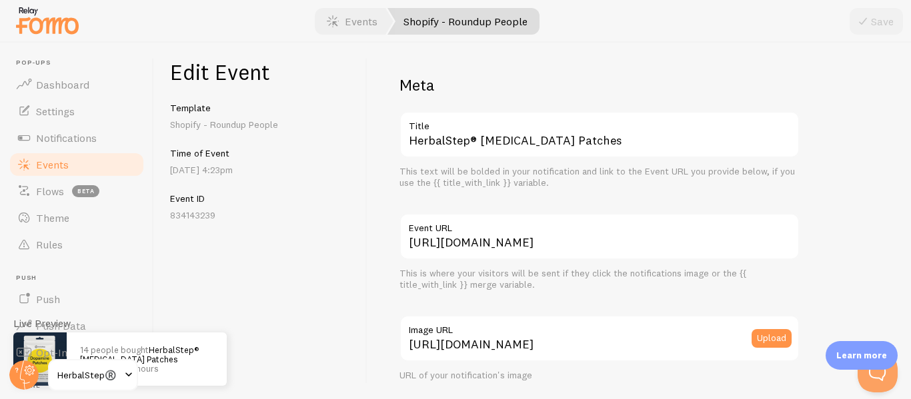
click at [459, 133] on label "Title" at bounding box center [599, 122] width 400 height 23
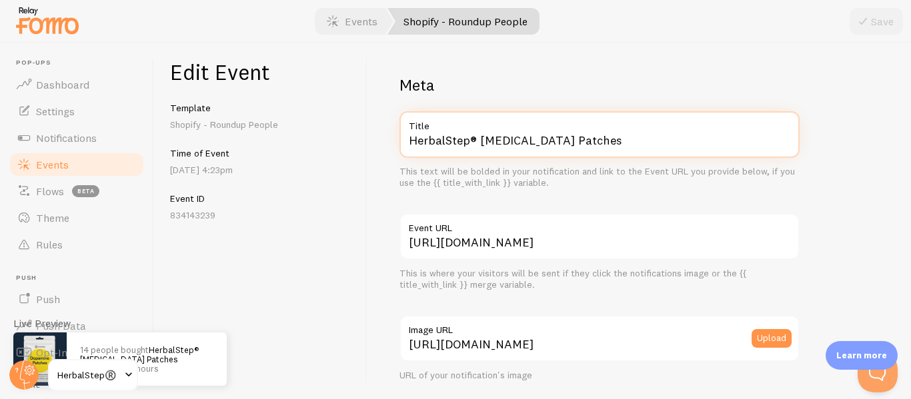
click at [459, 133] on input "HerbalStep® [MEDICAL_DATA] Patches" at bounding box center [599, 134] width 400 height 47
click at [463, 141] on input "HerbalStep® [MEDICAL_DATA] Patches" at bounding box center [599, 134] width 400 height 47
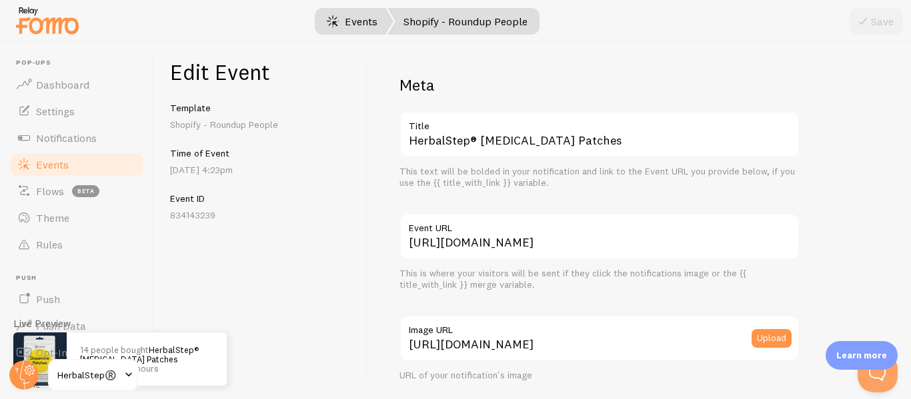
click at [342, 27] on link "Events" at bounding box center [352, 21] width 83 height 27
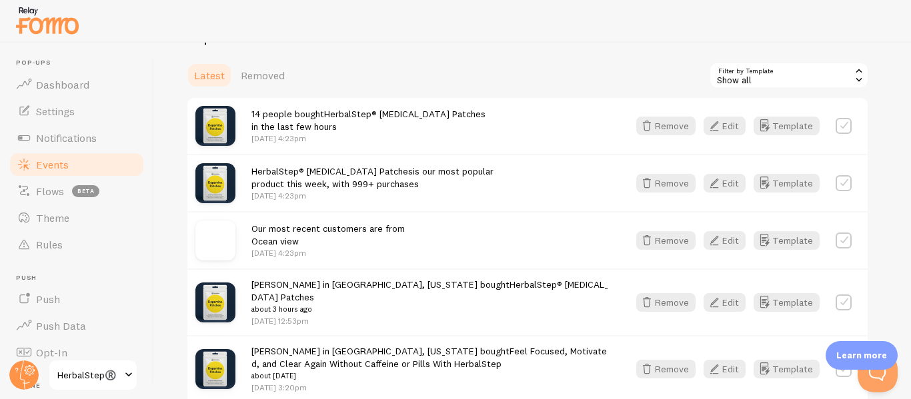
scroll to position [400, 0]
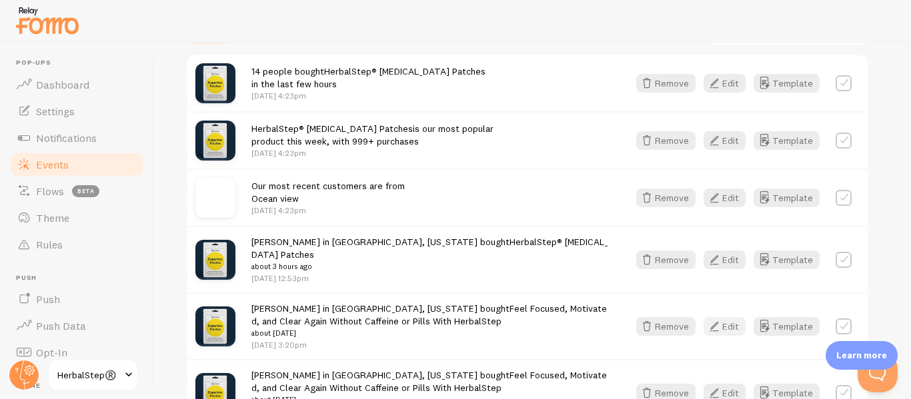
click at [736, 319] on button "Edit" at bounding box center [725, 326] width 42 height 19
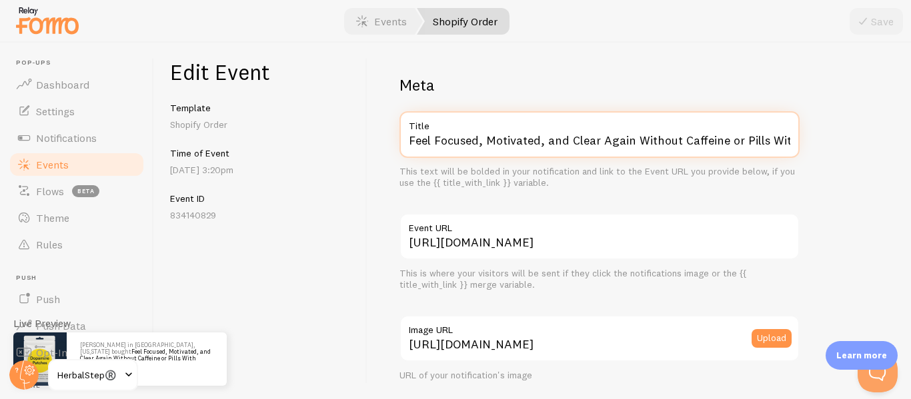
click at [482, 147] on input "Feel Focused, Motivated, and Clear Again Without Caffeine or Pills With HerbalS…" at bounding box center [599, 134] width 400 height 47
paste input "HerbalStep® [MEDICAL_DATA] Patches"
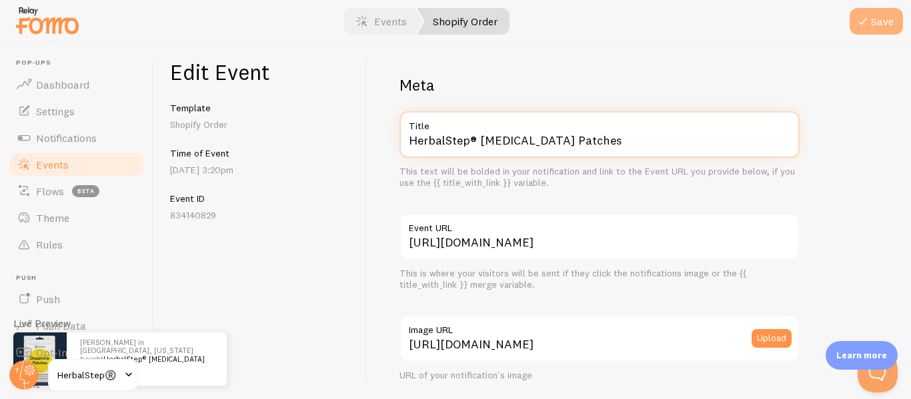
type input "HerbalStep® [MEDICAL_DATA] Patches"
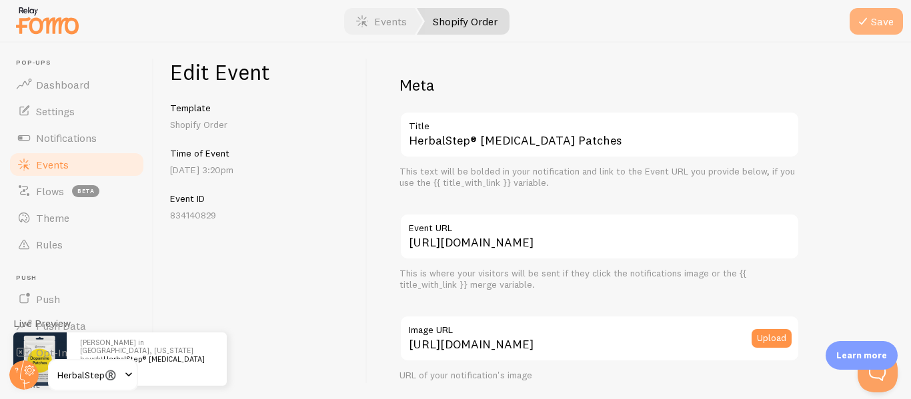
click at [882, 27] on button "Save" at bounding box center [876, 21] width 53 height 27
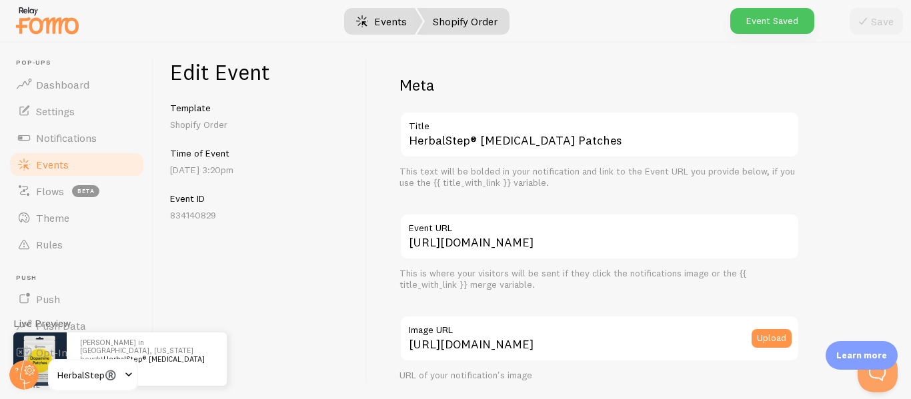
click at [378, 19] on link "Events" at bounding box center [381, 21] width 83 height 27
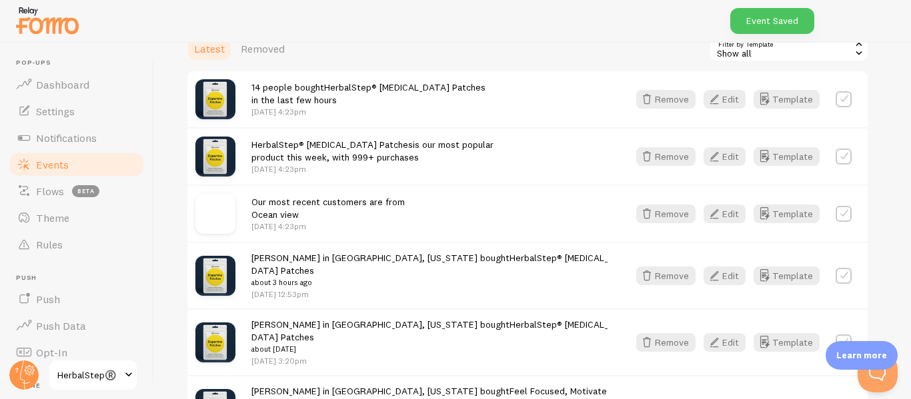
scroll to position [467, 0]
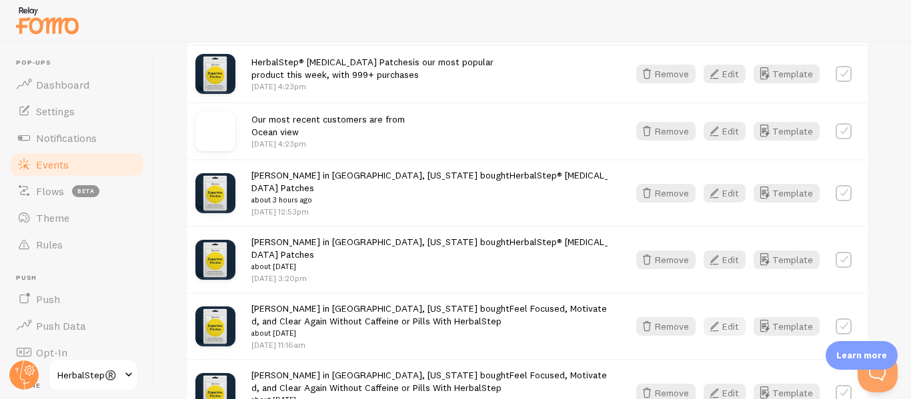
click at [720, 319] on icon "button" at bounding box center [714, 327] width 16 height 16
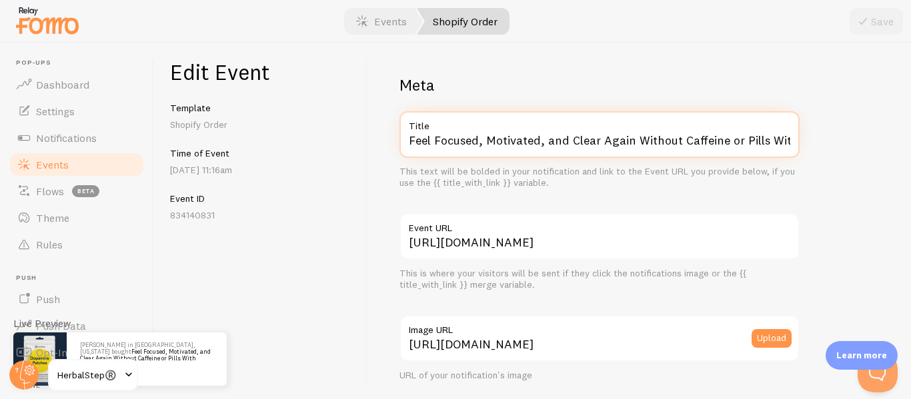
click at [548, 138] on input "Feel Focused, Motivated, and Clear Again Without Caffeine or Pills With HerbalS…" at bounding box center [599, 134] width 400 height 47
paste input "HerbalStep® [MEDICAL_DATA] Patches"
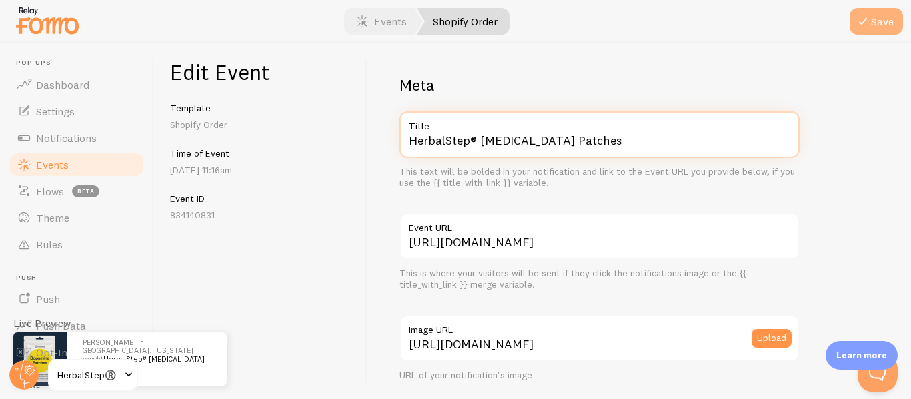
type input "HerbalStep® [MEDICAL_DATA] Patches"
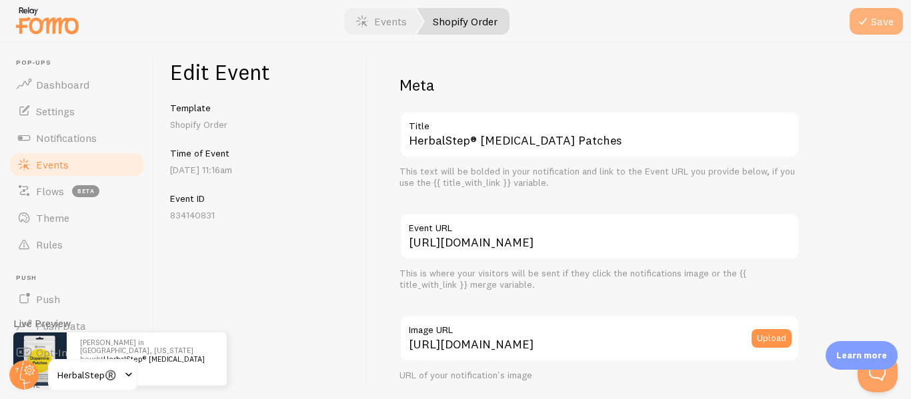
click at [878, 19] on button "Save" at bounding box center [876, 21] width 53 height 27
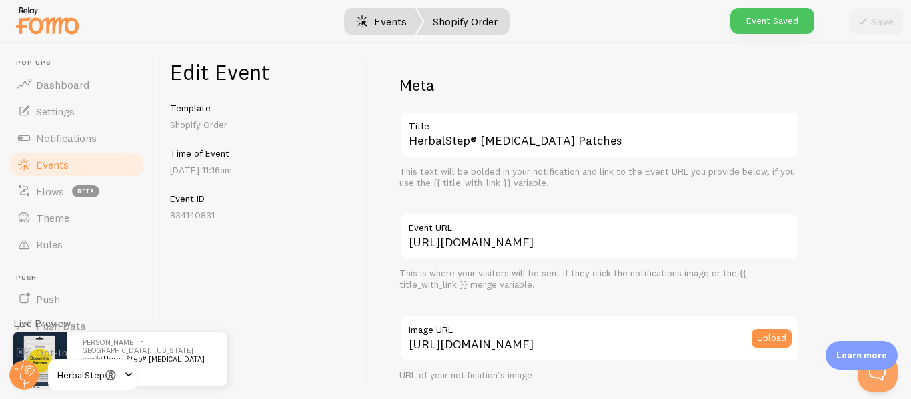
click at [385, 23] on link "Events" at bounding box center [381, 21] width 83 height 27
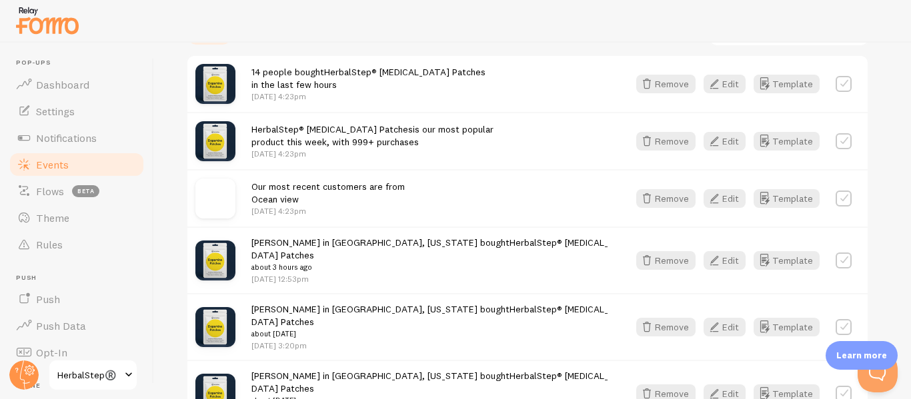
scroll to position [400, 0]
click at [736, 203] on button "Edit" at bounding box center [725, 198] width 42 height 19
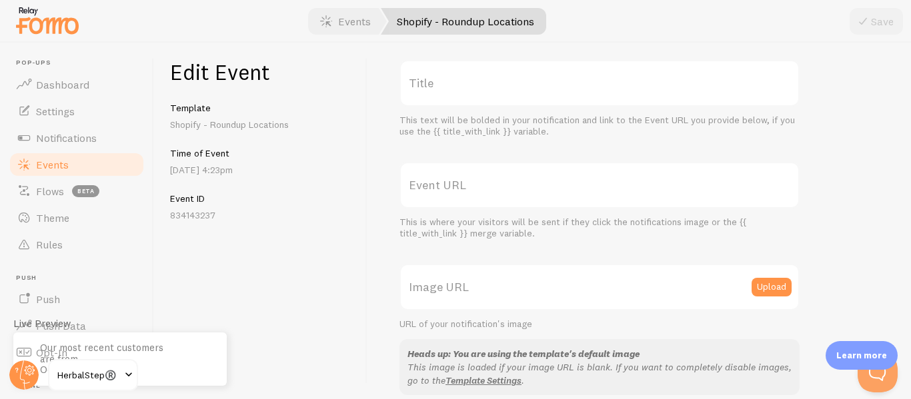
scroll to position [67, 0]
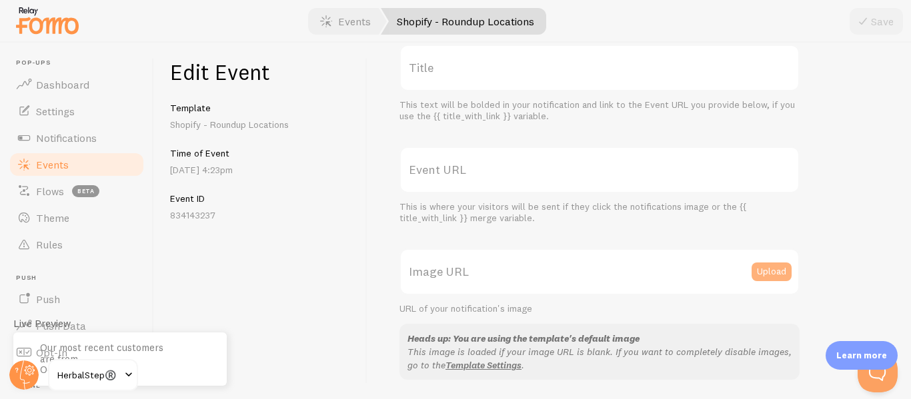
click at [760, 270] on button "Upload" at bounding box center [772, 272] width 40 height 19
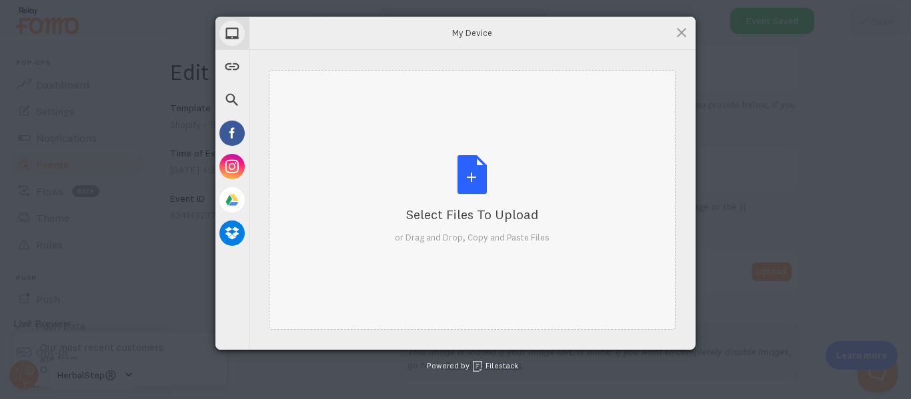
click at [464, 191] on div "Select Files to Upload or Drag and Drop, Copy and Paste Files" at bounding box center [472, 199] width 155 height 89
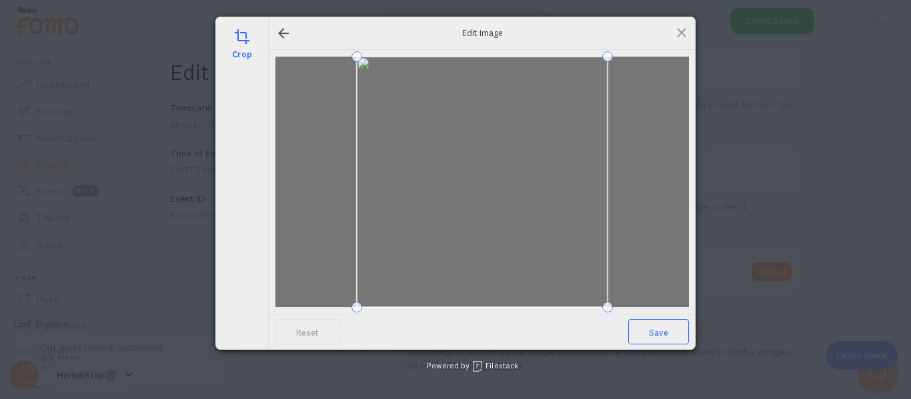
click at [666, 333] on span "Save" at bounding box center [658, 331] width 61 height 25
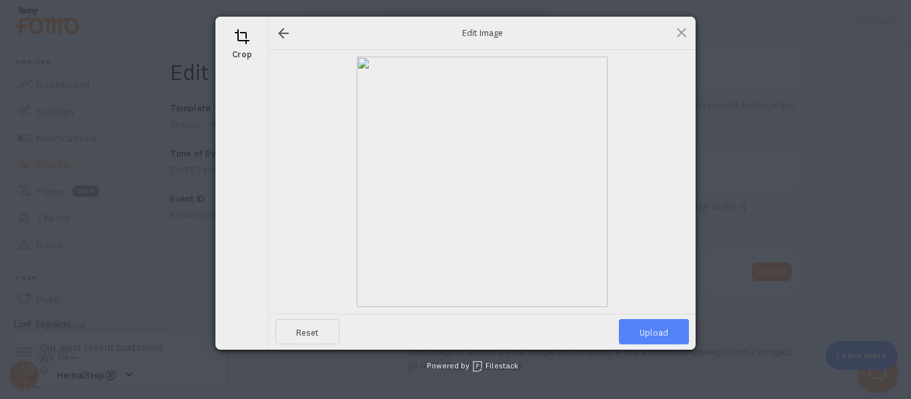
click at [661, 339] on span "Upload" at bounding box center [654, 331] width 70 height 25
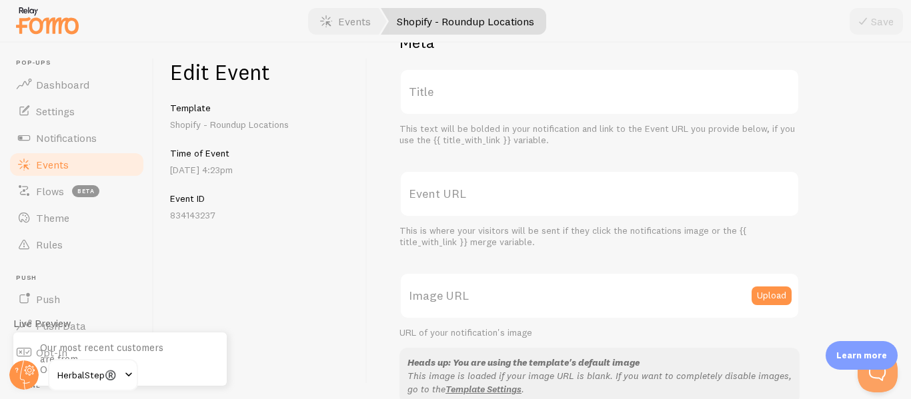
scroll to position [0, 0]
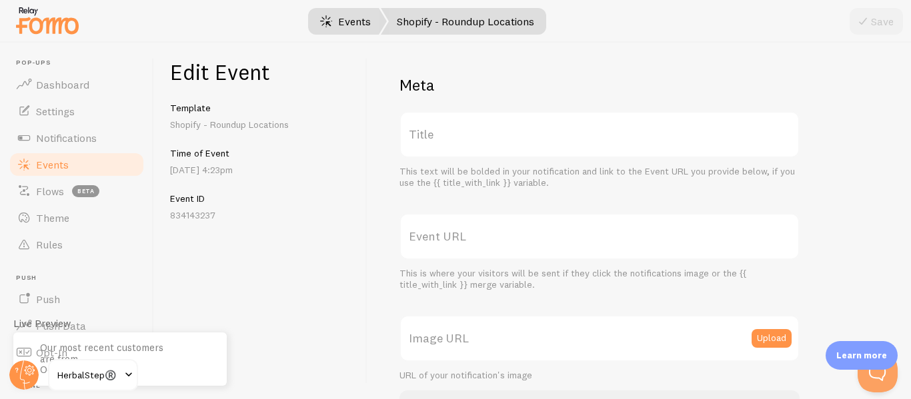
click at [353, 31] on link "Events" at bounding box center [345, 21] width 83 height 27
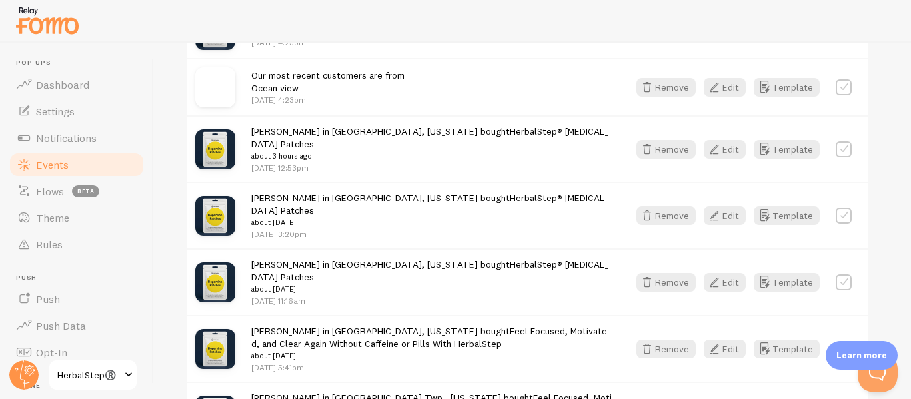
scroll to position [533, 0]
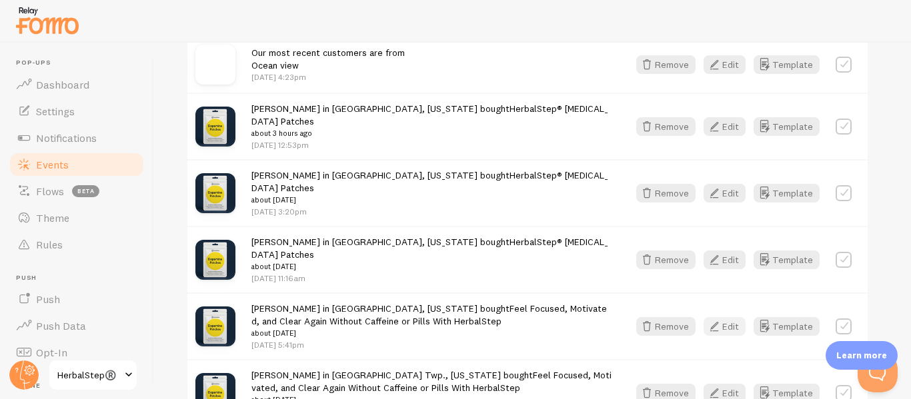
click at [740, 317] on button "Edit" at bounding box center [725, 326] width 42 height 19
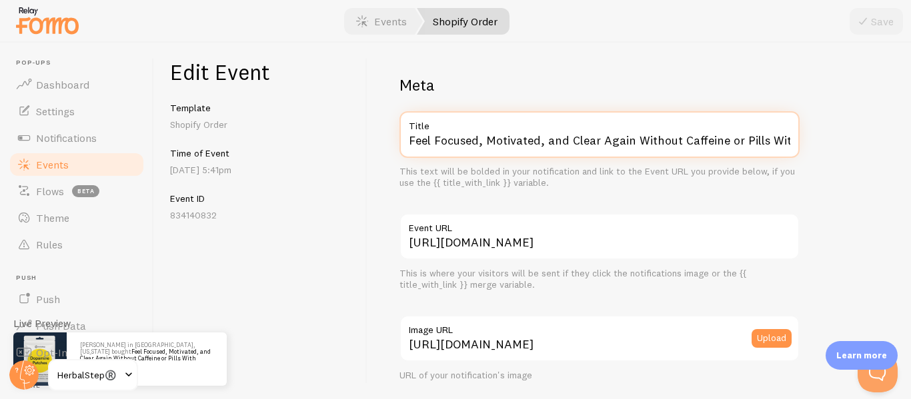
click at [491, 145] on input "Feel Focused, Motivated, and Clear Again Without Caffeine or Pills With HerbalS…" at bounding box center [599, 134] width 400 height 47
paste input "HerbalStep® [MEDICAL_DATA] Patches"
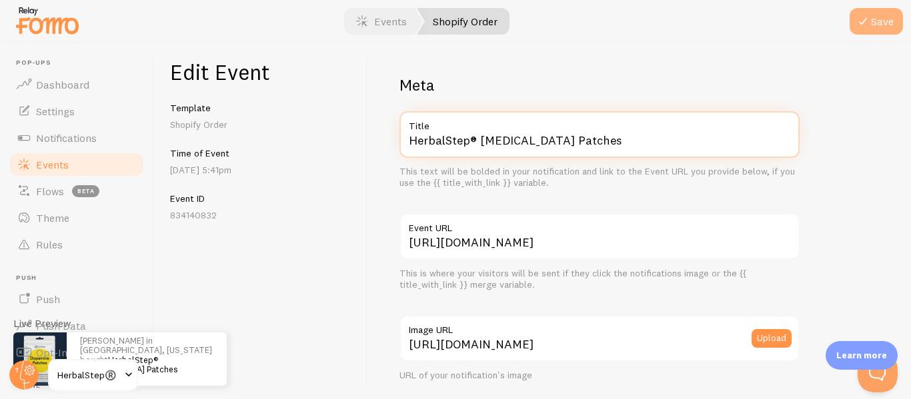
type input "HerbalStep® [MEDICAL_DATA] Patches"
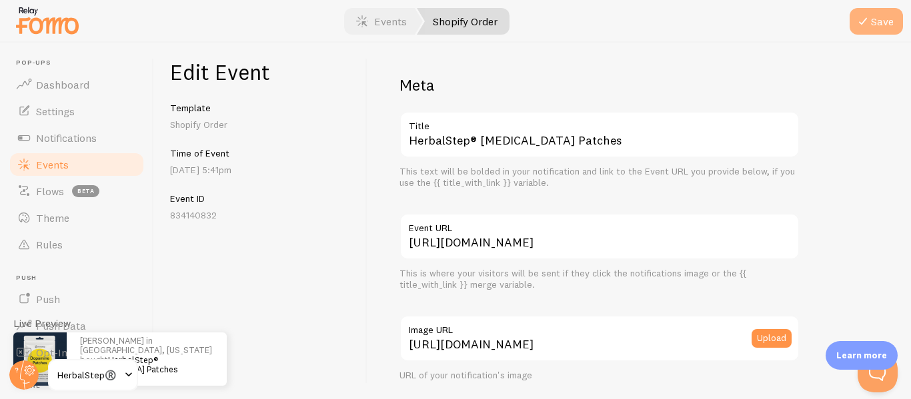
click at [897, 25] on button "Save" at bounding box center [876, 21] width 53 height 27
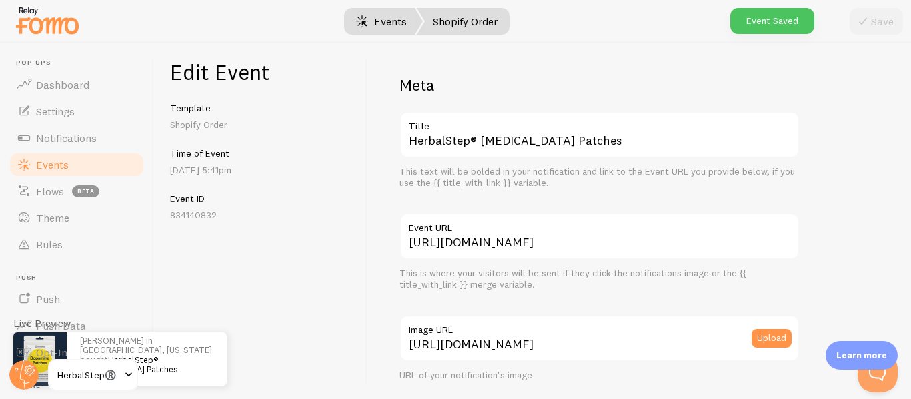
click at [403, 17] on link "Events" at bounding box center [381, 21] width 83 height 27
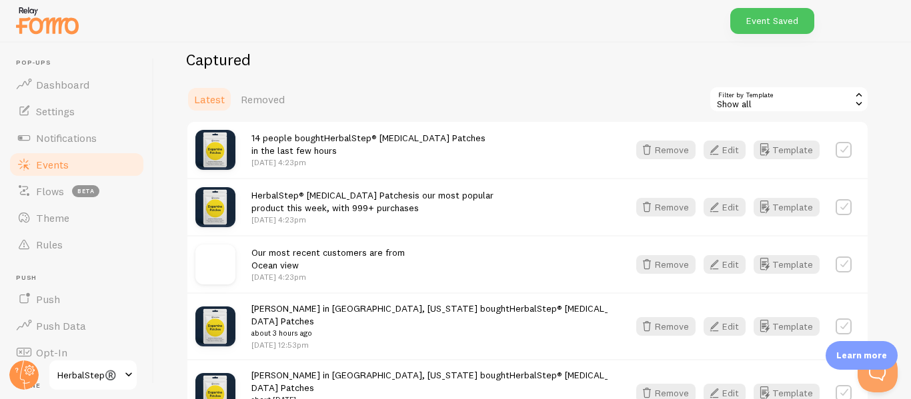
scroll to position [600, 0]
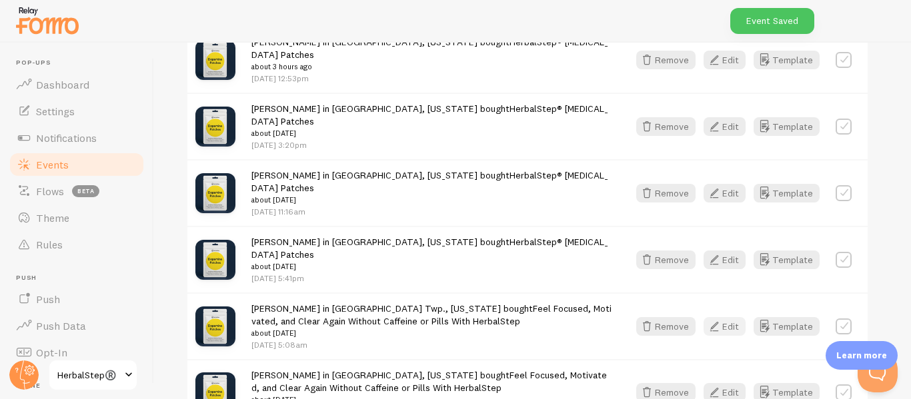
click at [728, 317] on button "Edit" at bounding box center [725, 326] width 42 height 19
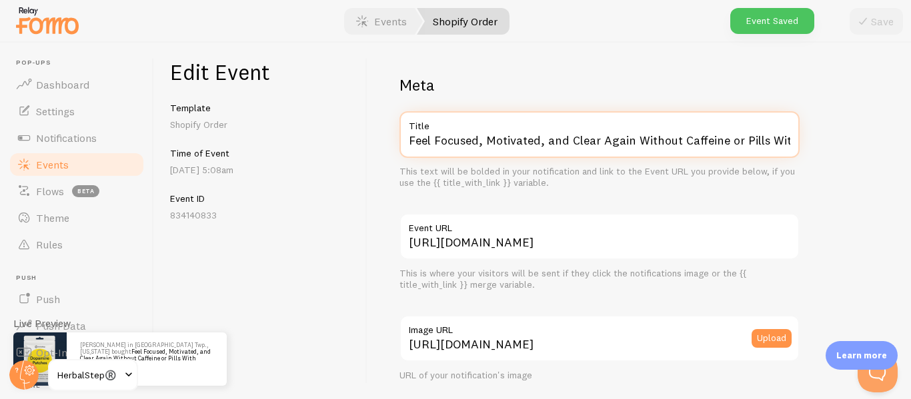
click at [472, 149] on input "Feel Focused, Motivated, and Clear Again Without Caffeine or Pills With HerbalS…" at bounding box center [599, 134] width 400 height 47
paste input "HerbalStep® [MEDICAL_DATA] Patches"
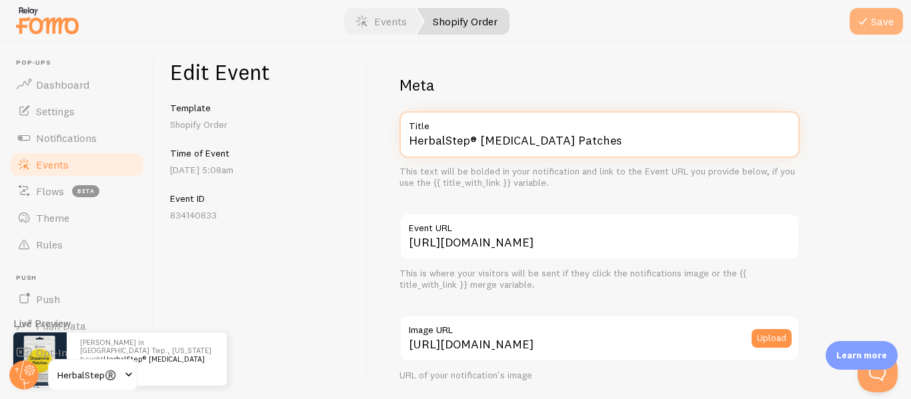
type input "HerbalStep® [MEDICAL_DATA] Patches"
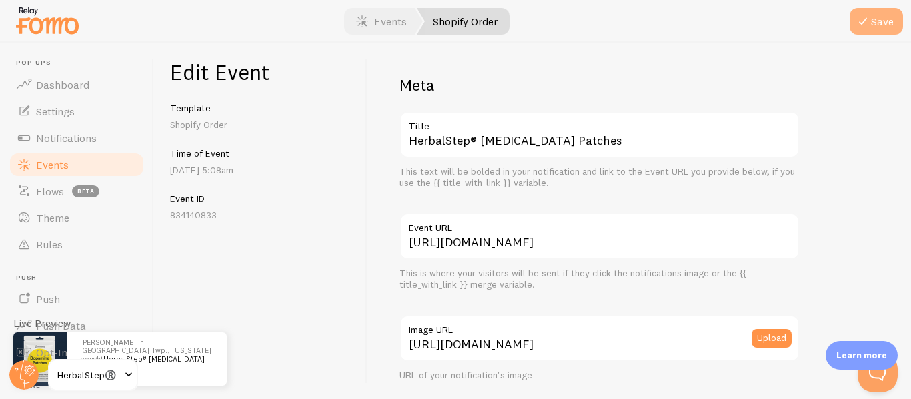
click at [901, 14] on button "Save" at bounding box center [876, 21] width 53 height 27
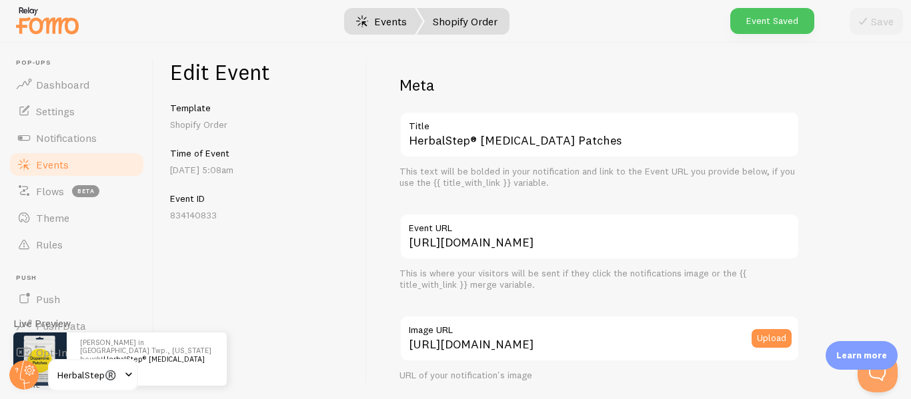
click at [383, 21] on link "Events" at bounding box center [381, 21] width 83 height 27
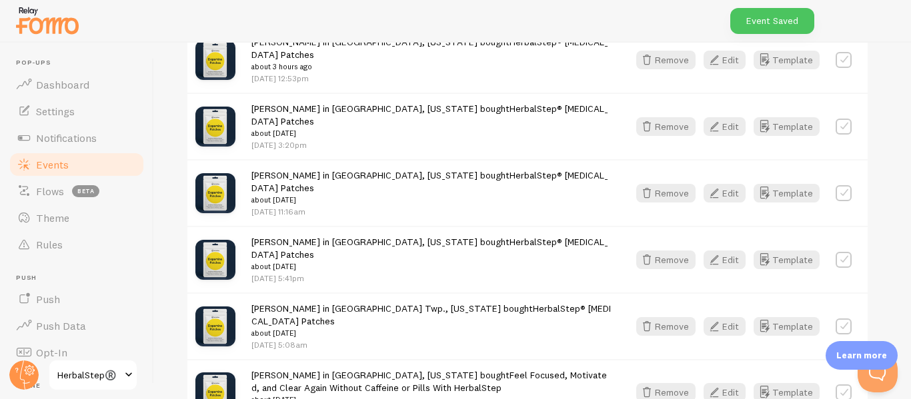
scroll to position [667, 0]
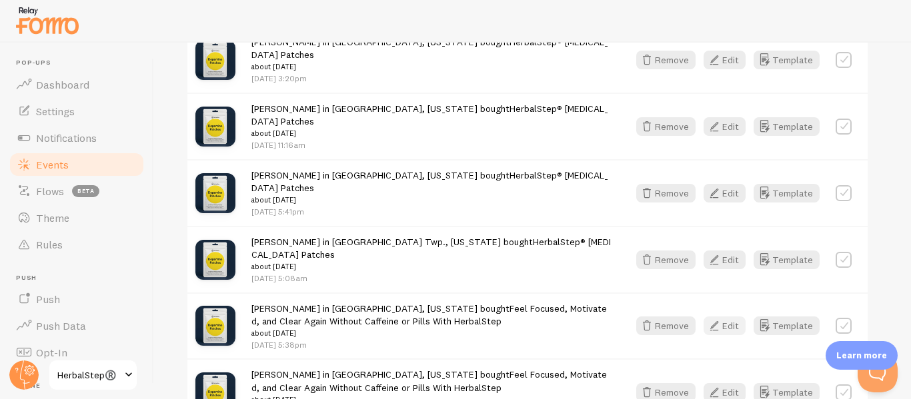
click at [716, 318] on icon "button" at bounding box center [714, 326] width 16 height 16
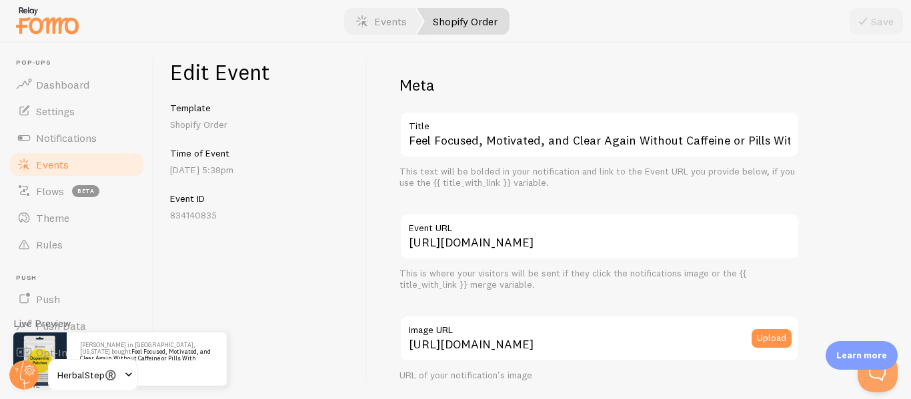
click at [478, 130] on label "Title" at bounding box center [599, 122] width 400 height 23
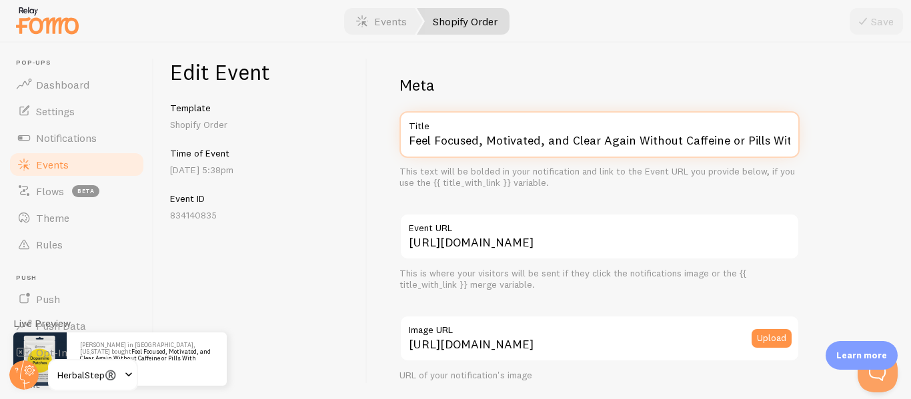
click at [478, 130] on input "Feel Focused, Motivated, and Clear Again Without Caffeine or Pills With HerbalS…" at bounding box center [599, 134] width 400 height 47
click at [485, 142] on input "Feel Focused, Motivated, and Clear Again Without Caffeine or Pills With HerbalS…" at bounding box center [599, 134] width 400 height 47
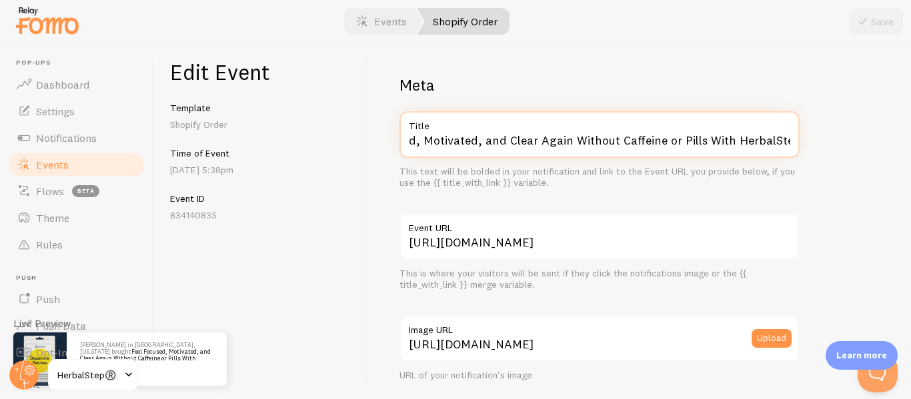
click at [485, 142] on input "Feel Focused, Motivated, and Clear Again Without Caffeine or Pills With HerbalS…" at bounding box center [599, 134] width 400 height 47
paste input "HerbalStep® [MEDICAL_DATA] Patches"
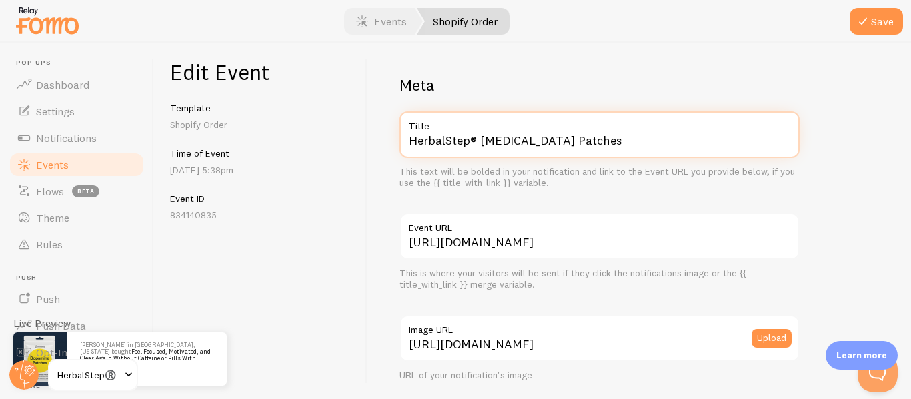
scroll to position [0, 0]
type input "HerbalStep® [MEDICAL_DATA] Patches"
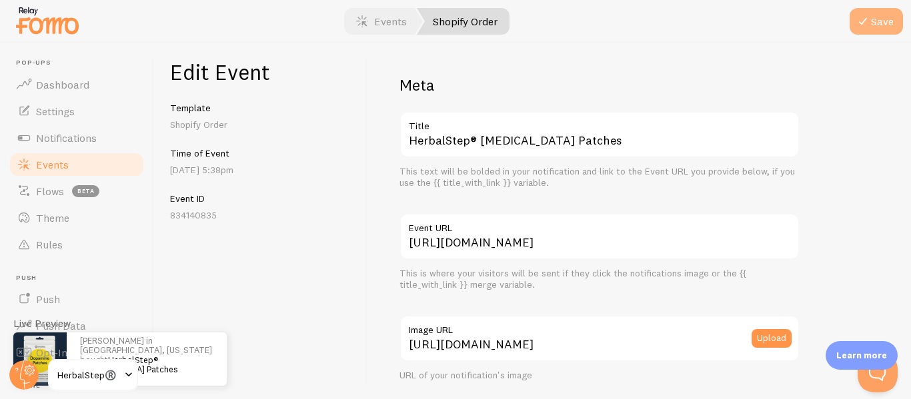
click at [878, 29] on button "Save" at bounding box center [876, 21] width 53 height 27
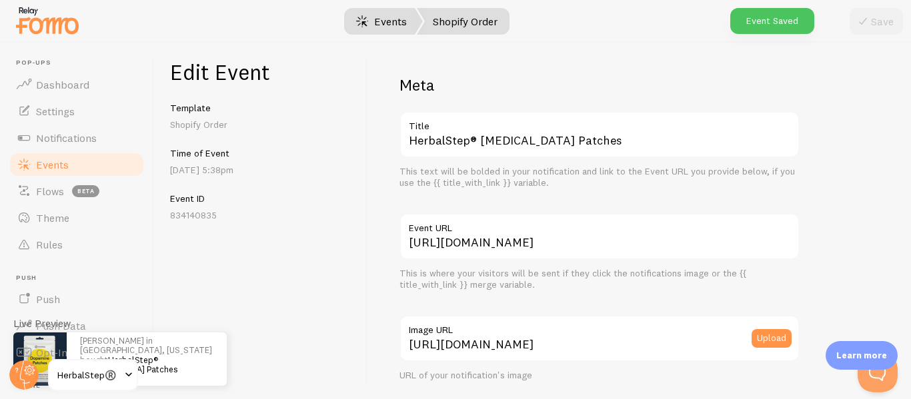
click at [389, 9] on link "Events" at bounding box center [381, 21] width 83 height 27
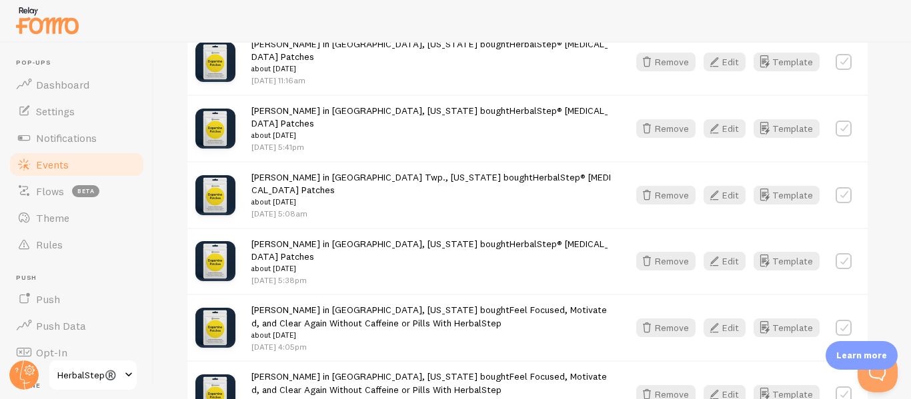
scroll to position [734, 0]
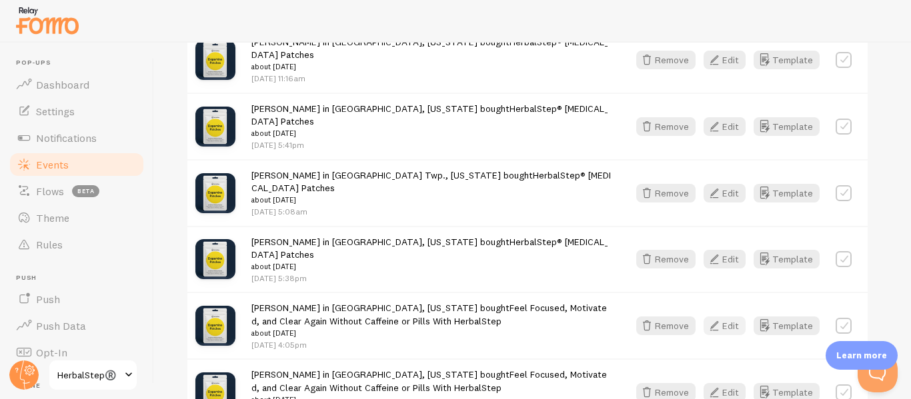
click at [731, 317] on button "Edit" at bounding box center [725, 326] width 42 height 19
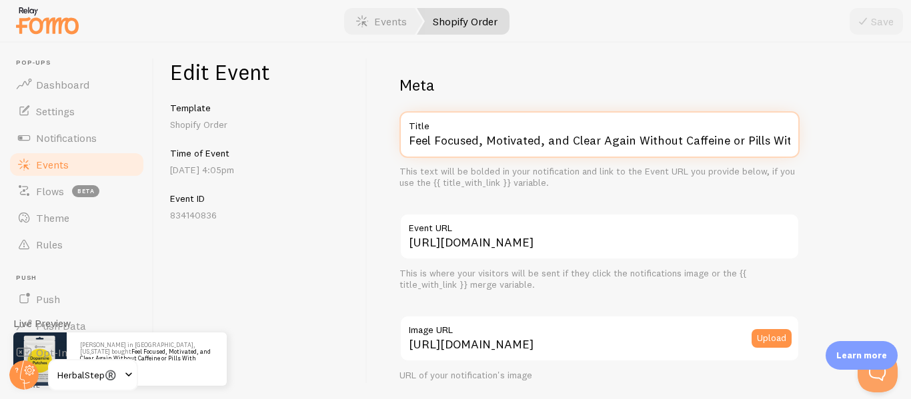
click at [584, 151] on input "Feel Focused, Motivated, and Clear Again Without Caffeine or Pills With HerbalS…" at bounding box center [599, 134] width 400 height 47
paste input "HerbalStep® [MEDICAL_DATA] Patches"
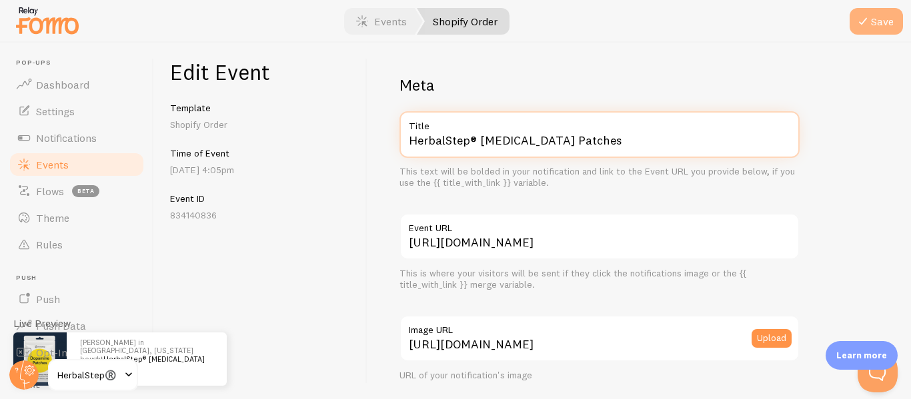
type input "HerbalStep® [MEDICAL_DATA] Patches"
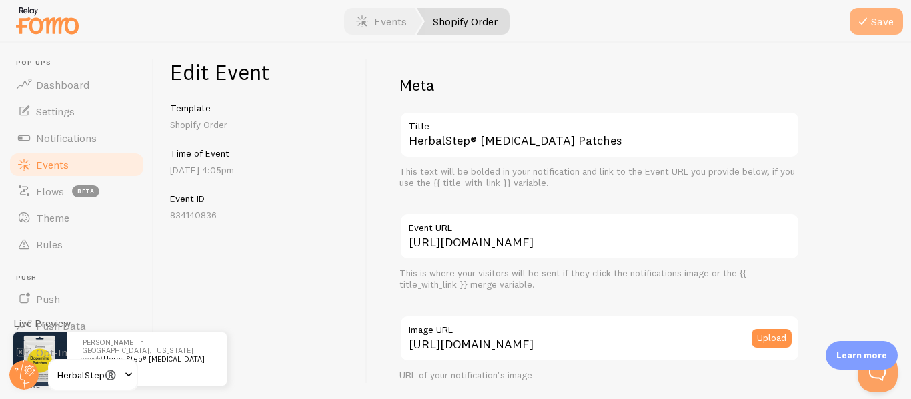
click at [895, 23] on button "Save" at bounding box center [876, 21] width 53 height 27
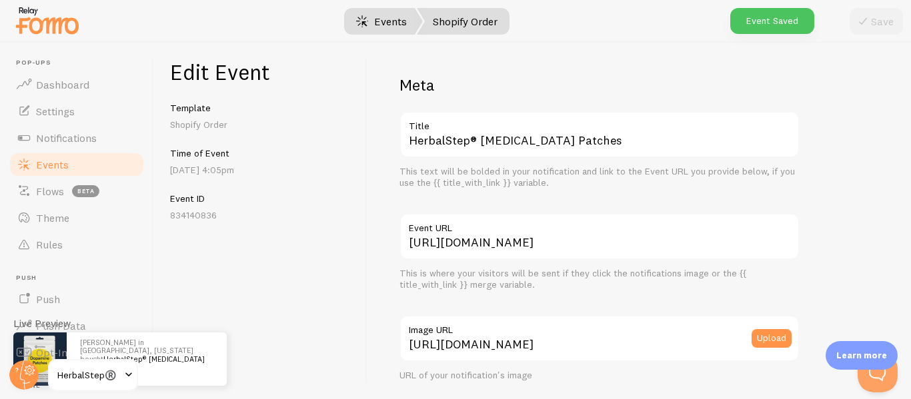
click at [373, 16] on link "Events" at bounding box center [381, 21] width 83 height 27
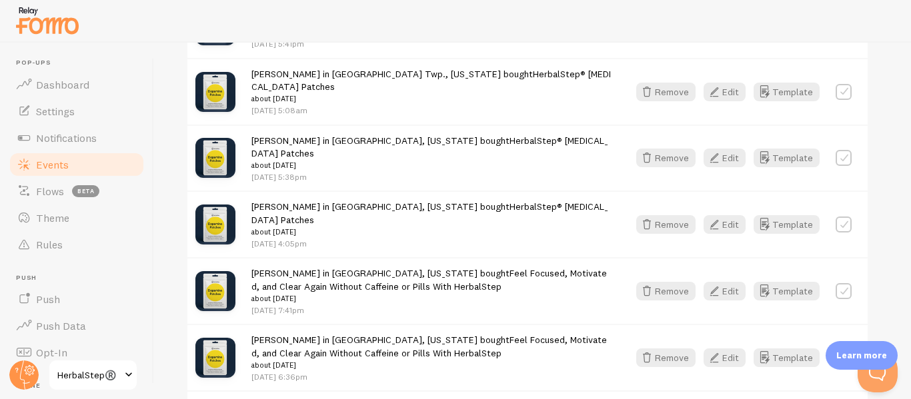
scroll to position [867, 0]
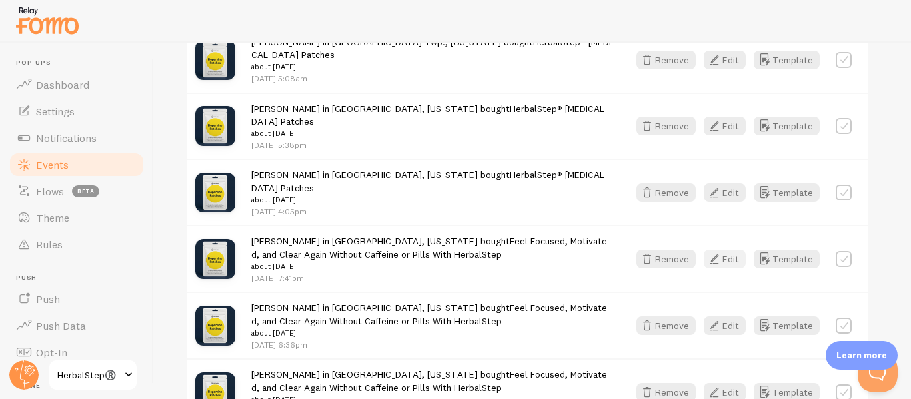
click at [722, 251] on icon "button" at bounding box center [714, 259] width 16 height 16
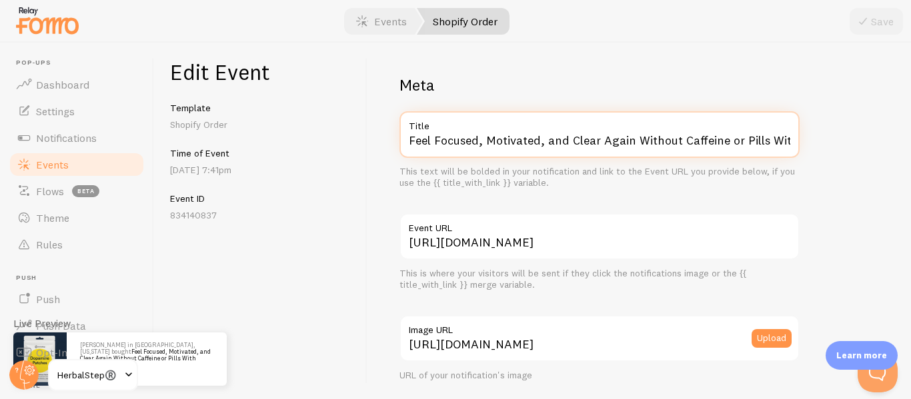
click at [478, 136] on input "Feel Focused, Motivated, and Clear Again Without Caffeine or Pills With HerbalS…" at bounding box center [599, 134] width 400 height 47
paste input "HerbalStep® [MEDICAL_DATA] Patches"
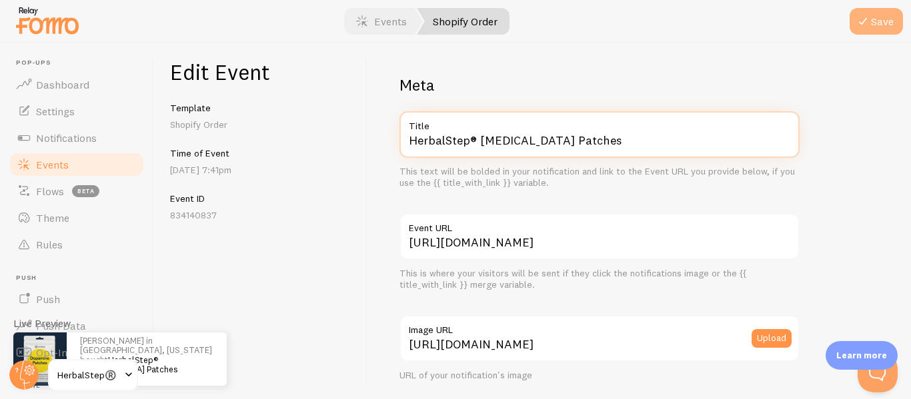
type input "HerbalStep® [MEDICAL_DATA] Patches"
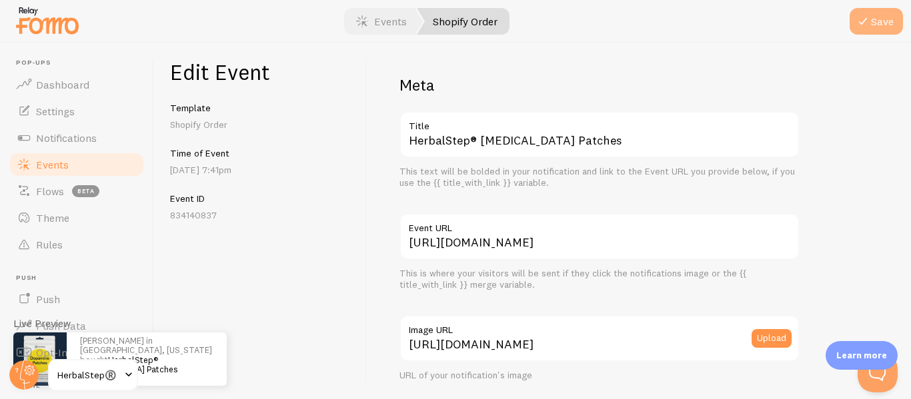
click at [866, 30] on button "Save" at bounding box center [876, 21] width 53 height 27
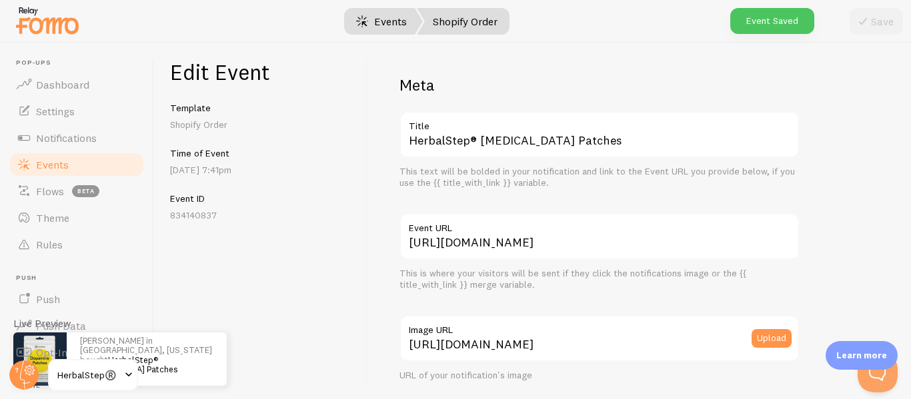
click at [390, 23] on link "Events" at bounding box center [381, 21] width 83 height 27
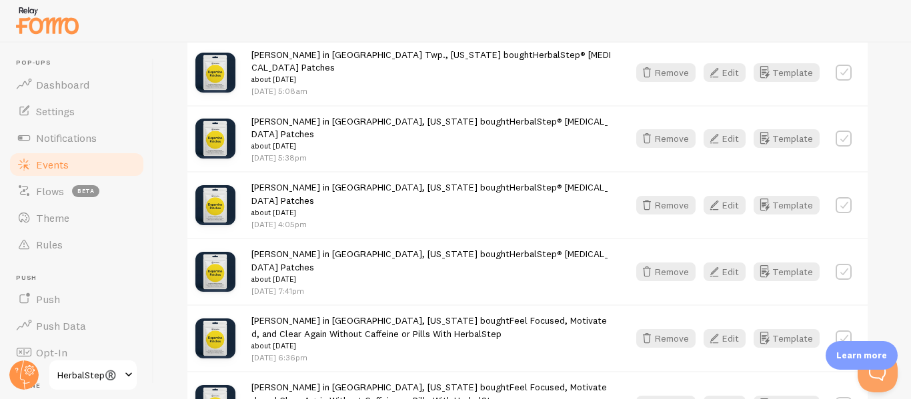
scroll to position [867, 0]
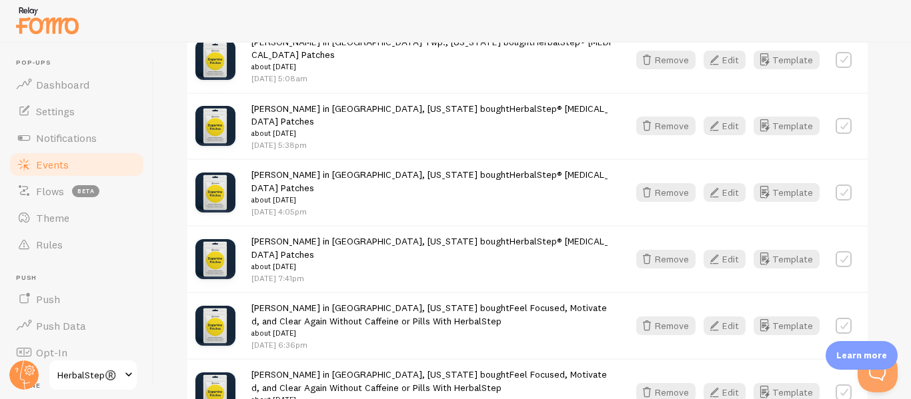
click at [845, 318] on label at bounding box center [844, 326] width 16 height 16
checkbox input "true"
click at [682, 317] on button "Remove" at bounding box center [665, 326] width 59 height 19
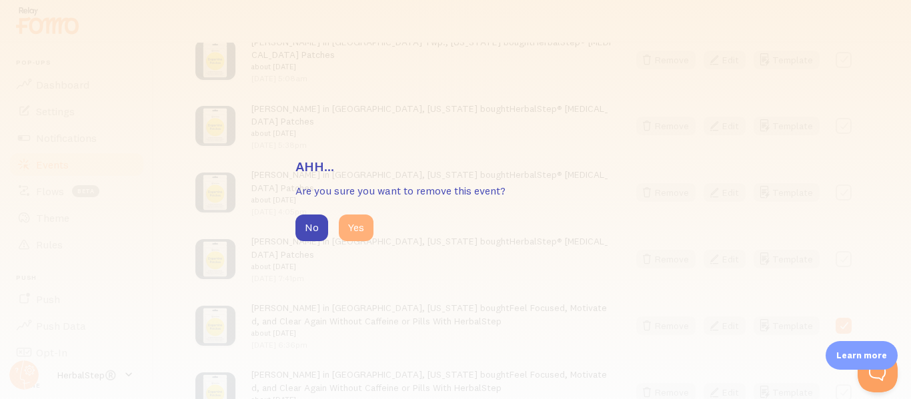
click at [352, 230] on button "Yes" at bounding box center [356, 228] width 35 height 27
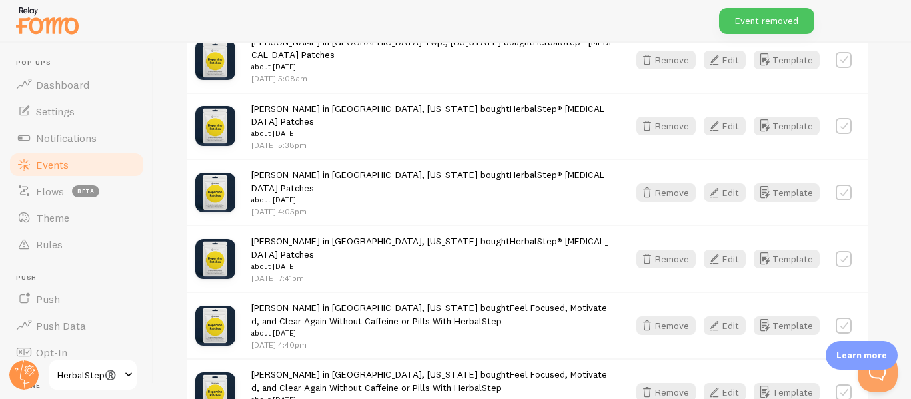
click at [844, 318] on label at bounding box center [844, 326] width 16 height 16
checkbox input "true"
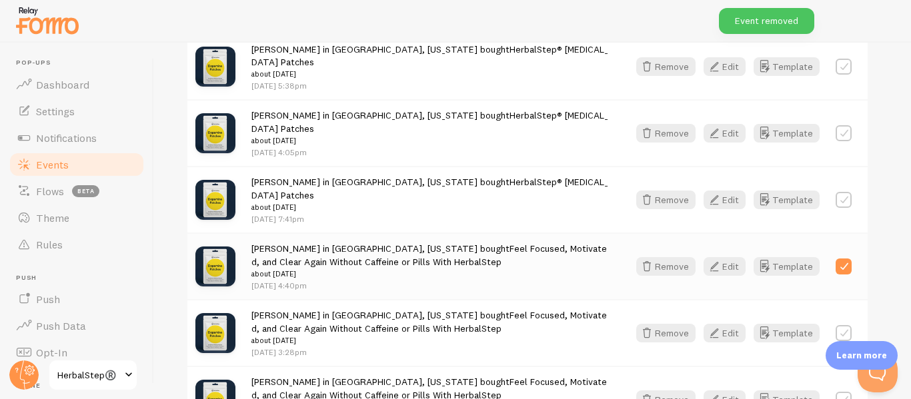
scroll to position [1000, 0]
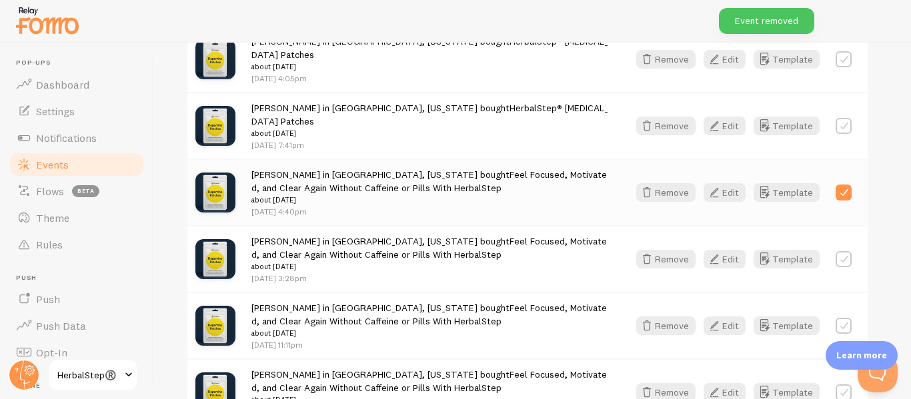
click at [842, 251] on label at bounding box center [844, 259] width 16 height 16
checkbox input "true"
click at [844, 318] on label at bounding box center [844, 326] width 16 height 16
checkbox input "true"
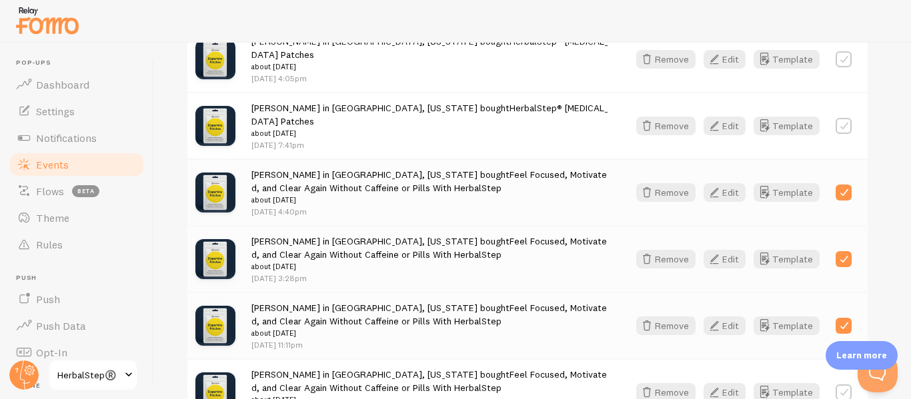
click at [844, 385] on label at bounding box center [844, 393] width 16 height 16
checkbox input "true"
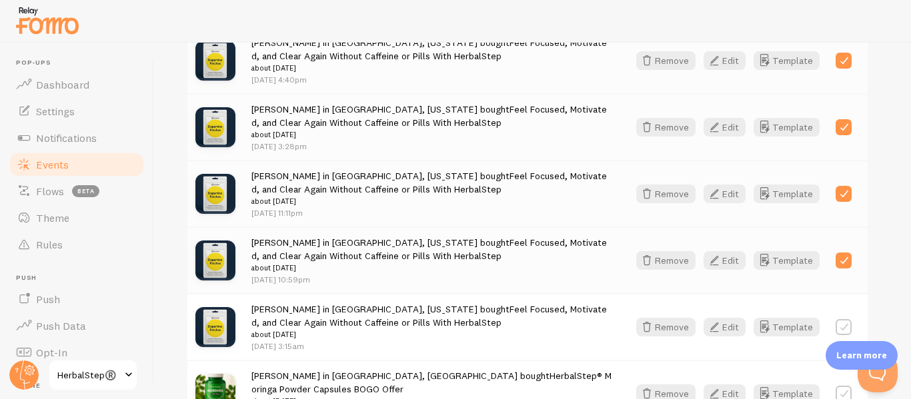
scroll to position [1134, 0]
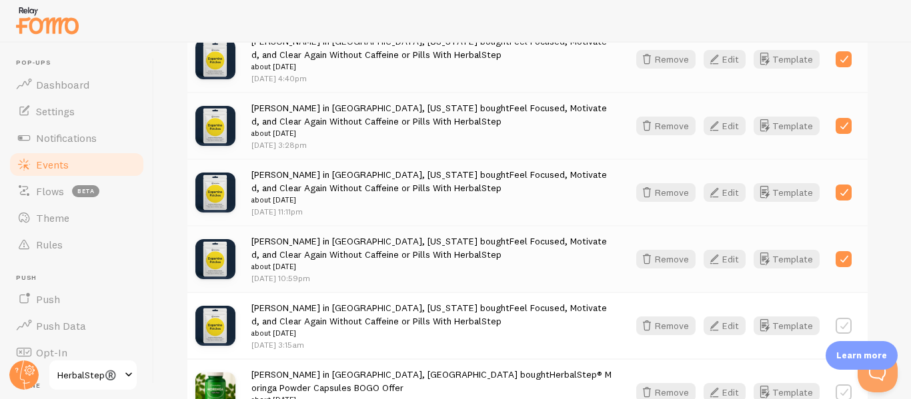
click at [842, 318] on label at bounding box center [844, 326] width 16 height 16
checkbox input "true"
click at [848, 318] on label at bounding box center [844, 326] width 16 height 16
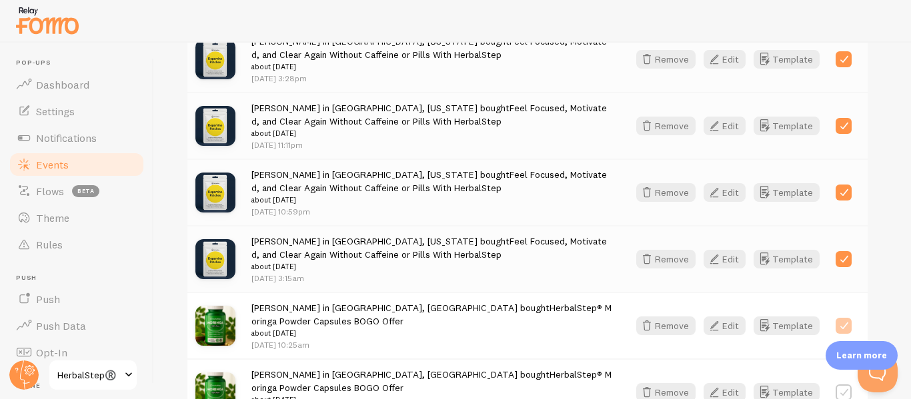
checkbox input "true"
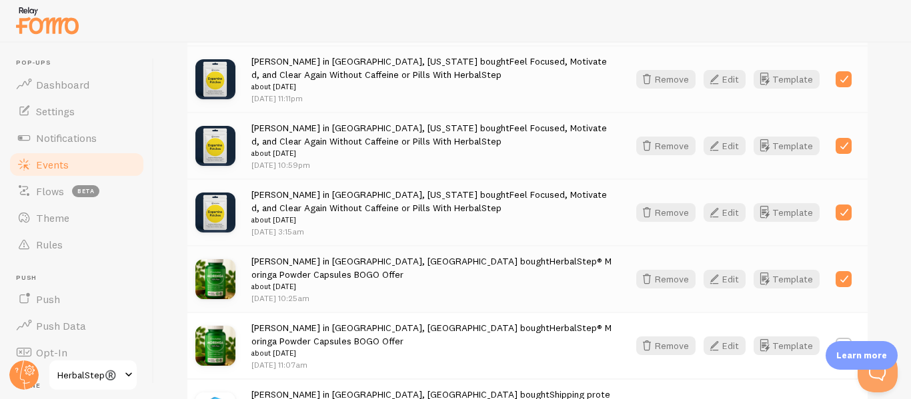
scroll to position [1334, 0]
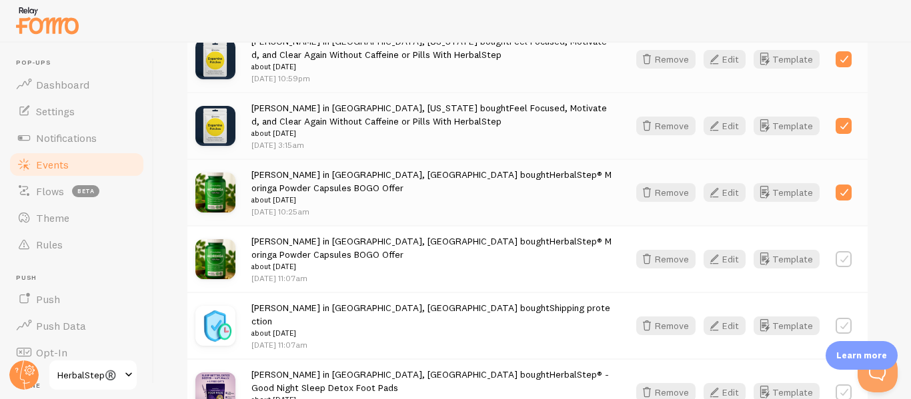
click at [847, 251] on label at bounding box center [844, 259] width 16 height 16
checkbox input "true"
click at [847, 318] on label at bounding box center [844, 326] width 16 height 16
checkbox input "true"
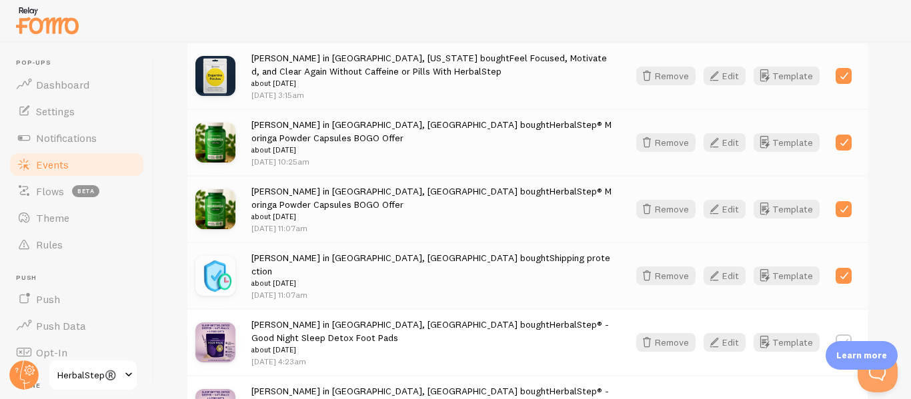
scroll to position [1467, 0]
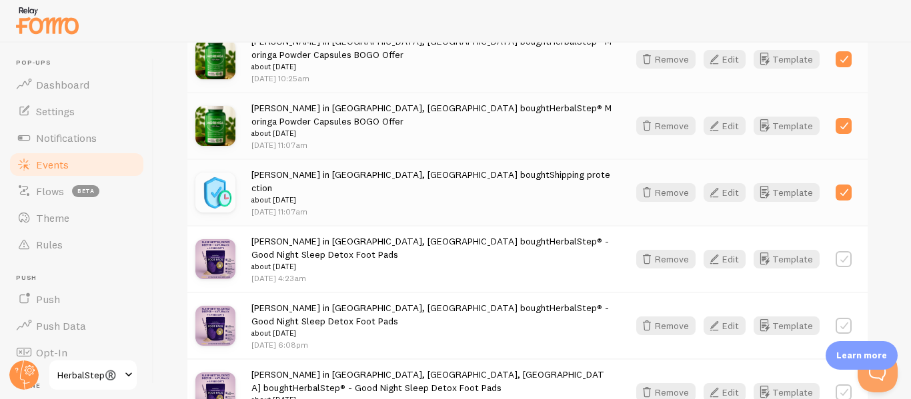
click at [846, 251] on label at bounding box center [844, 259] width 16 height 16
checkbox input "true"
drag, startPoint x: 846, startPoint y: 224, endPoint x: 846, endPoint y: 249, distance: 24.7
click at [846, 317] on div at bounding box center [844, 326] width 16 height 19
drag, startPoint x: 840, startPoint y: 303, endPoint x: 842, endPoint y: 287, distance: 16.8
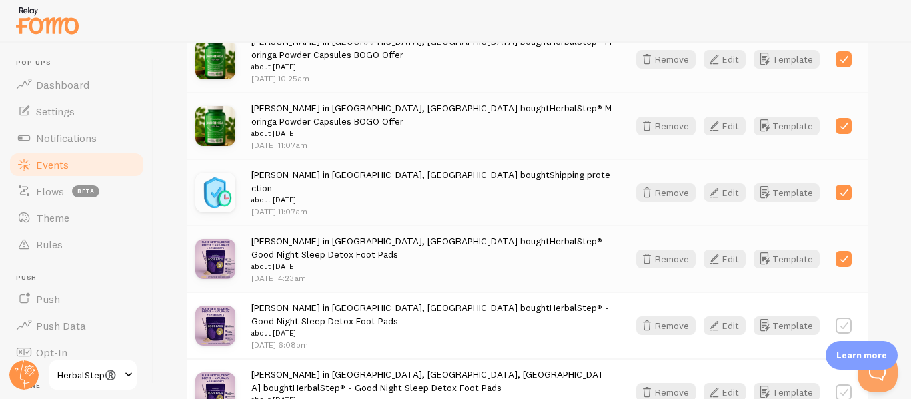
click at [840, 385] on label at bounding box center [844, 393] width 16 height 16
checkbox input "true"
click at [850, 318] on label at bounding box center [844, 326] width 16 height 16
checkbox input "true"
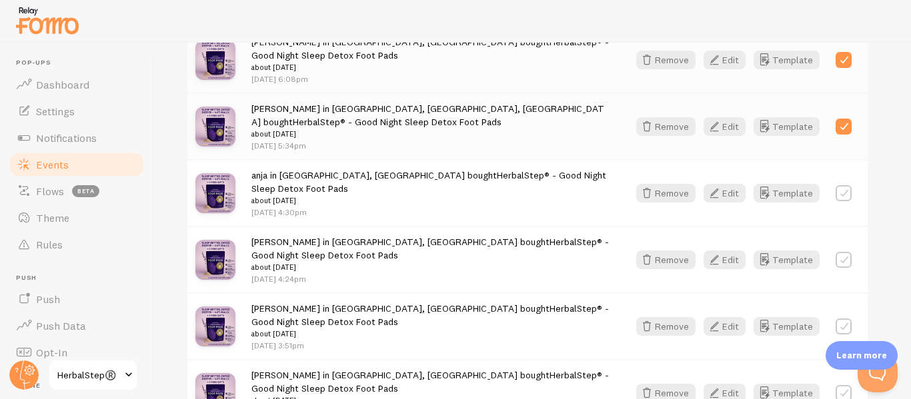
scroll to position [1734, 0]
click at [842, 251] on label at bounding box center [844, 259] width 16 height 16
checkbox input "true"
drag, startPoint x: 848, startPoint y: 95, endPoint x: 848, endPoint y: 139, distance: 44.7
click at [848, 185] on label at bounding box center [844, 193] width 16 height 16
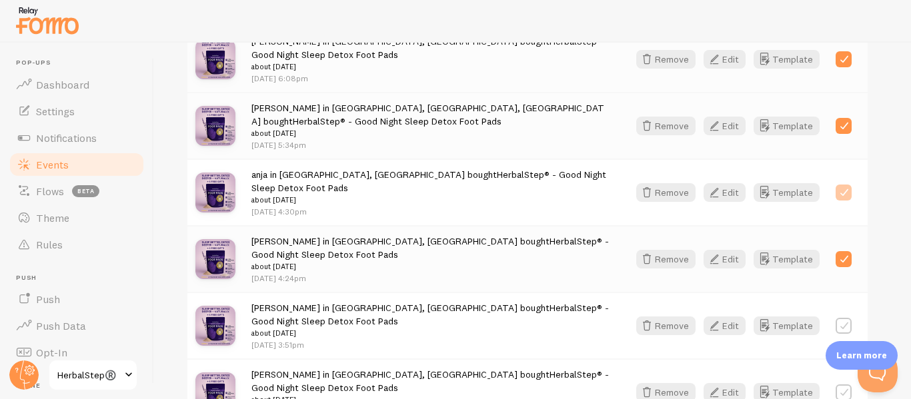
checkbox input "true"
click at [852, 317] on div "Remove Edit Template" at bounding box center [743, 326] width 231 height 19
click at [850, 318] on label at bounding box center [844, 326] width 16 height 16
checkbox input "true"
click at [842, 385] on label at bounding box center [844, 393] width 16 height 16
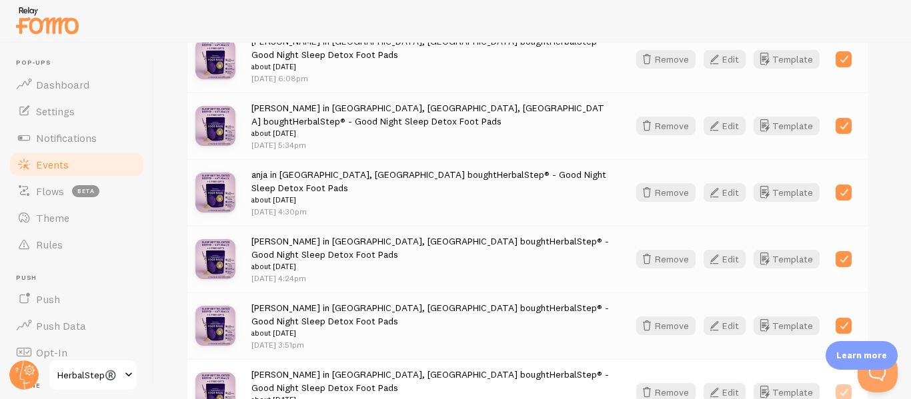
checkbox input "true"
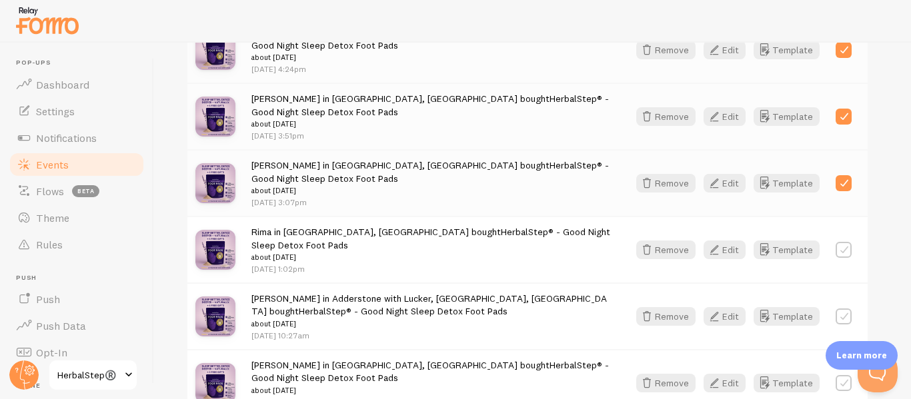
scroll to position [1944, 0]
click at [841, 375] on label at bounding box center [844, 383] width 16 height 16
checkbox input "true"
click at [842, 308] on label at bounding box center [844, 316] width 16 height 16
checkbox input "true"
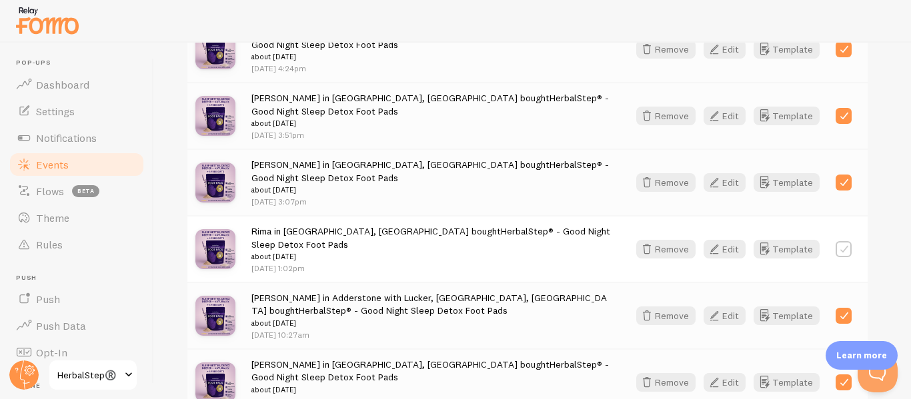
click at [838, 241] on label at bounding box center [844, 249] width 16 height 16
checkbox input "true"
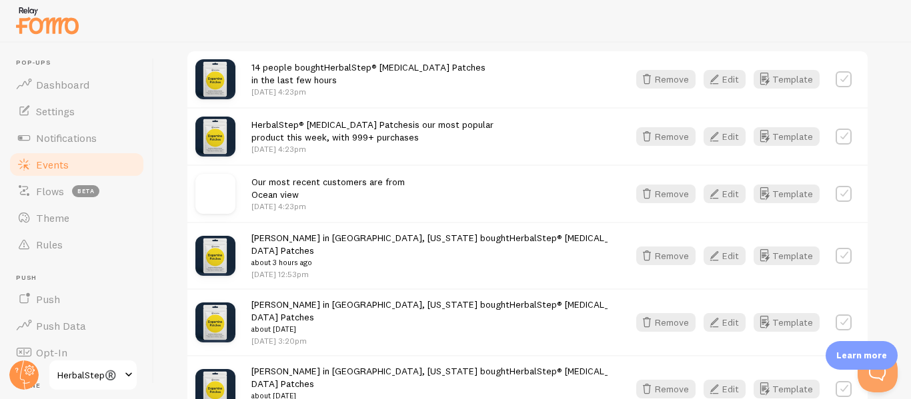
scroll to position [277, 0]
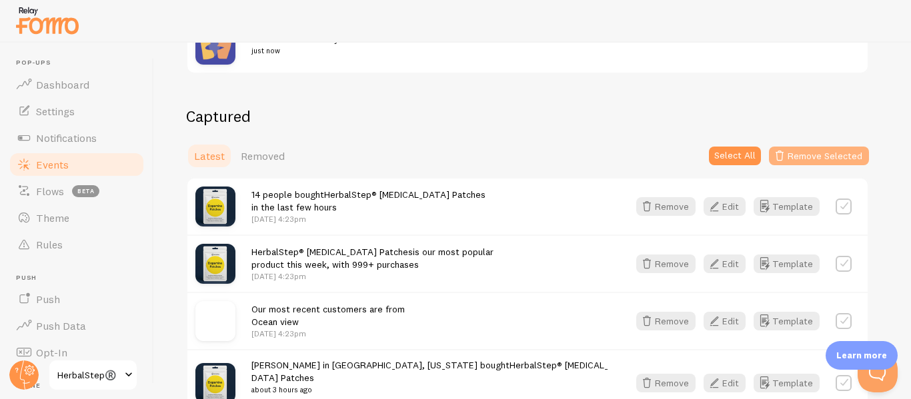
click at [813, 149] on button "Remove Selected" at bounding box center [819, 156] width 100 height 19
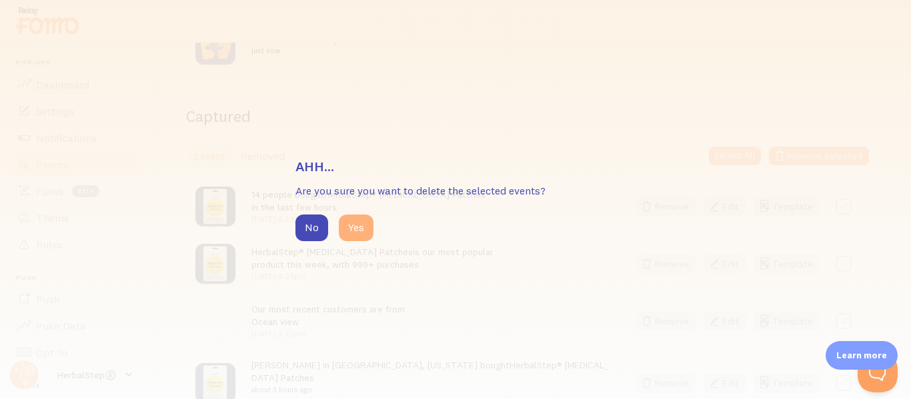
click at [352, 232] on button "Yes" at bounding box center [356, 228] width 35 height 27
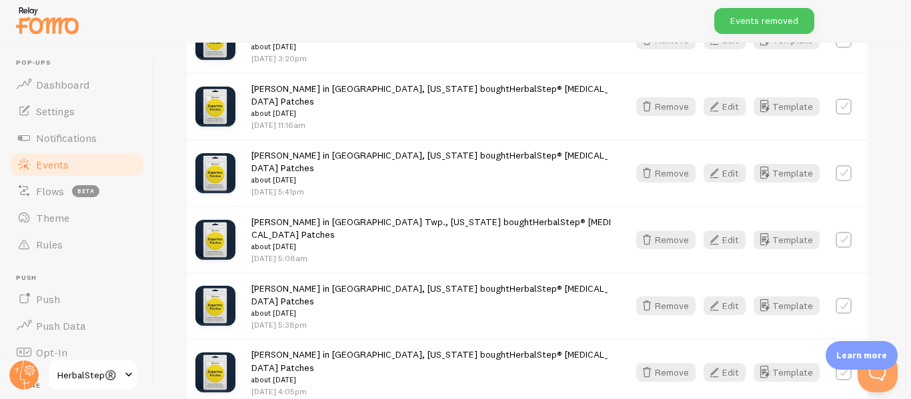
scroll to position [890, 0]
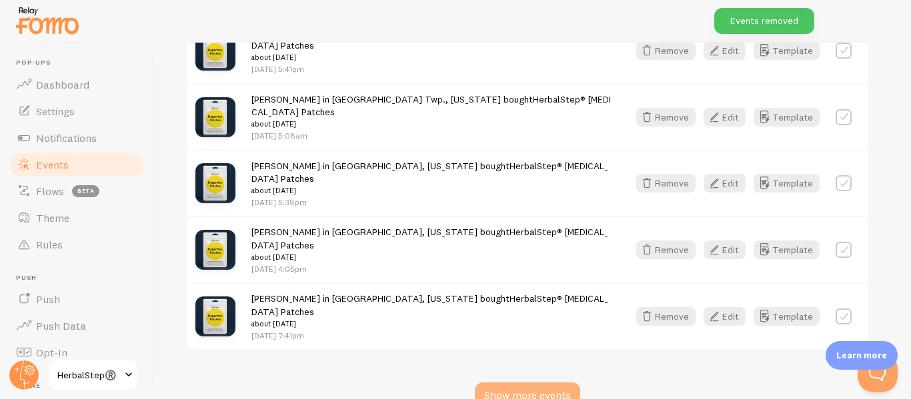
click at [530, 383] on div "Show more events" at bounding box center [527, 396] width 105 height 27
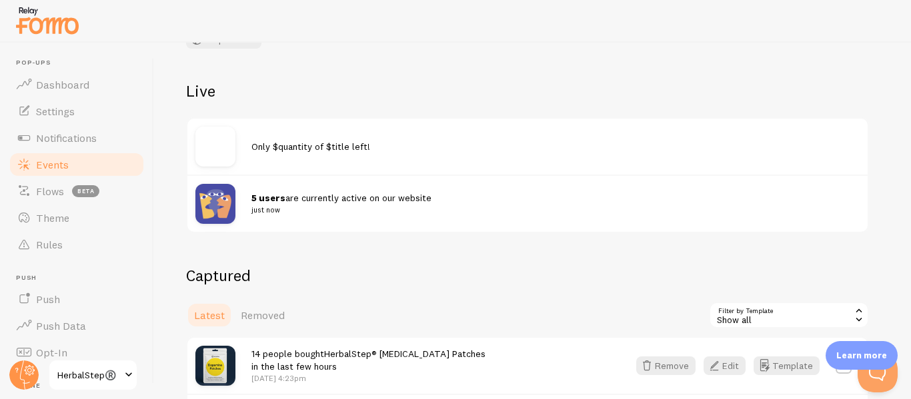
scroll to position [200, 0]
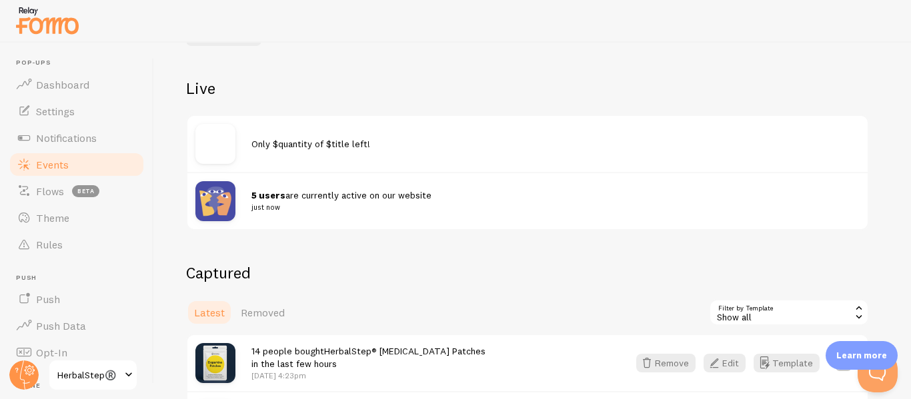
click at [239, 131] on div at bounding box center [223, 144] width 56 height 40
click at [229, 136] on img at bounding box center [215, 144] width 40 height 40
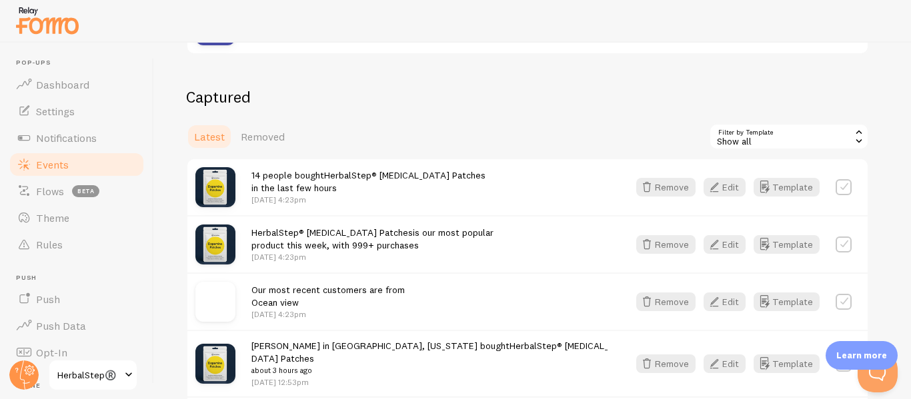
scroll to position [400, 0]
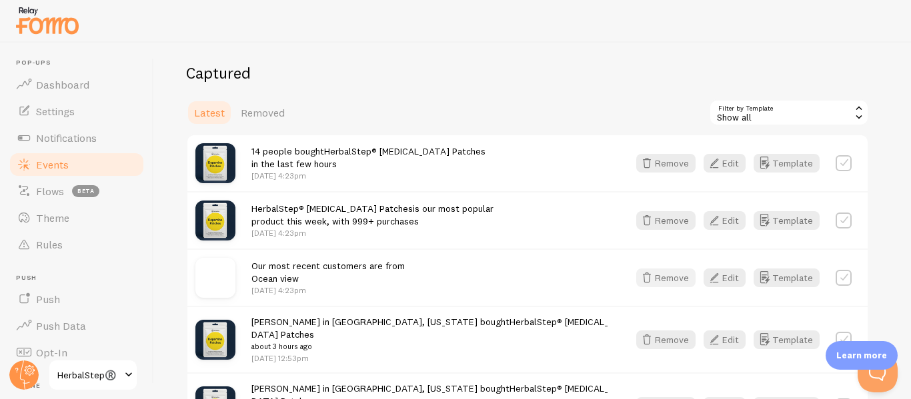
click at [672, 277] on button "Remove" at bounding box center [665, 278] width 59 height 19
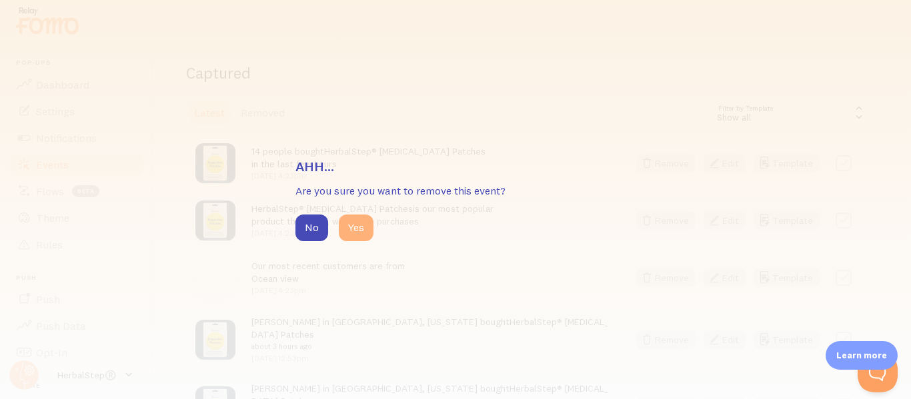
click at [365, 231] on button "Yes" at bounding box center [356, 228] width 35 height 27
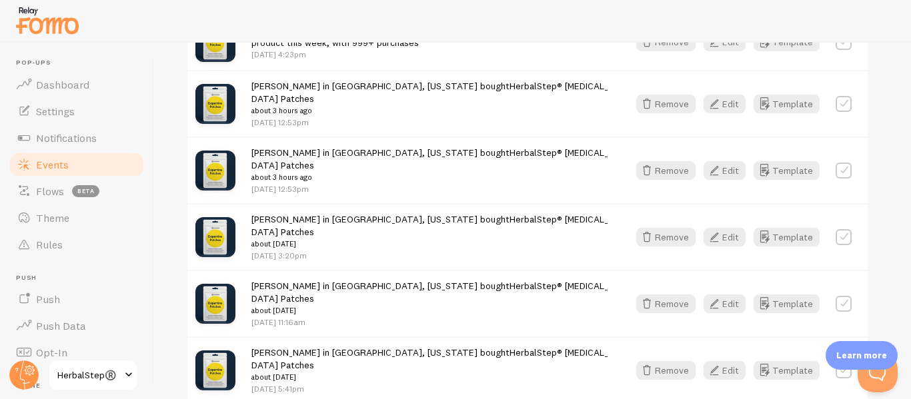
scroll to position [600, 0]
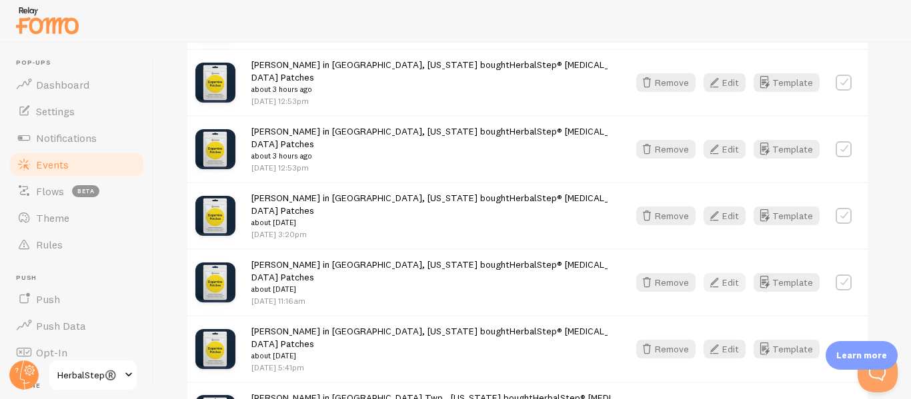
click at [733, 273] on button "Edit" at bounding box center [725, 282] width 42 height 19
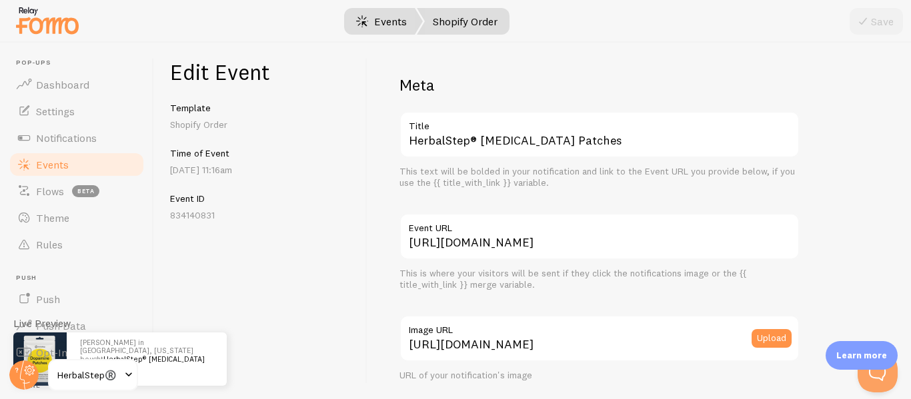
click at [381, 22] on link "Events" at bounding box center [381, 21] width 83 height 27
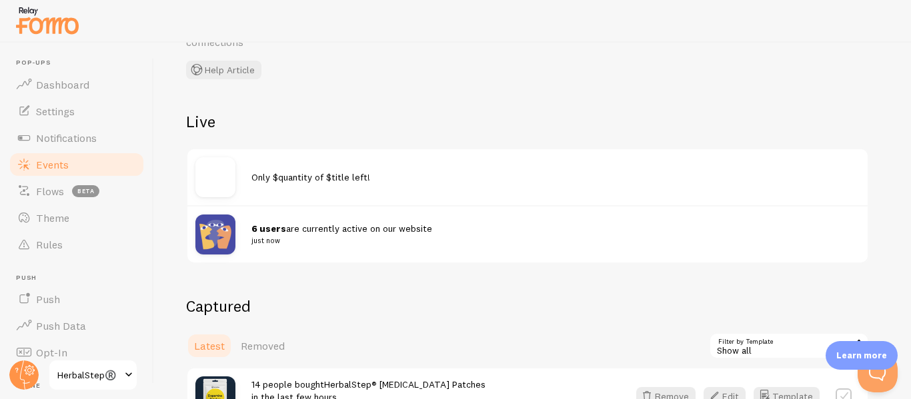
scroll to position [200, 0]
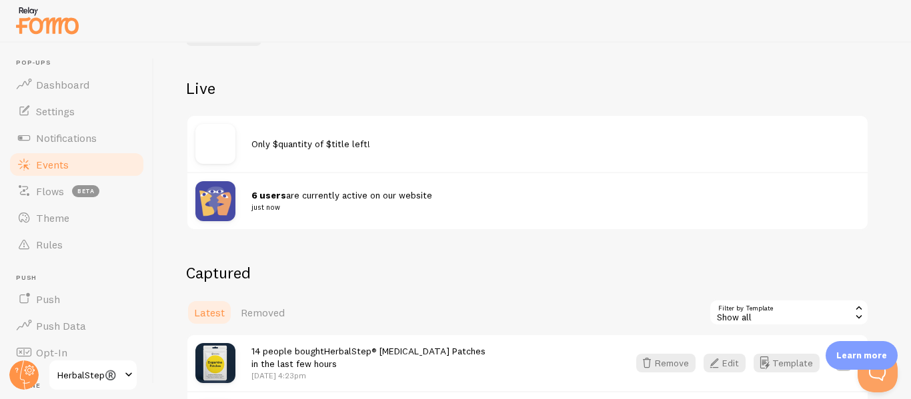
click at [217, 200] on img at bounding box center [215, 201] width 40 height 40
click at [74, 111] on span "Settings" at bounding box center [55, 111] width 39 height 13
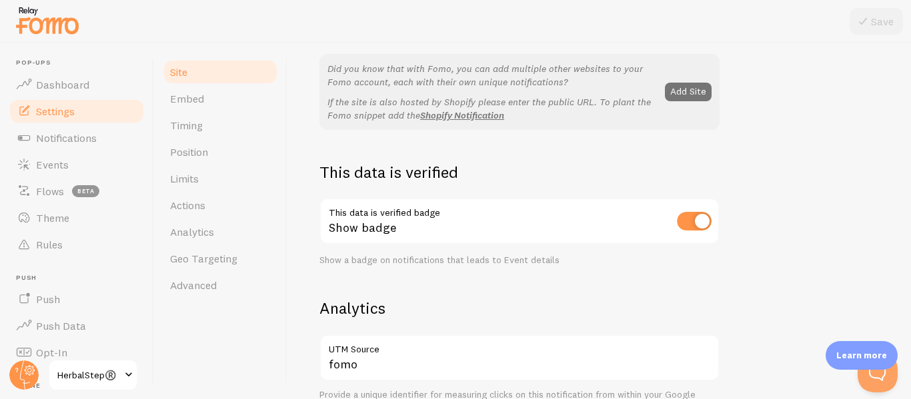
scroll to position [333, 0]
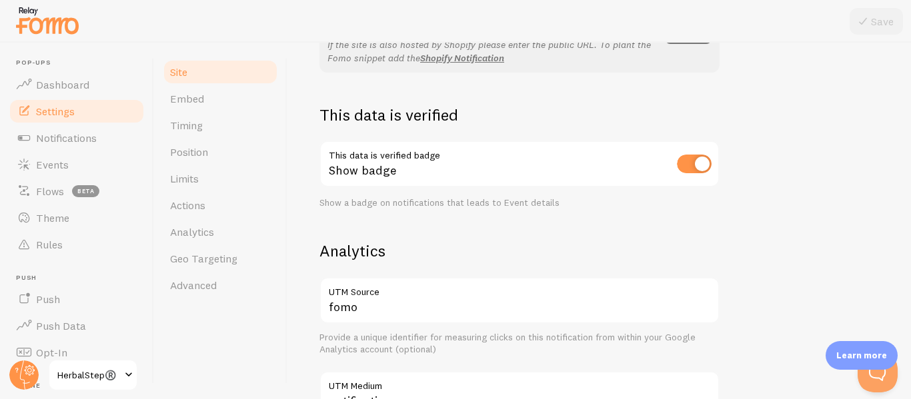
click at [698, 161] on input "checkbox" at bounding box center [694, 164] width 35 height 19
checkbox input "false"
click at [884, 15] on button "Save" at bounding box center [876, 21] width 53 height 27
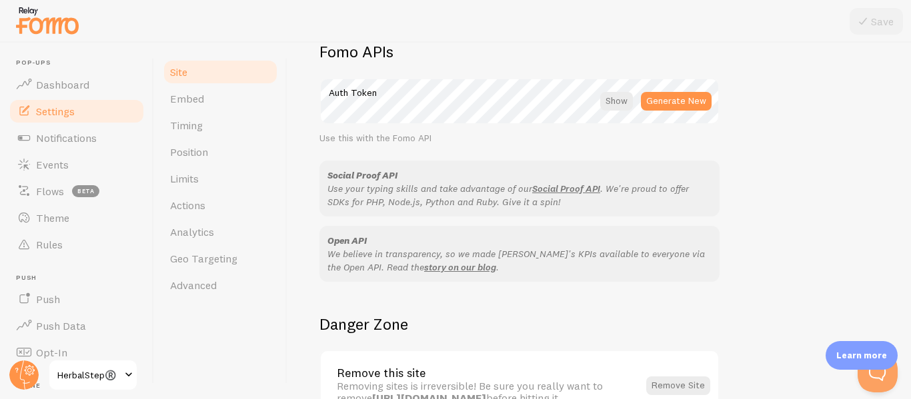
scroll to position [860, 0]
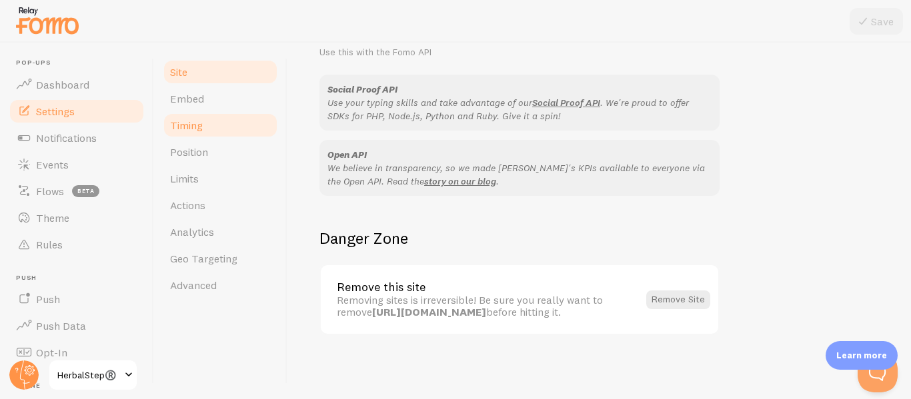
click at [195, 129] on span "Timing" at bounding box center [186, 125] width 33 height 13
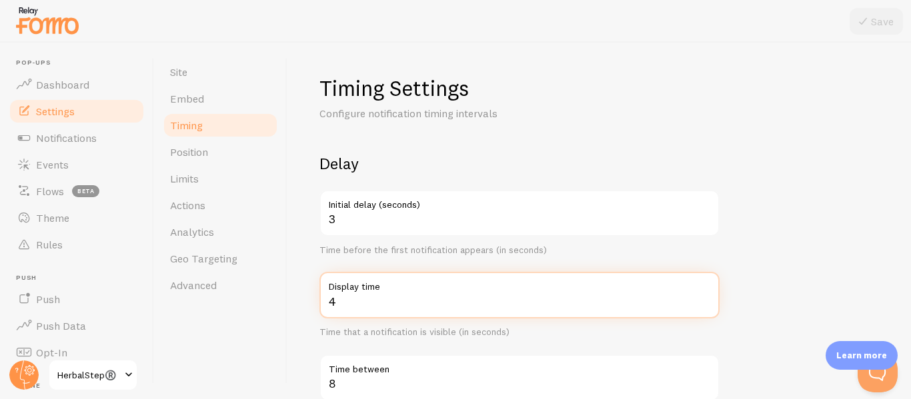
click at [352, 304] on input "4" at bounding box center [519, 295] width 400 height 47
type input "6"
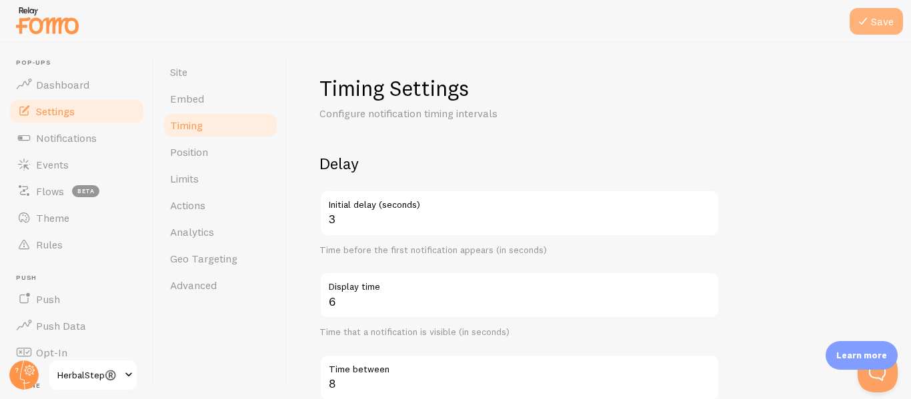
click at [873, 21] on button "Save" at bounding box center [876, 21] width 53 height 27
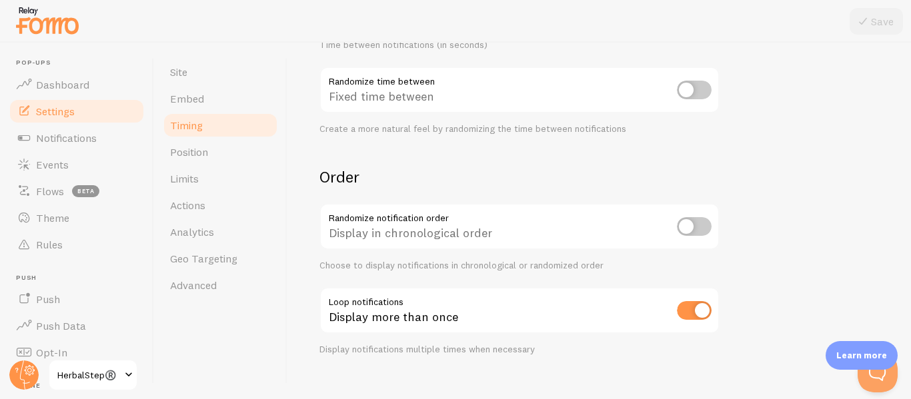
scroll to position [390, 0]
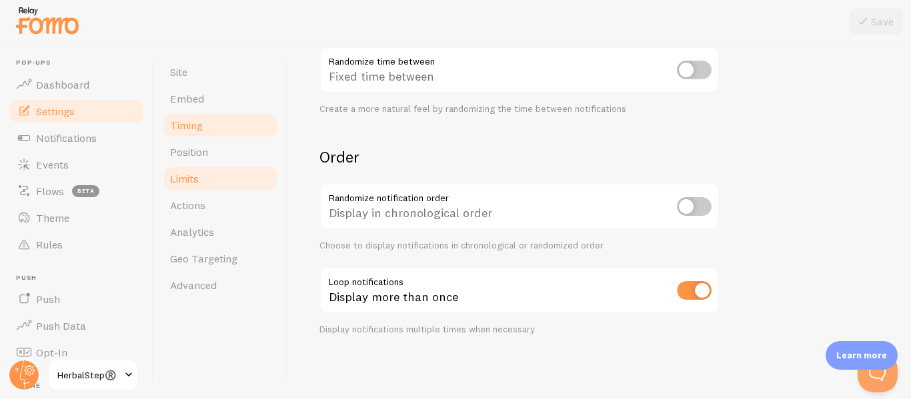
click at [193, 177] on span "Limits" at bounding box center [184, 178] width 29 height 13
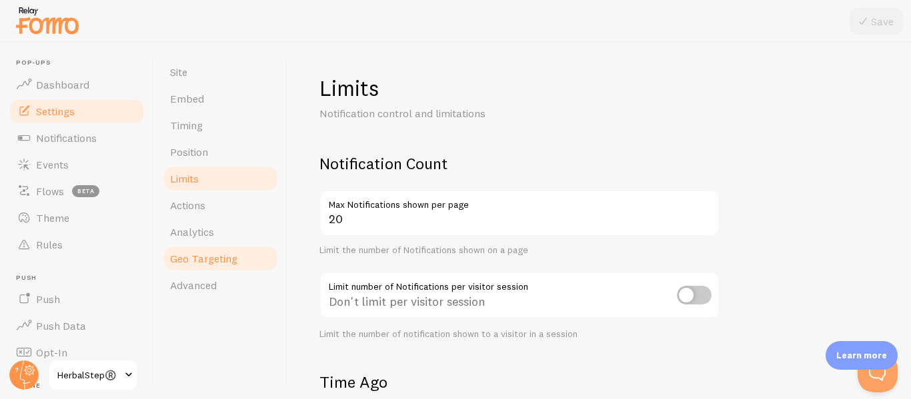
click at [197, 264] on span "Geo Targeting" at bounding box center [203, 258] width 67 height 13
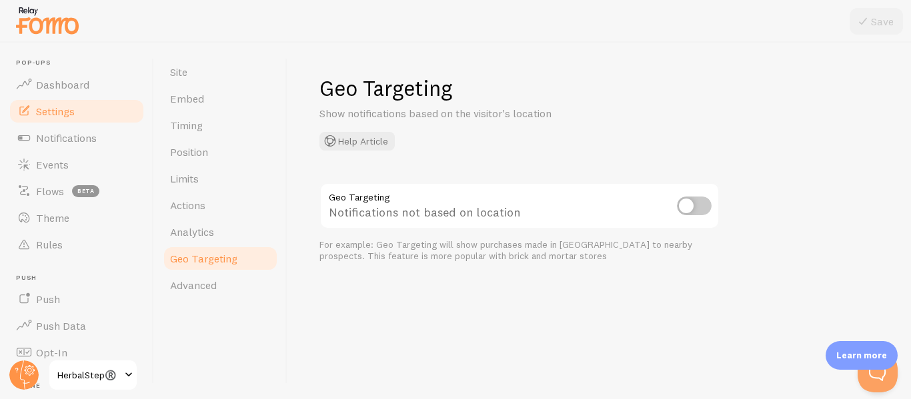
click at [686, 204] on input "checkbox" at bounding box center [694, 206] width 35 height 19
checkbox input "true"
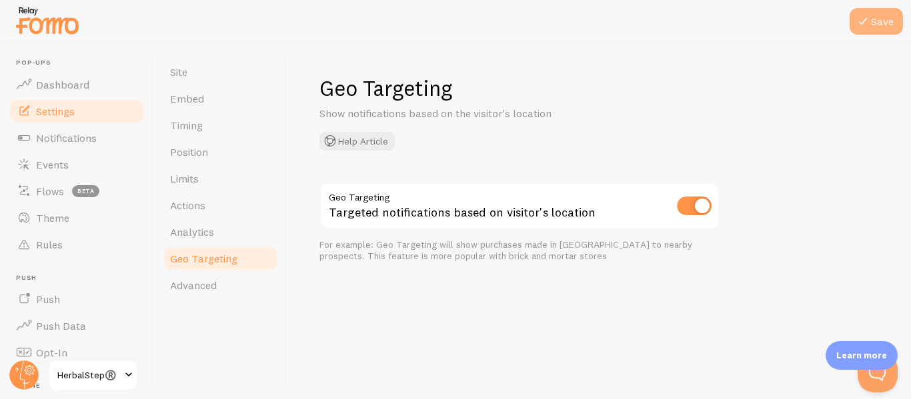
click at [882, 27] on button "Save" at bounding box center [876, 21] width 53 height 27
click at [203, 291] on span "Advanced" at bounding box center [193, 285] width 47 height 13
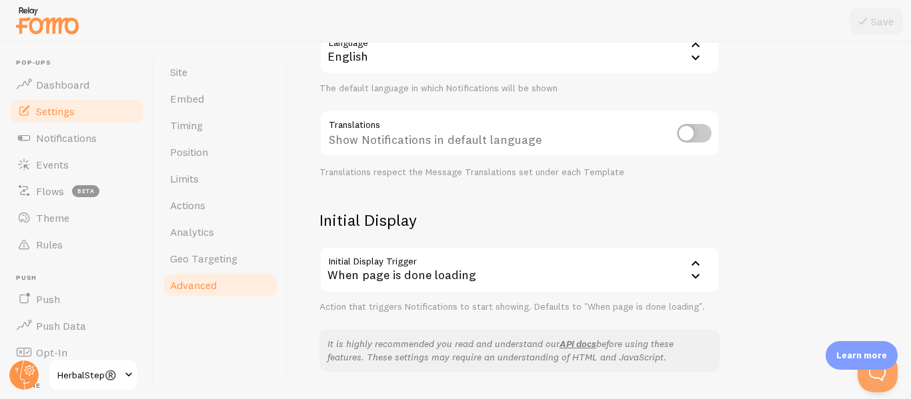
scroll to position [200, 0]
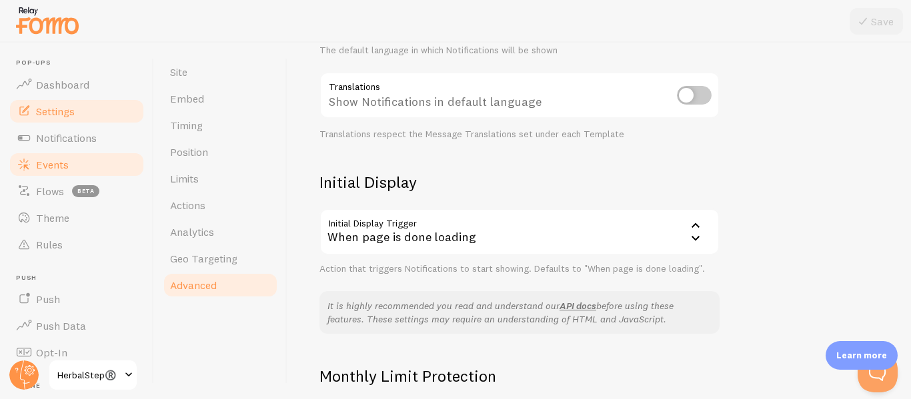
click at [75, 165] on link "Events" at bounding box center [76, 164] width 137 height 27
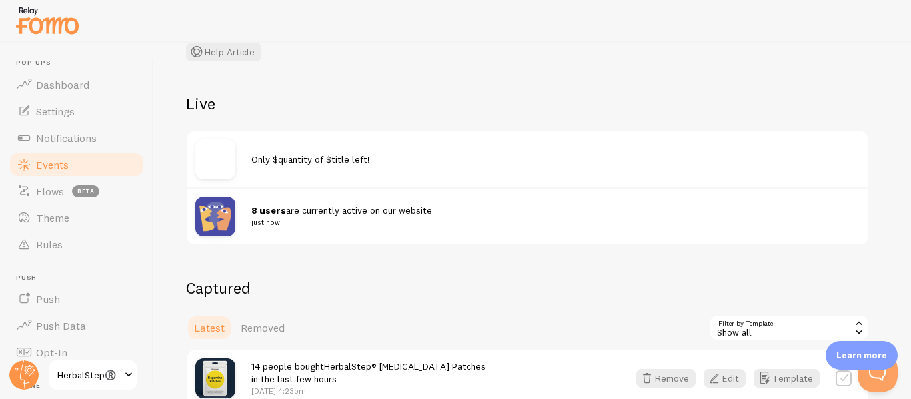
scroll to position [400, 0]
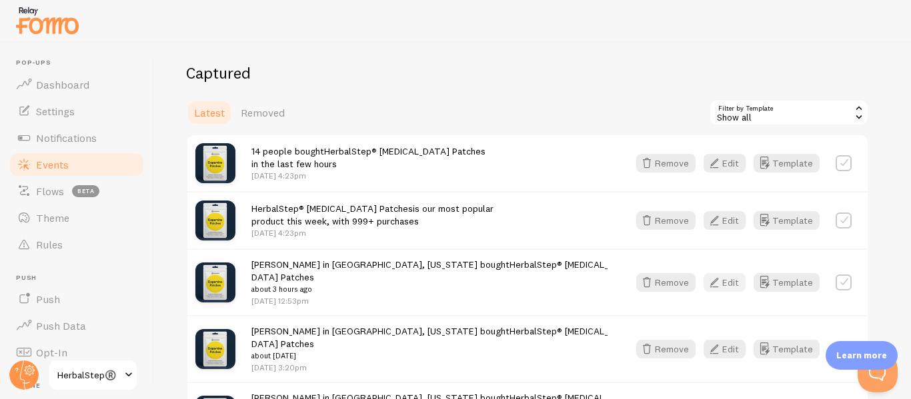
click at [722, 279] on icon "button" at bounding box center [714, 283] width 16 height 16
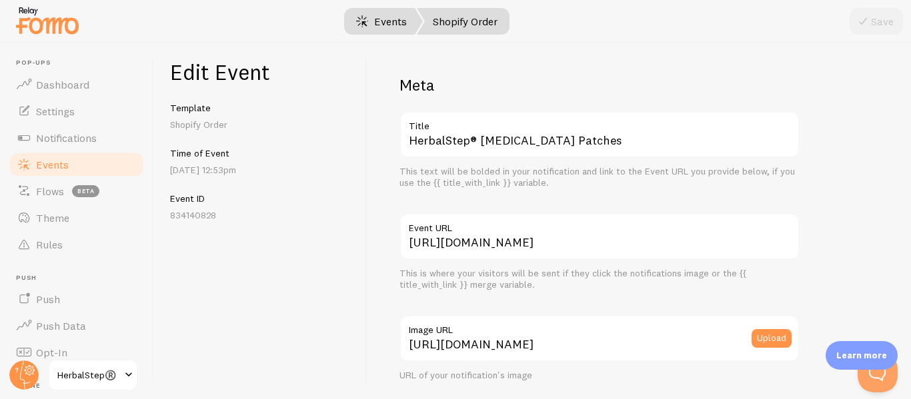
click at [353, 13] on link "Events" at bounding box center [381, 21] width 83 height 27
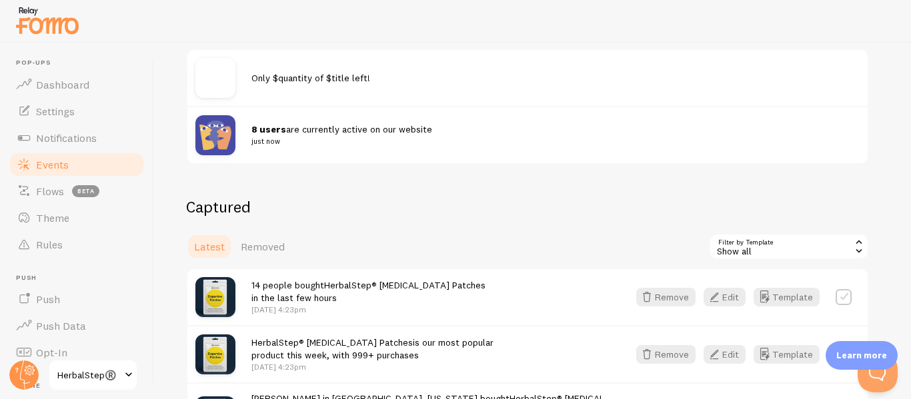
scroll to position [267, 0]
click at [869, 374] on button "Open Beacon popover" at bounding box center [875, 370] width 40 height 40
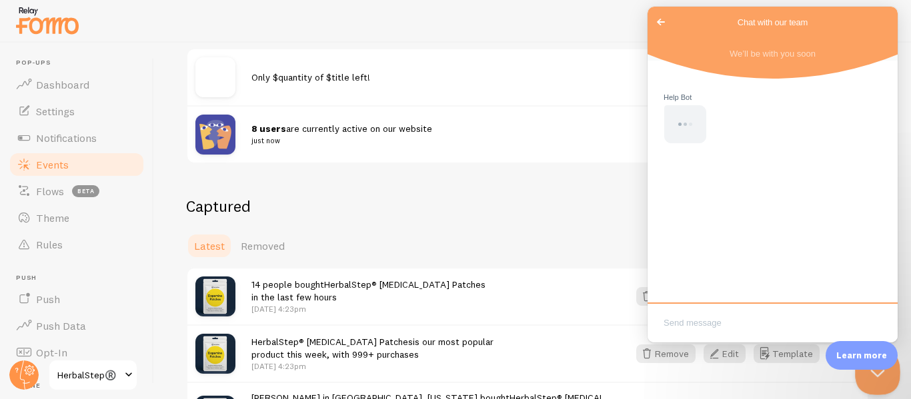
scroll to position [0, 0]
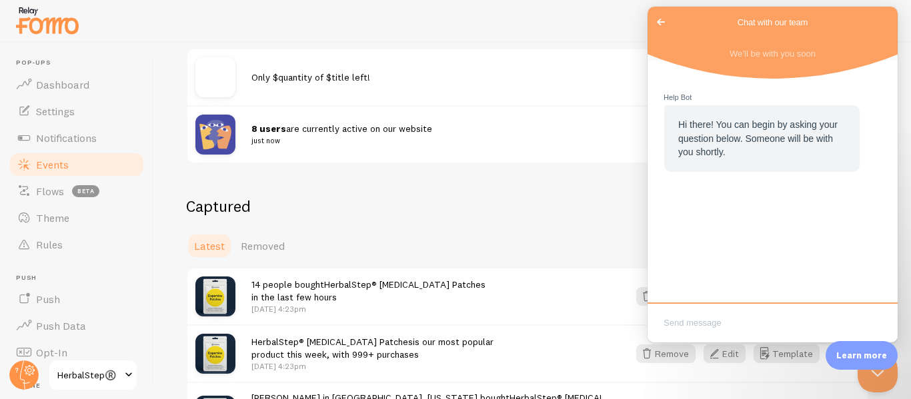
click at [241, 73] on div at bounding box center [223, 77] width 56 height 40
click at [715, 321] on textarea "Write chat message" at bounding box center [772, 324] width 245 height 31
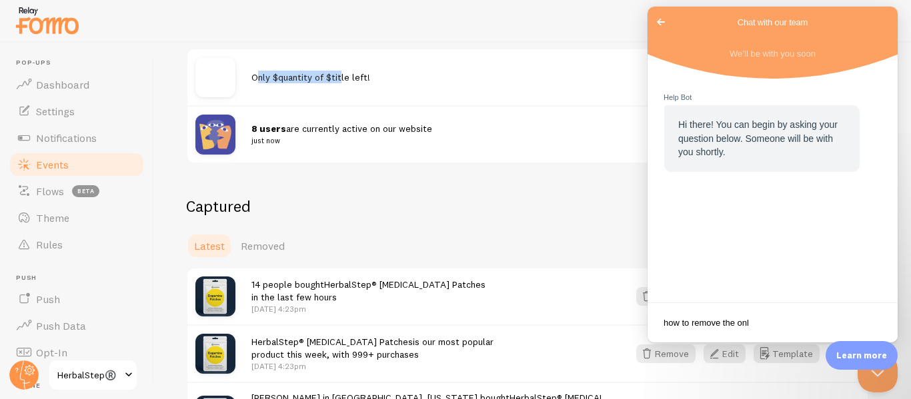
drag, startPoint x: 259, startPoint y: 77, endPoint x: 341, endPoint y: 71, distance: 82.9
click at [341, 71] on span "Only $quantity of $title left!" at bounding box center [310, 77] width 119 height 12
click at [256, 80] on span "Only $quantity of $title left!" at bounding box center [310, 77] width 119 height 12
drag, startPoint x: 251, startPoint y: 77, endPoint x: 430, endPoint y: 132, distance: 187.5
click at [430, 132] on div "Only $quantity of $title left! 8 users are currently active on our website just…" at bounding box center [527, 106] width 683 height 116
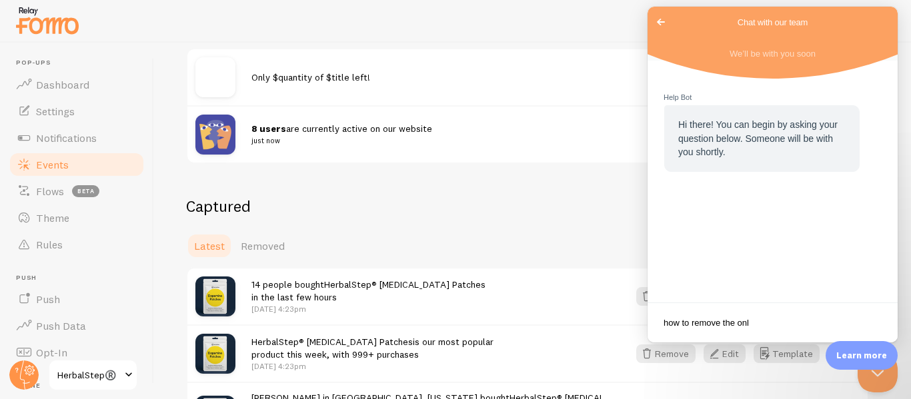
copy div "Only $quantity of $title left! 8 users are currently active on our website"
click at [764, 325] on textarea "how to remove the onl" at bounding box center [772, 324] width 245 height 31
paste textarea "Only $quantity of $title left! 8 users are currently active on our website"
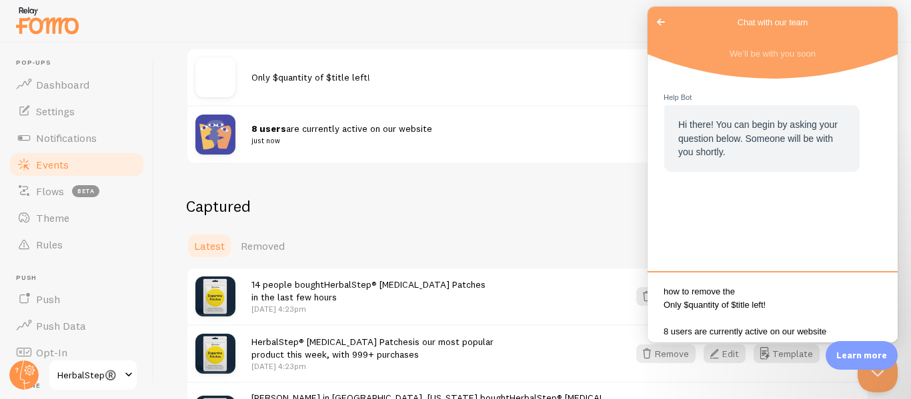
click at [736, 312] on textarea "how to remove the Only $quantity of $title left! 8 users are currently active o…" at bounding box center [772, 308] width 245 height 63
click at [832, 332] on textarea "how to remove the Only $quantity of $title left! and 8 users are currently acti…" at bounding box center [772, 308] width 245 height 63
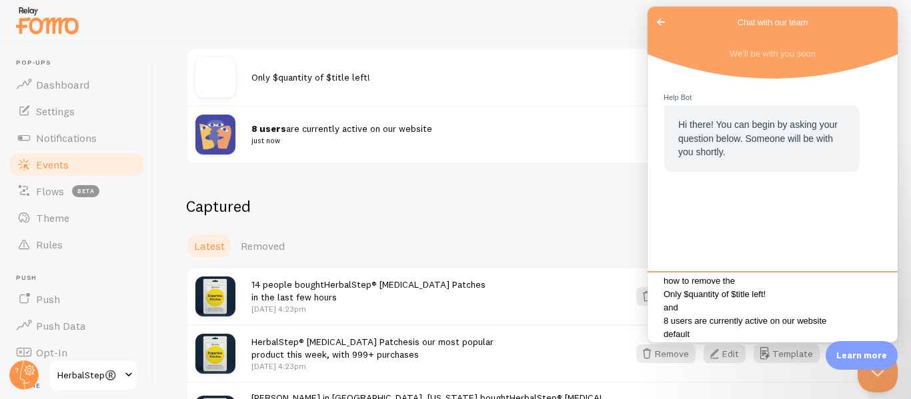
scroll to position [9, 0]
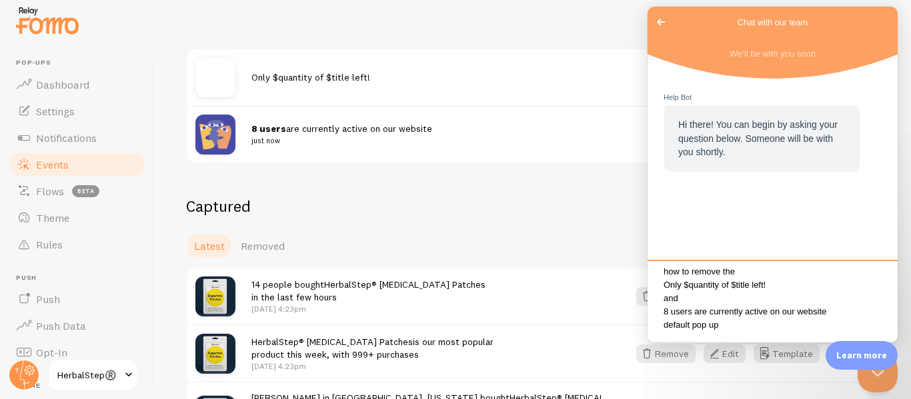
type textarea "how to remove the Only $quantity of $title left! and 8 users are currently acti…"
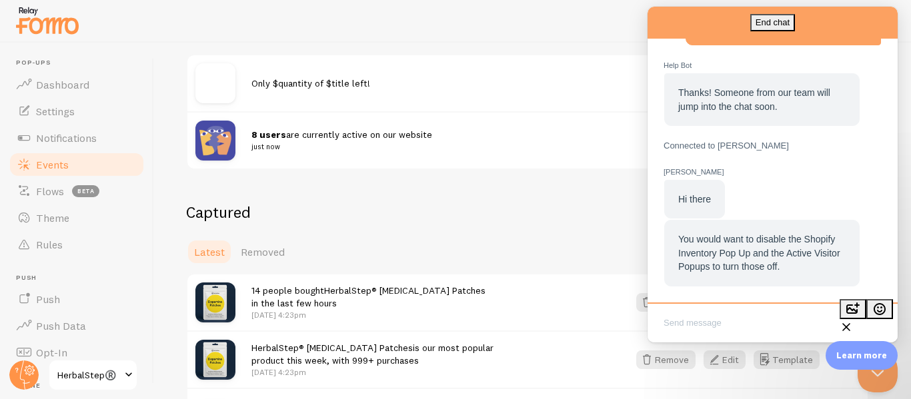
scroll to position [0, 0]
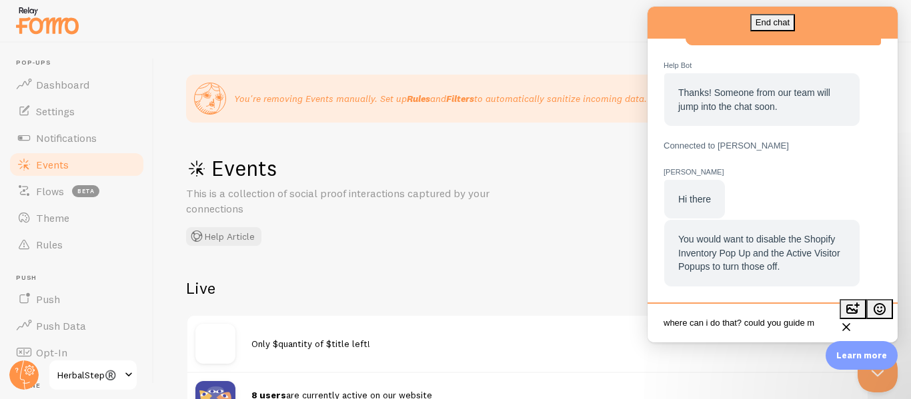
type textarea "where can i do that? could you guide me"
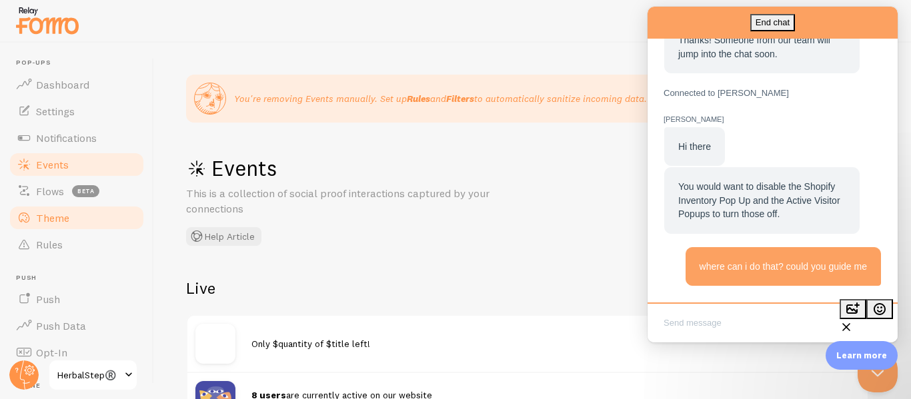
scroll to position [67, 0]
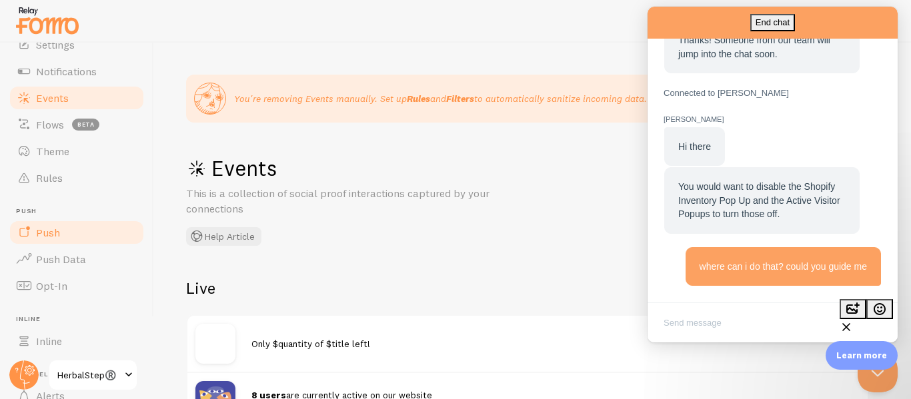
click at [70, 234] on link "Push" at bounding box center [76, 232] width 137 height 27
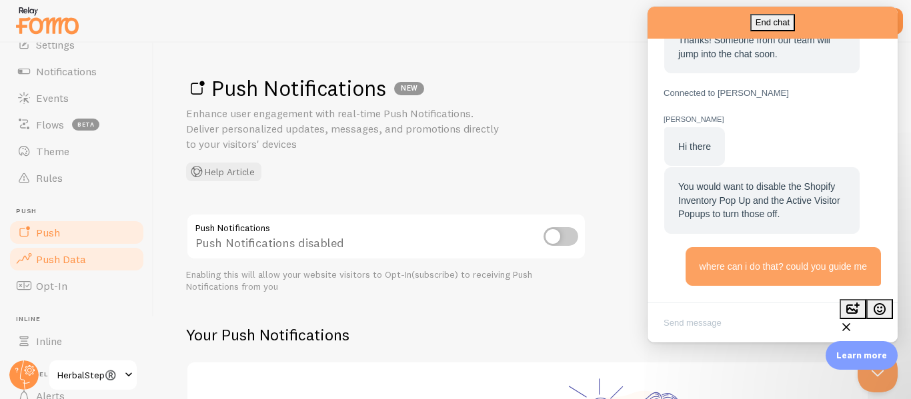
click at [35, 269] on link "Push Data" at bounding box center [76, 259] width 137 height 27
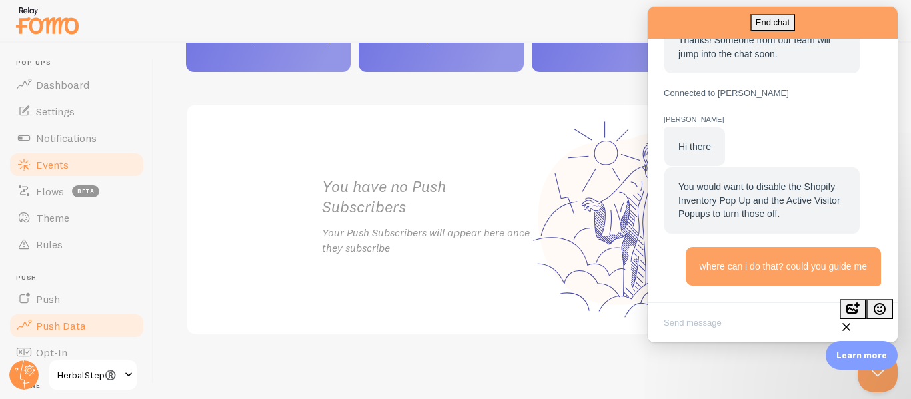
click at [57, 161] on span "Events" at bounding box center [52, 164] width 33 height 13
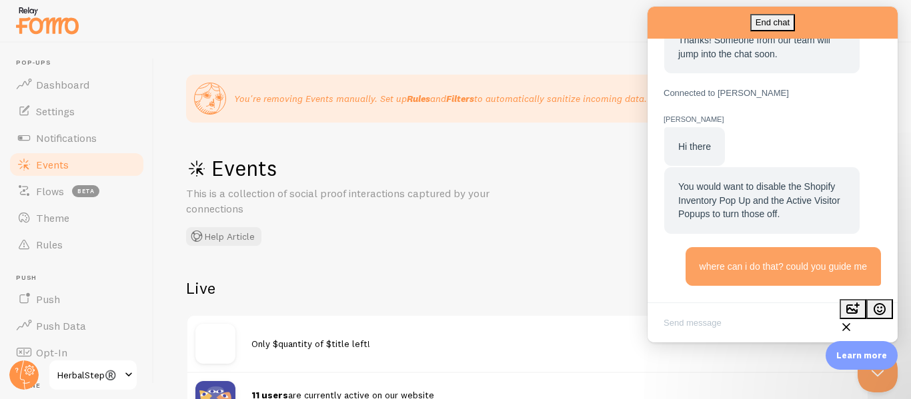
scroll to position [67, 0]
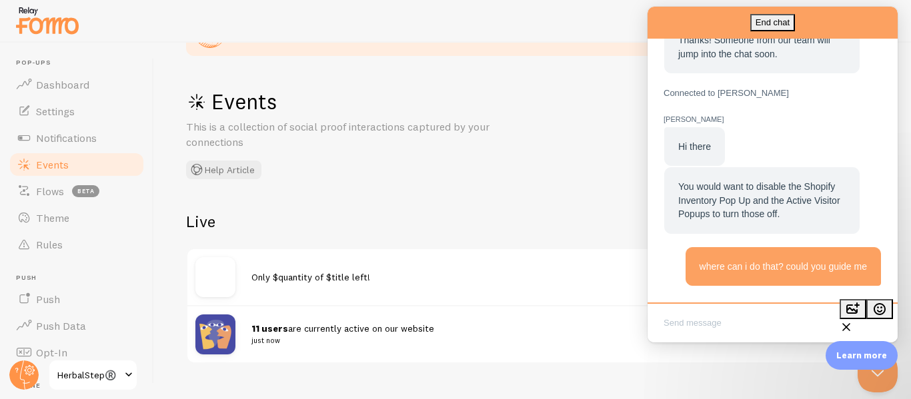
click at [709, 320] on textarea "Write chat message" at bounding box center [772, 324] width 245 height 31
type textarea "?"
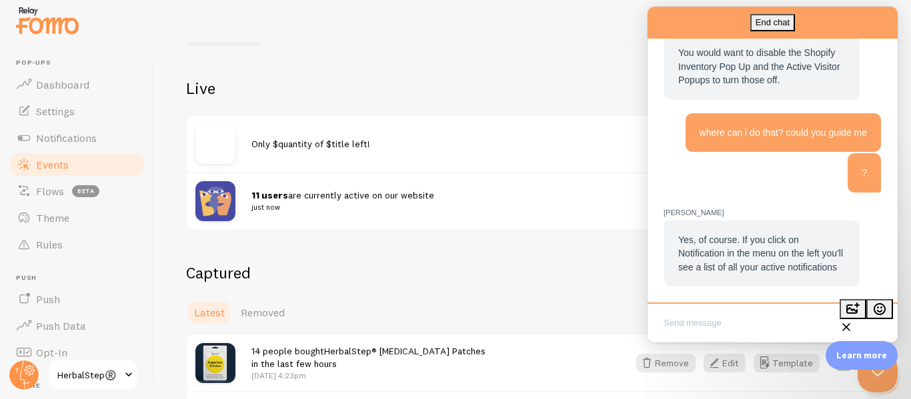
scroll to position [473, 0]
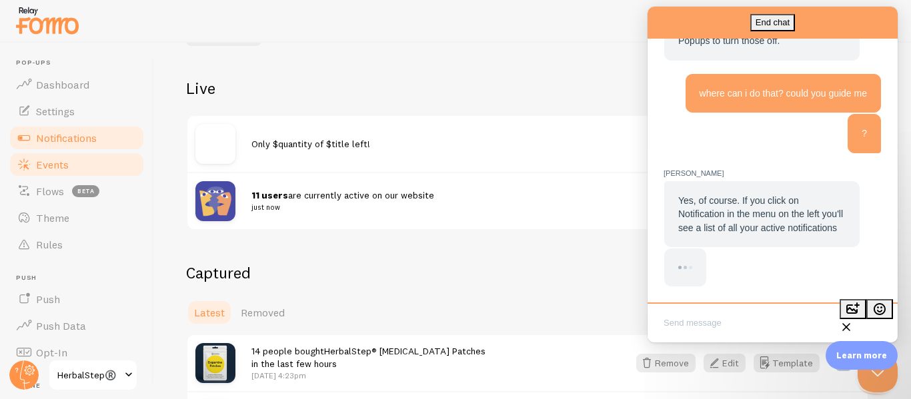
click at [68, 141] on span "Notifications" at bounding box center [66, 137] width 61 height 13
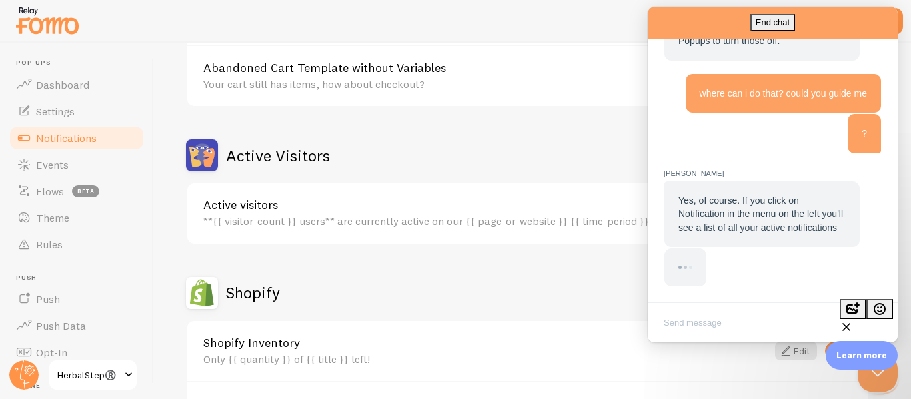
scroll to position [267, 0]
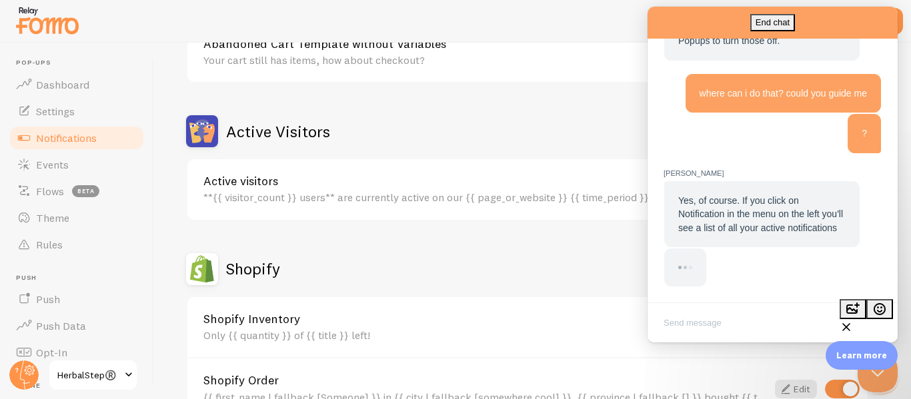
click at [578, 249] on div "Abandoned Cart Settings Abandoned Cart Template with Variables Your cart curren…" at bounding box center [527, 330] width 683 height 828
click at [867, 372] on button "Close Beacon popover" at bounding box center [875, 370] width 40 height 40
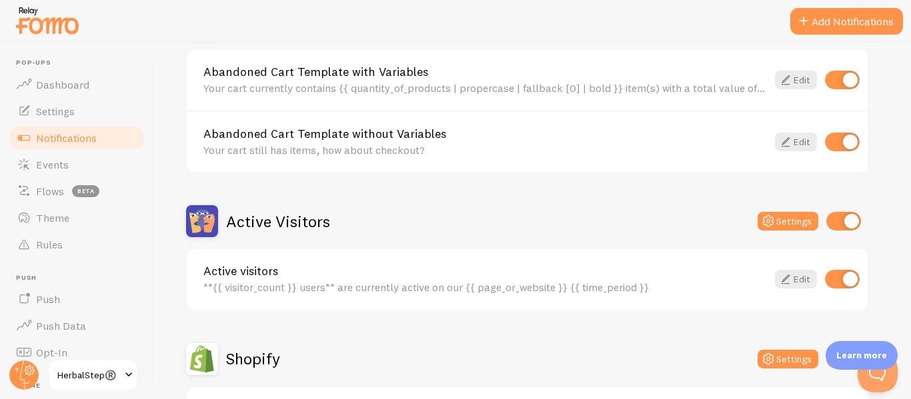
scroll to position [200, 0]
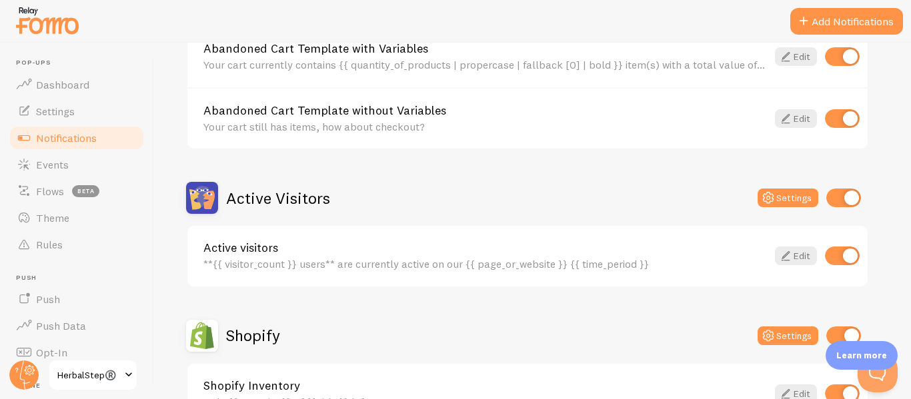
click at [836, 199] on input "checkbox" at bounding box center [843, 198] width 35 height 19
checkbox input "false"
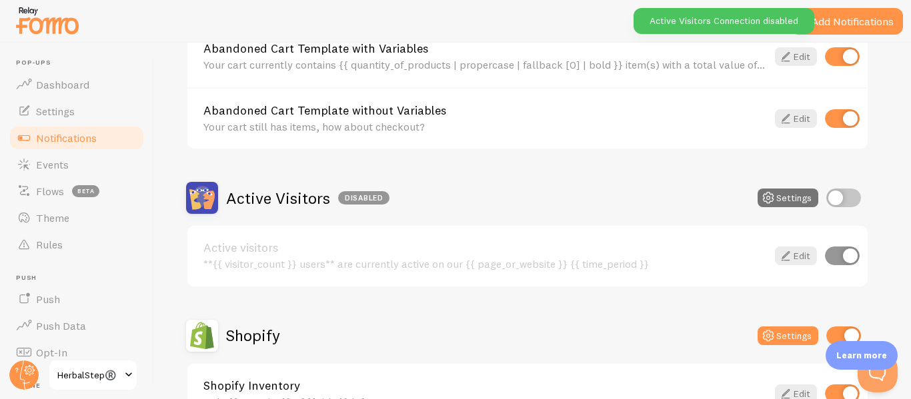
click at [844, 253] on input "checkbox" at bounding box center [842, 256] width 35 height 19
checkbox input "false"
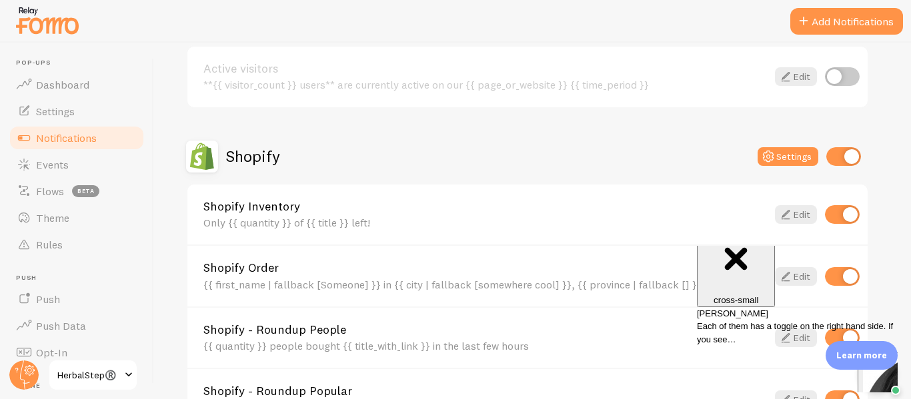
scroll to position [400, 0]
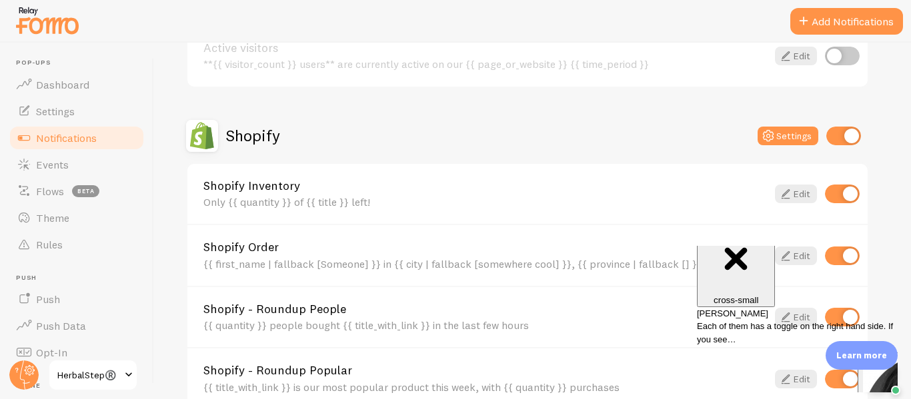
drag, startPoint x: 847, startPoint y: 194, endPoint x: 840, endPoint y: 200, distance: 9.0
click at [846, 195] on input "checkbox" at bounding box center [842, 194] width 35 height 19
checkbox input "false"
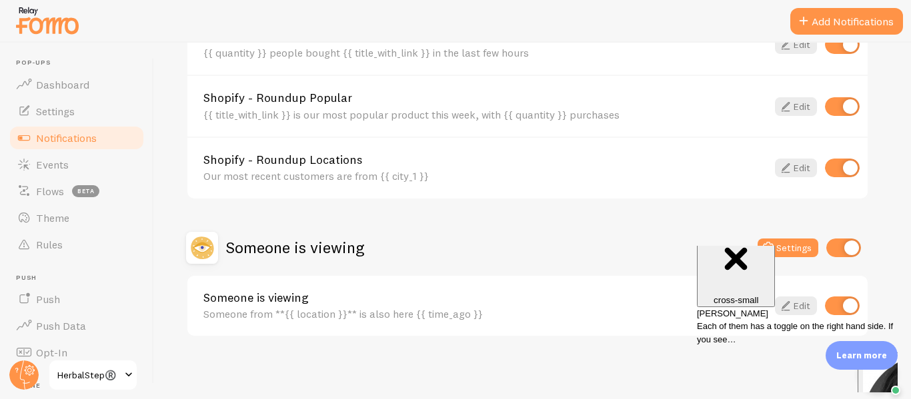
scroll to position [675, 0]
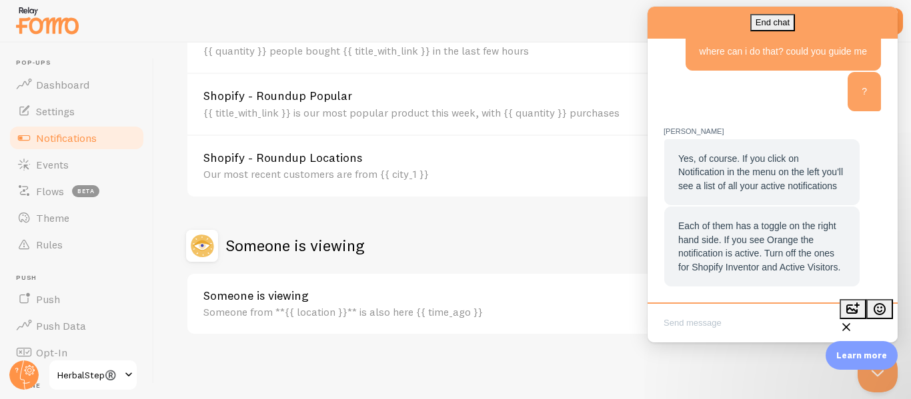
click at [872, 378] on button "Close Beacon popover" at bounding box center [878, 373] width 40 height 40
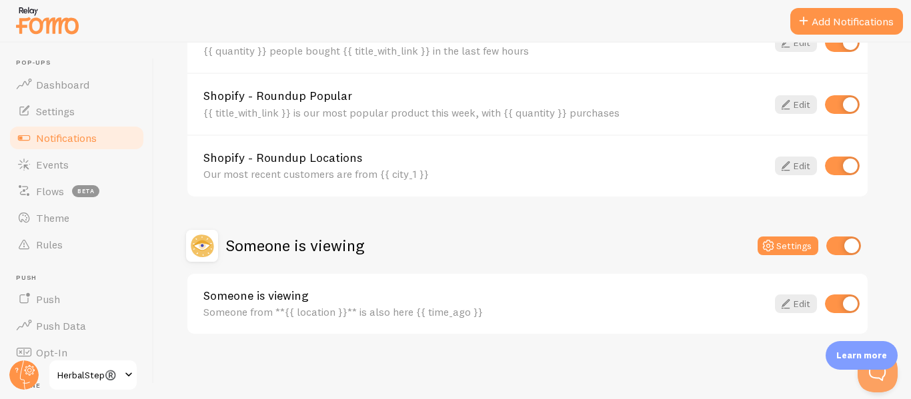
click at [832, 301] on input "checkbox" at bounding box center [842, 304] width 35 height 19
checkbox input "false"
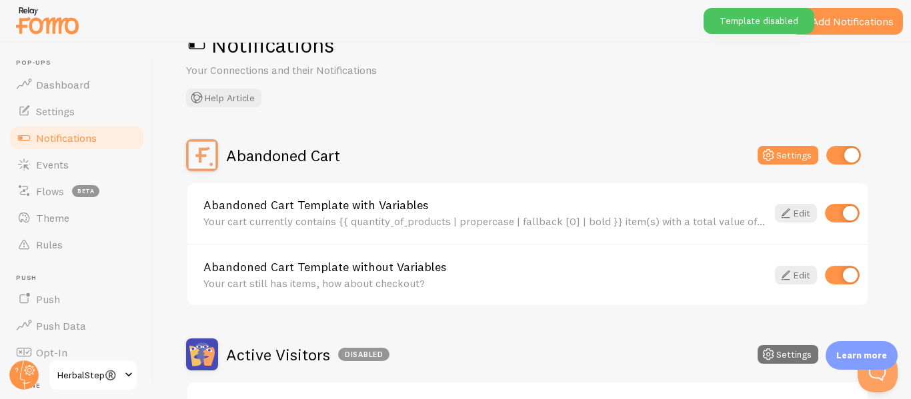
scroll to position [0, 0]
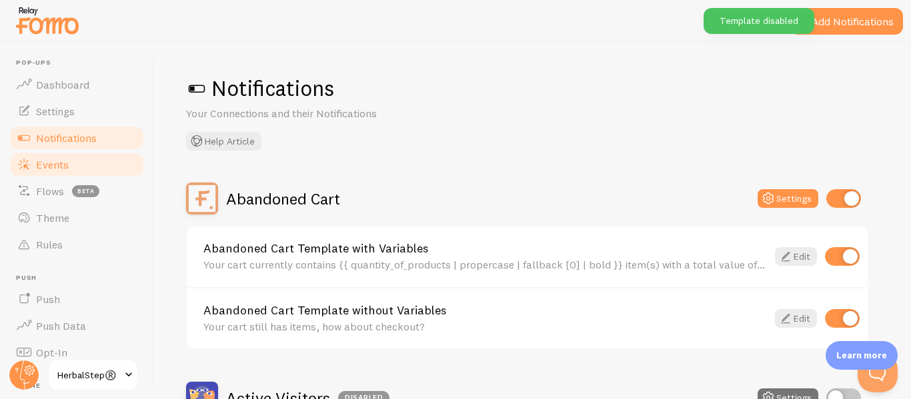
click at [56, 158] on span "Events" at bounding box center [52, 164] width 33 height 13
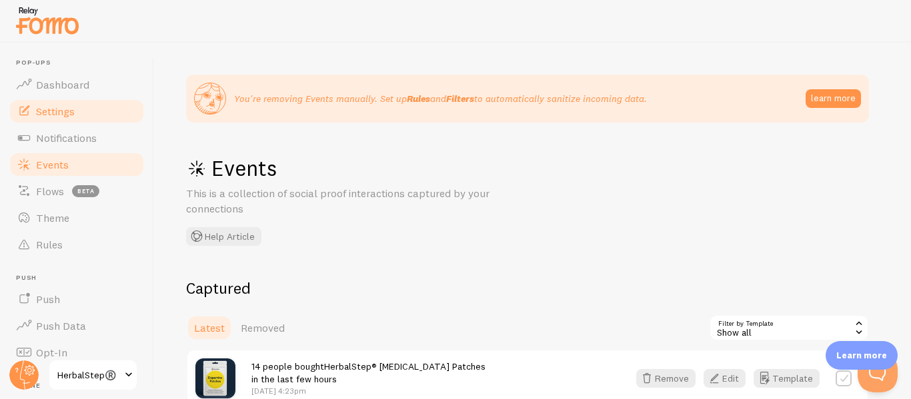
click at [116, 121] on link "Settings" at bounding box center [76, 111] width 137 height 27
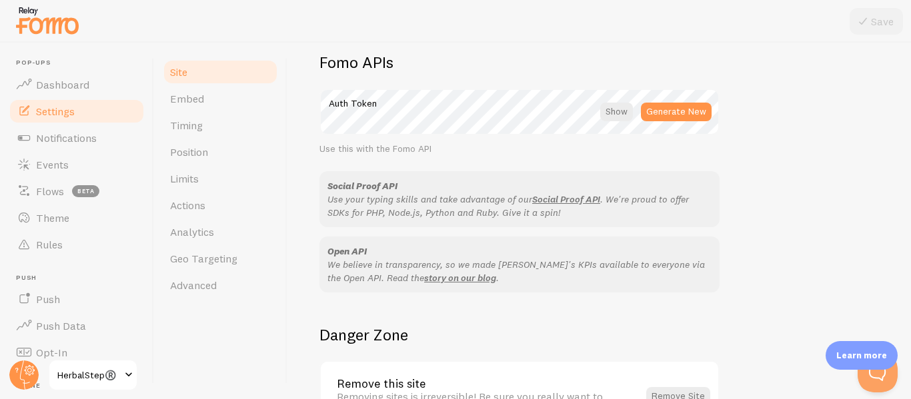
scroll to position [860, 0]
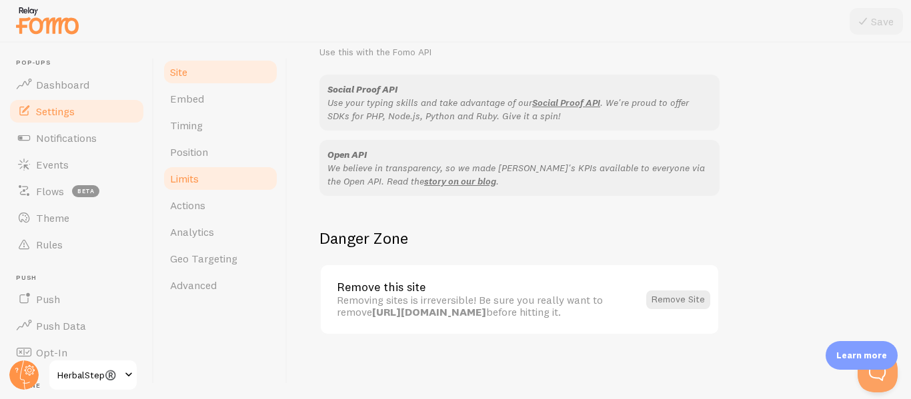
click at [189, 187] on link "Limits" at bounding box center [220, 178] width 117 height 27
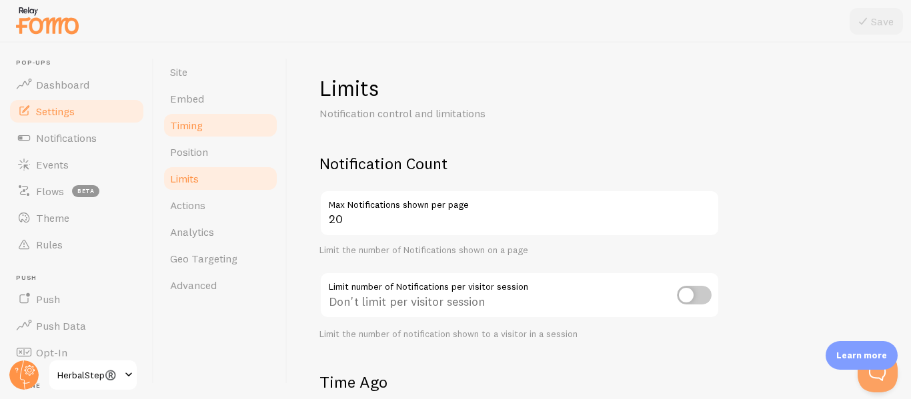
click at [197, 128] on span "Timing" at bounding box center [186, 125] width 33 height 13
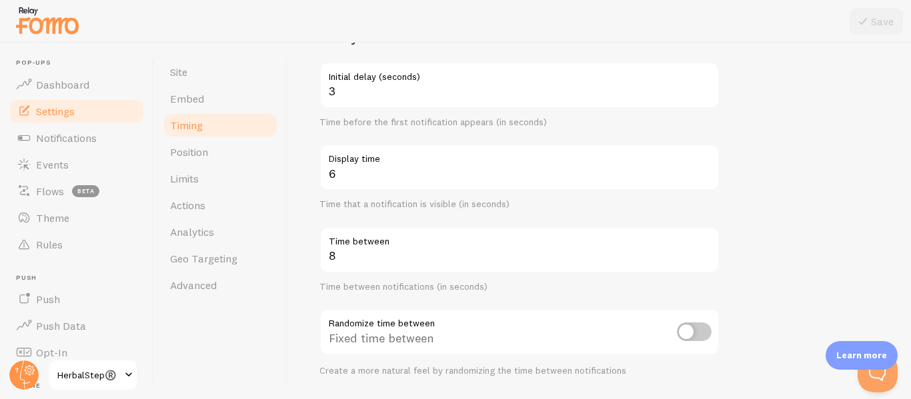
scroll to position [133, 0]
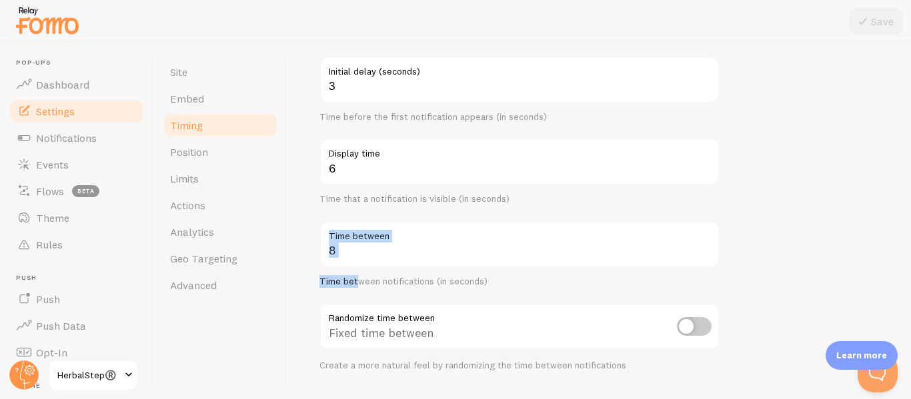
drag, startPoint x: 355, startPoint y: 268, endPoint x: 348, endPoint y: 257, distance: 12.6
click at [348, 257] on div "8 Time between Time between notifications (in seconds)" at bounding box center [519, 254] width 400 height 67
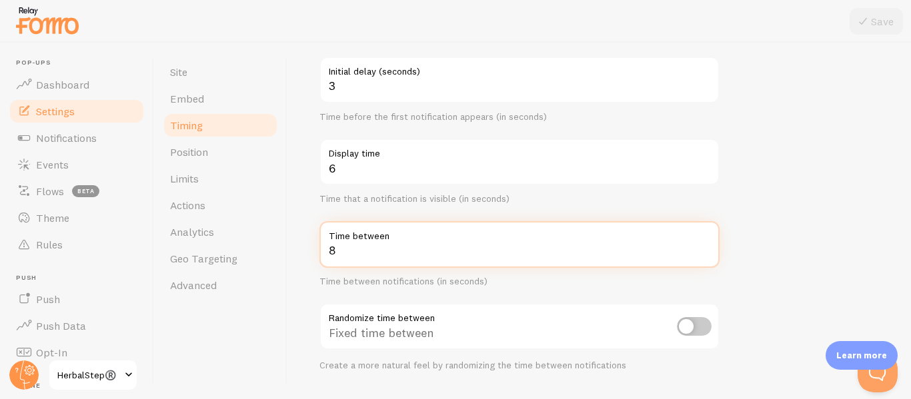
click at [348, 257] on input "8" at bounding box center [519, 244] width 400 height 47
type input "6"
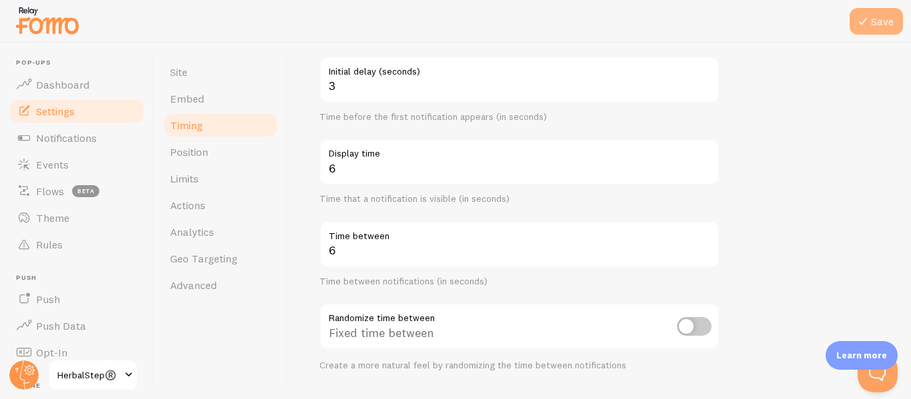
click at [873, 17] on button "Save" at bounding box center [876, 21] width 53 height 27
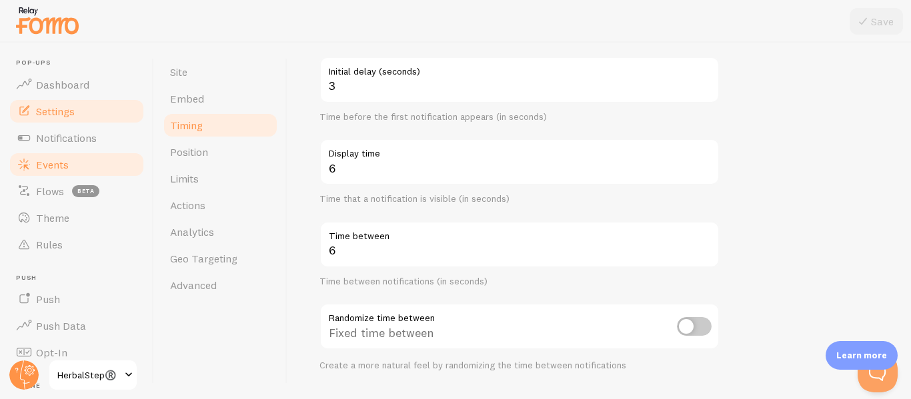
click at [65, 159] on span "Events" at bounding box center [52, 164] width 33 height 13
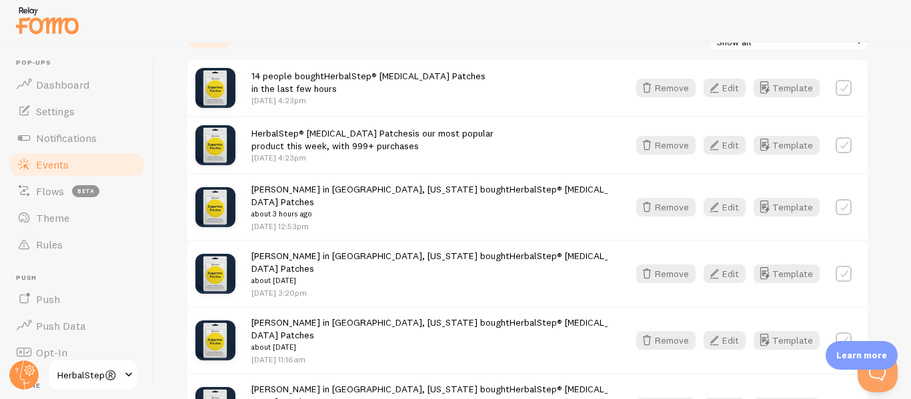
scroll to position [267, 0]
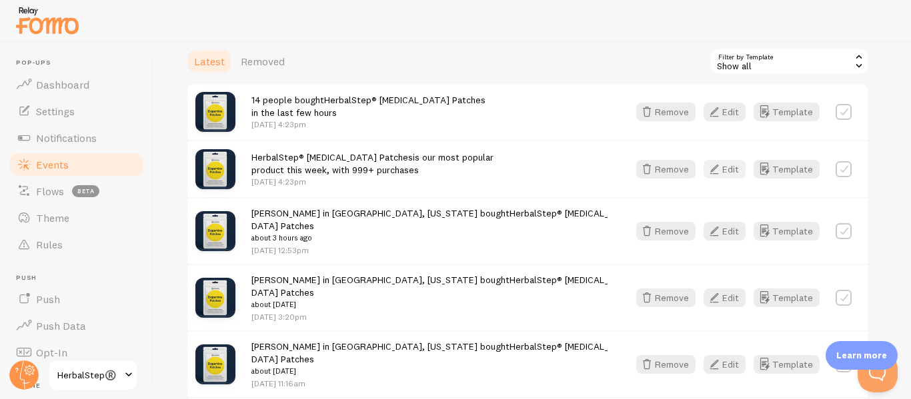
click at [734, 165] on button "Edit" at bounding box center [725, 169] width 42 height 19
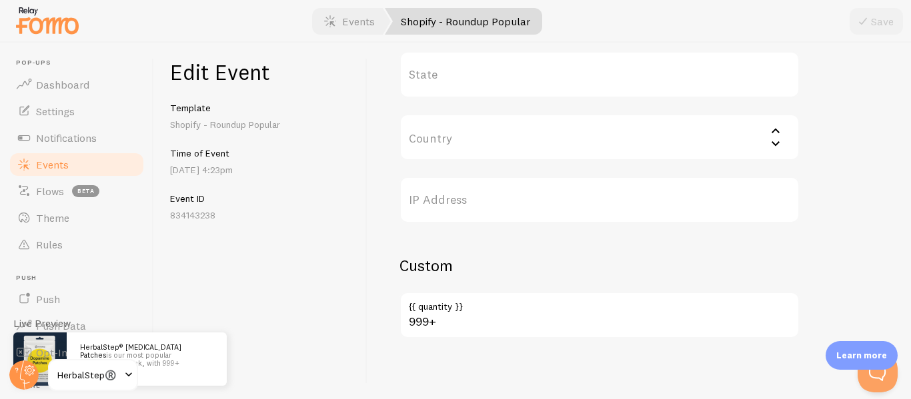
scroll to position [684, 0]
click at [51, 163] on span "Events" at bounding box center [52, 164] width 33 height 13
